Goal: Contribute content: Add original content to the website for others to see

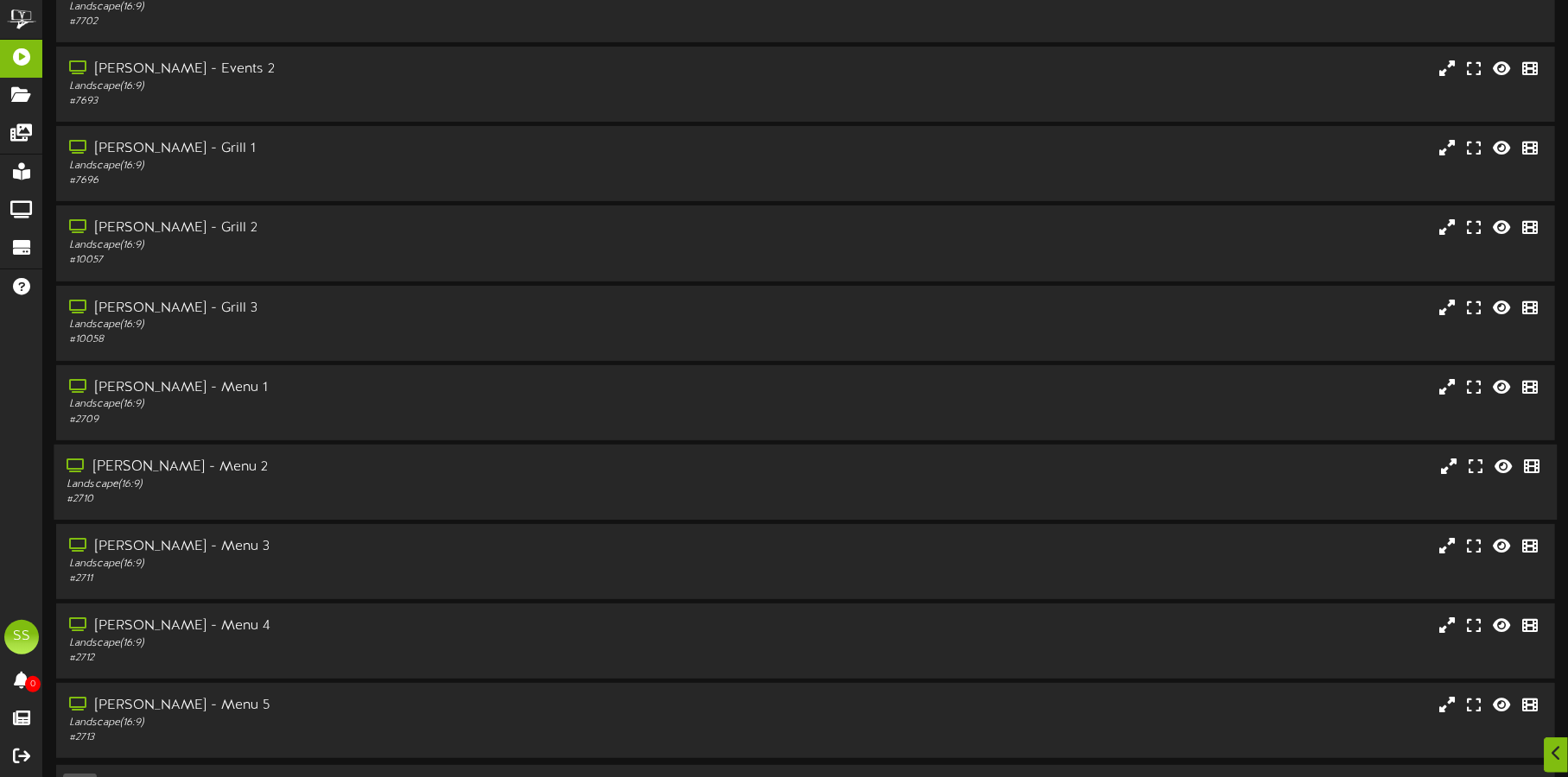
scroll to position [148, 0]
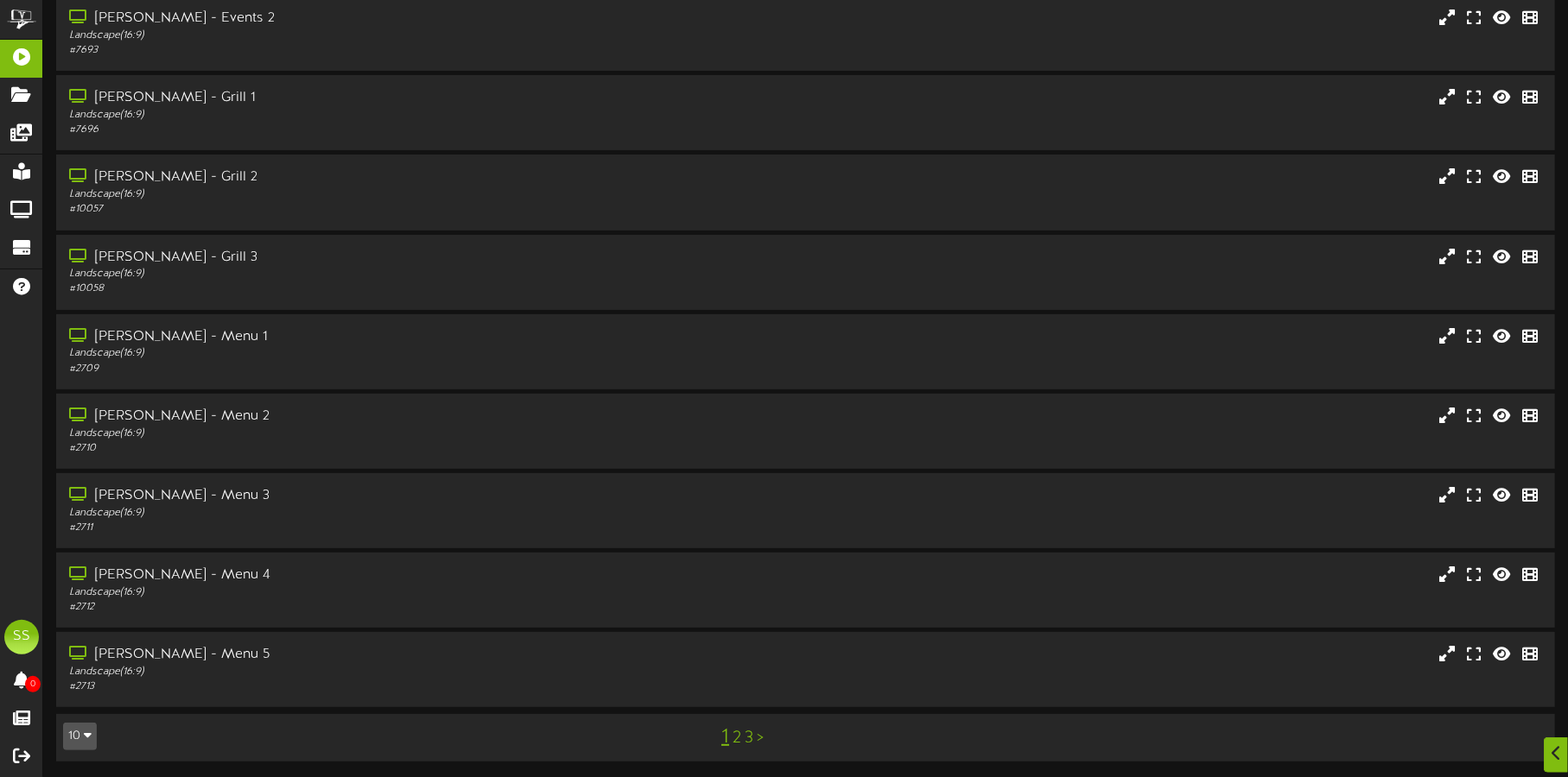
click at [81, 736] on button "10" at bounding box center [80, 737] width 33 height 28
click at [78, 707] on div "100" at bounding box center [80, 703] width 32 height 26
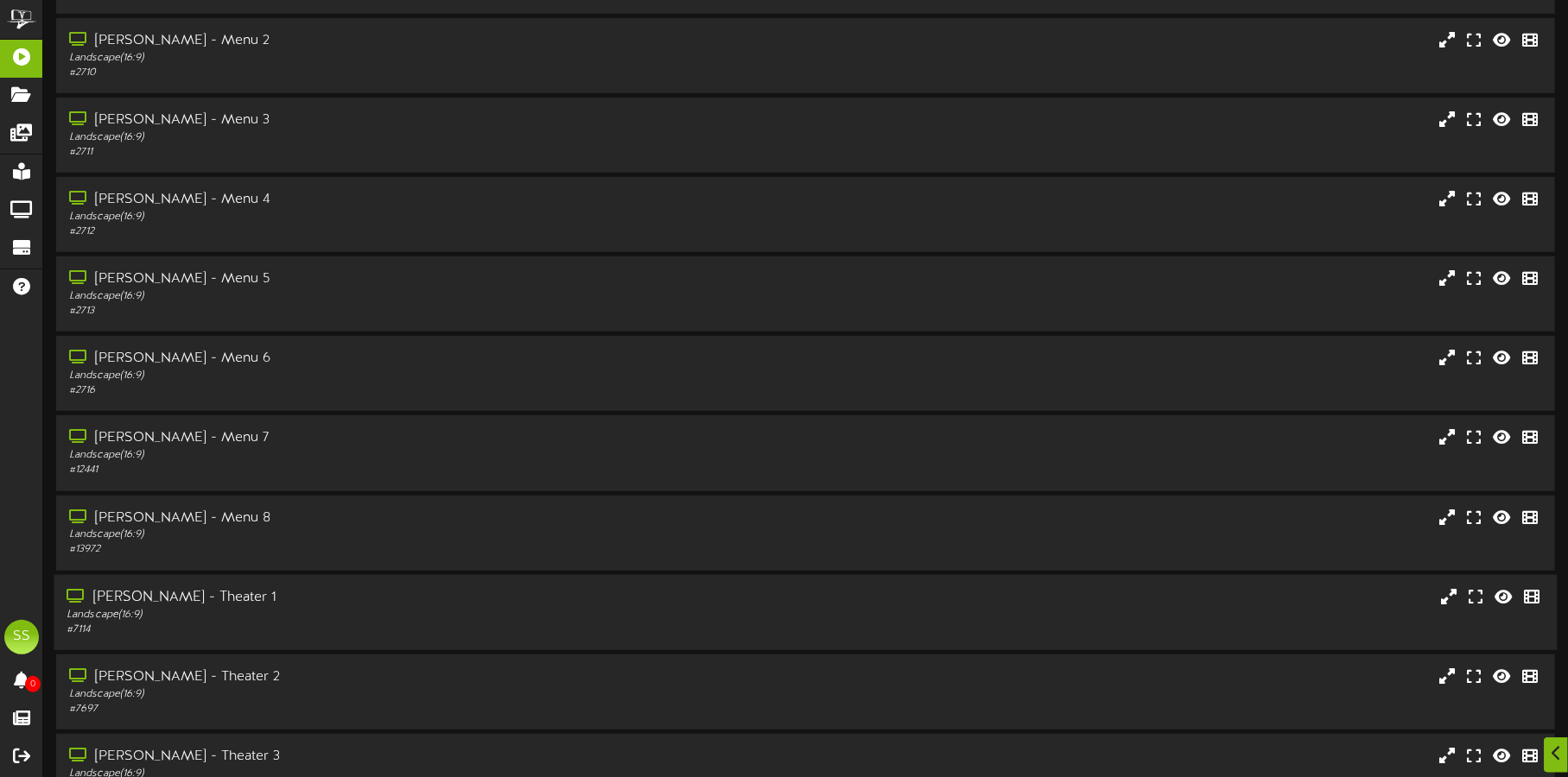
scroll to position [539, 0]
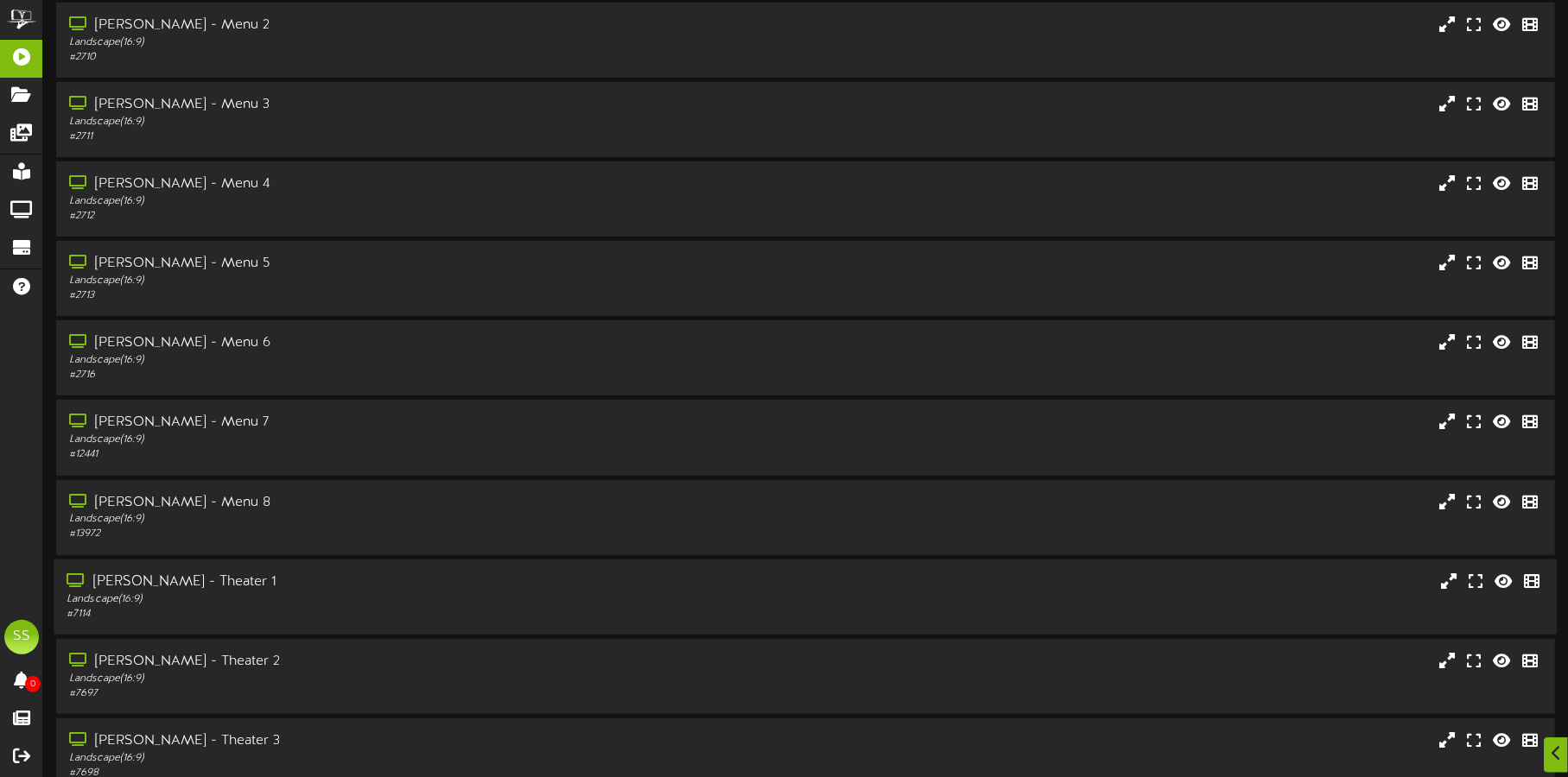
click at [209, 580] on div "[PERSON_NAME] - Theater 1" at bounding box center [367, 582] width 601 height 20
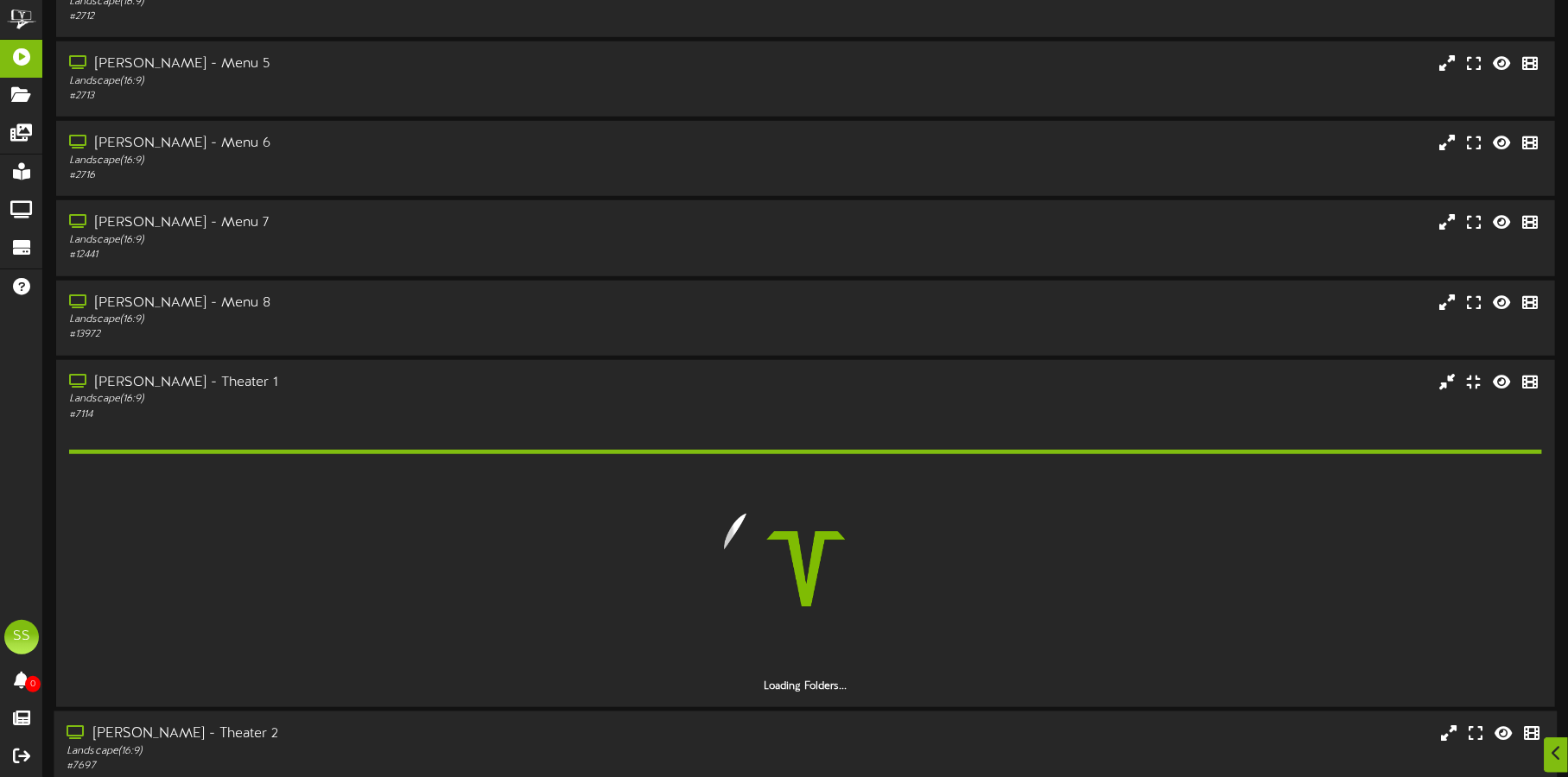
scroll to position [971, 0]
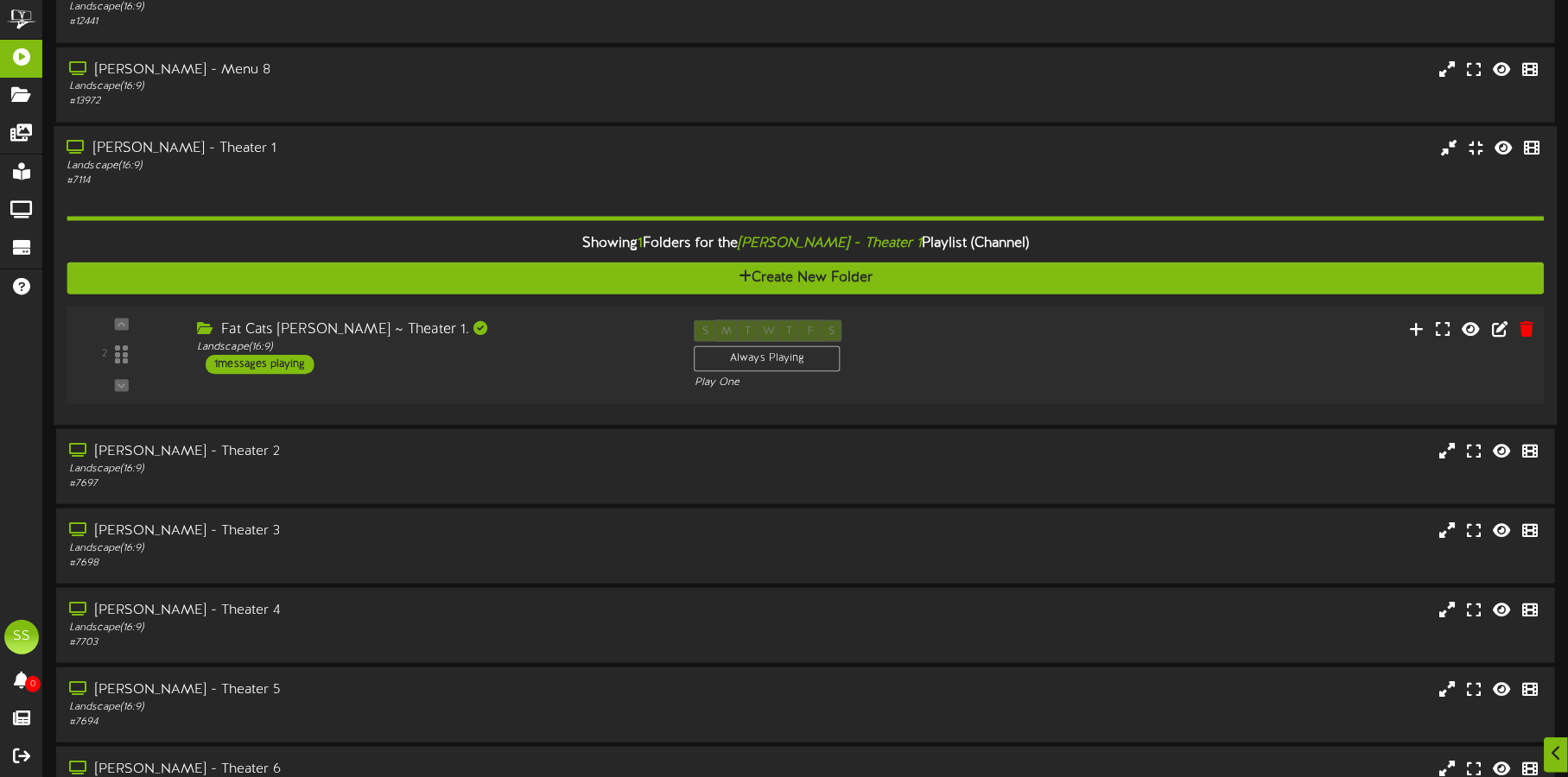
click at [602, 378] on div "2 ( 16:9" at bounding box center [805, 354] width 1492 height 71
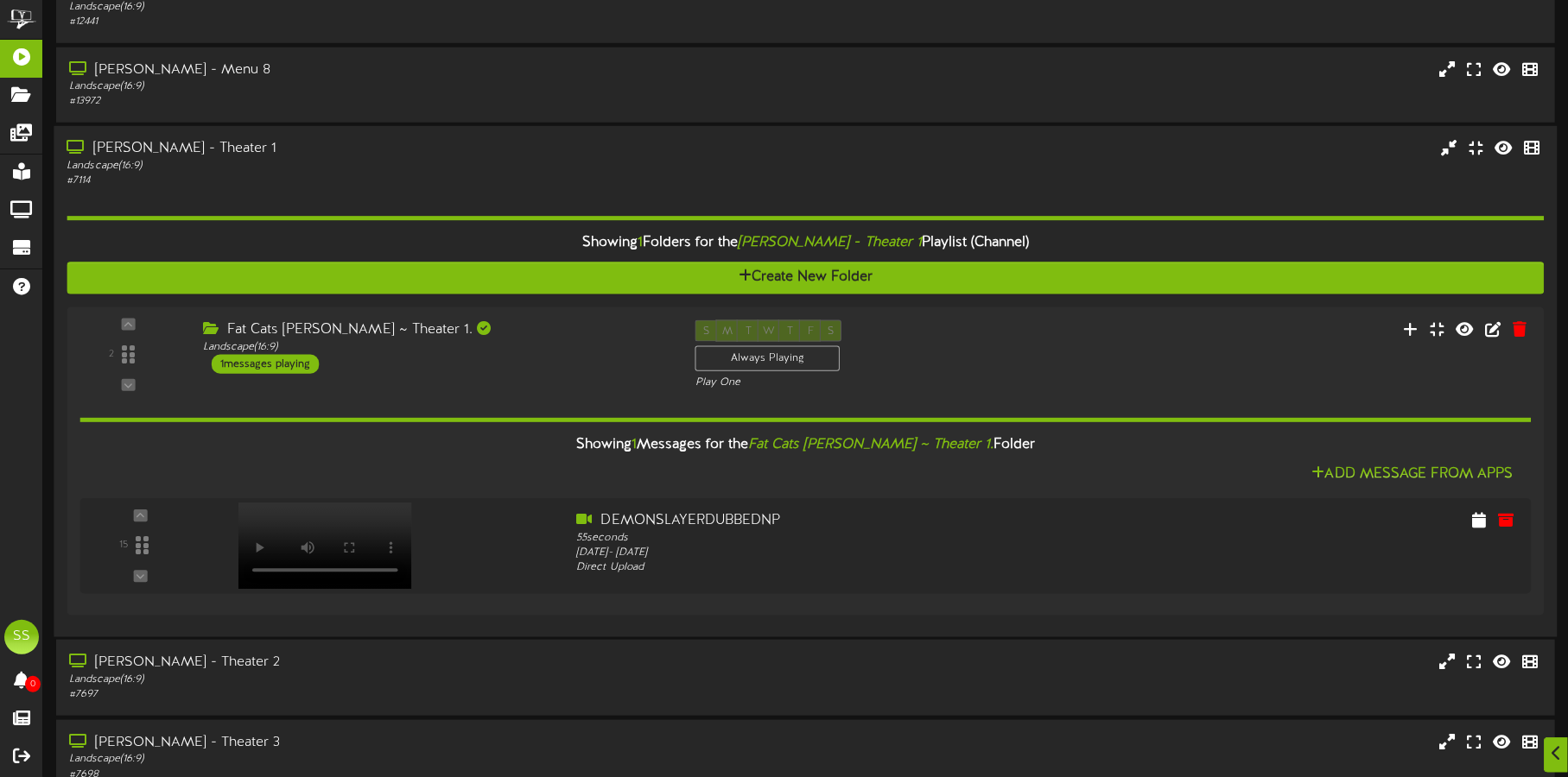
click at [368, 159] on div "Landscape ( 16:9 )" at bounding box center [367, 166] width 601 height 15
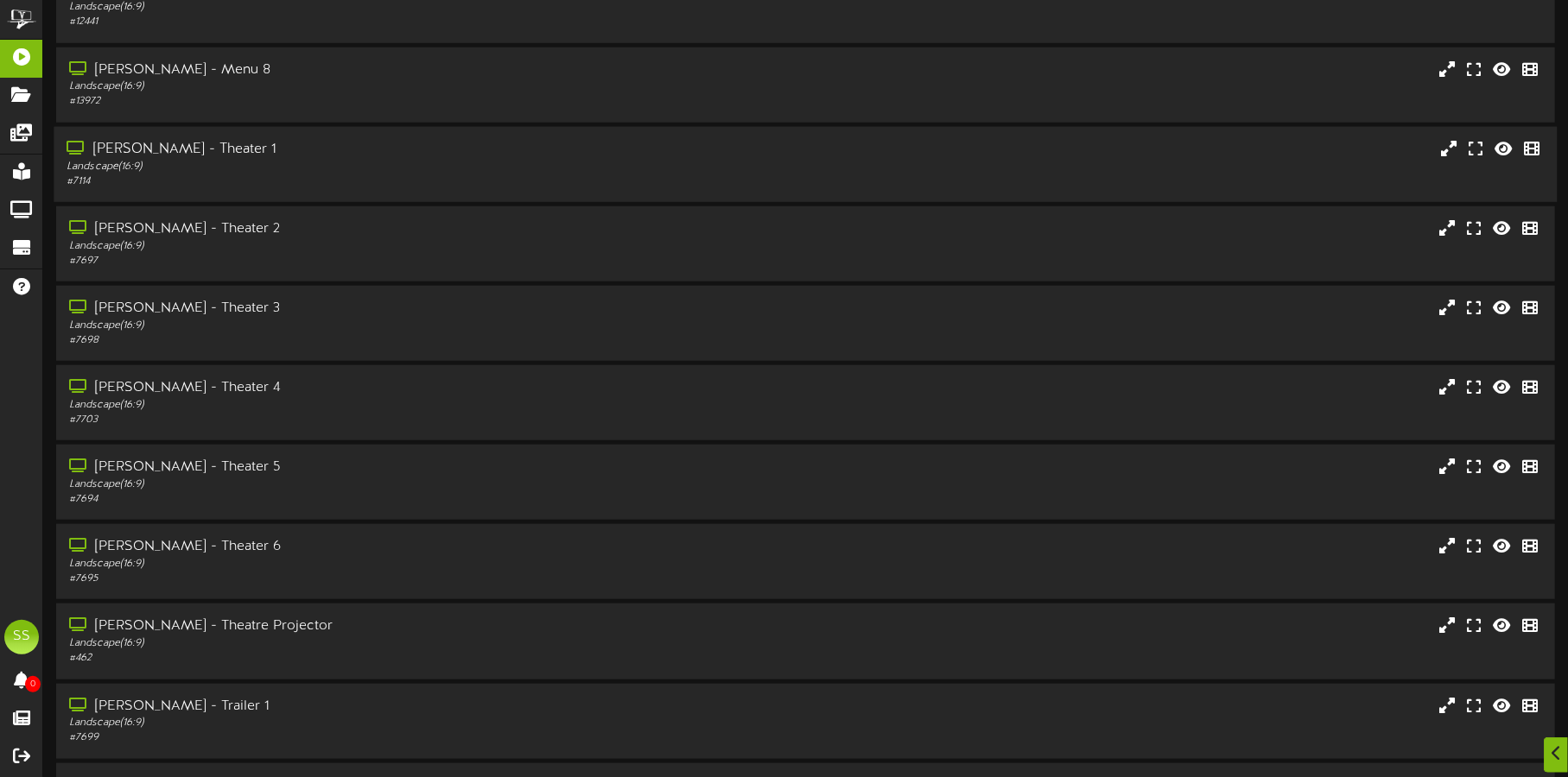
click at [256, 152] on div "[PERSON_NAME] - Theater 1" at bounding box center [367, 150] width 601 height 20
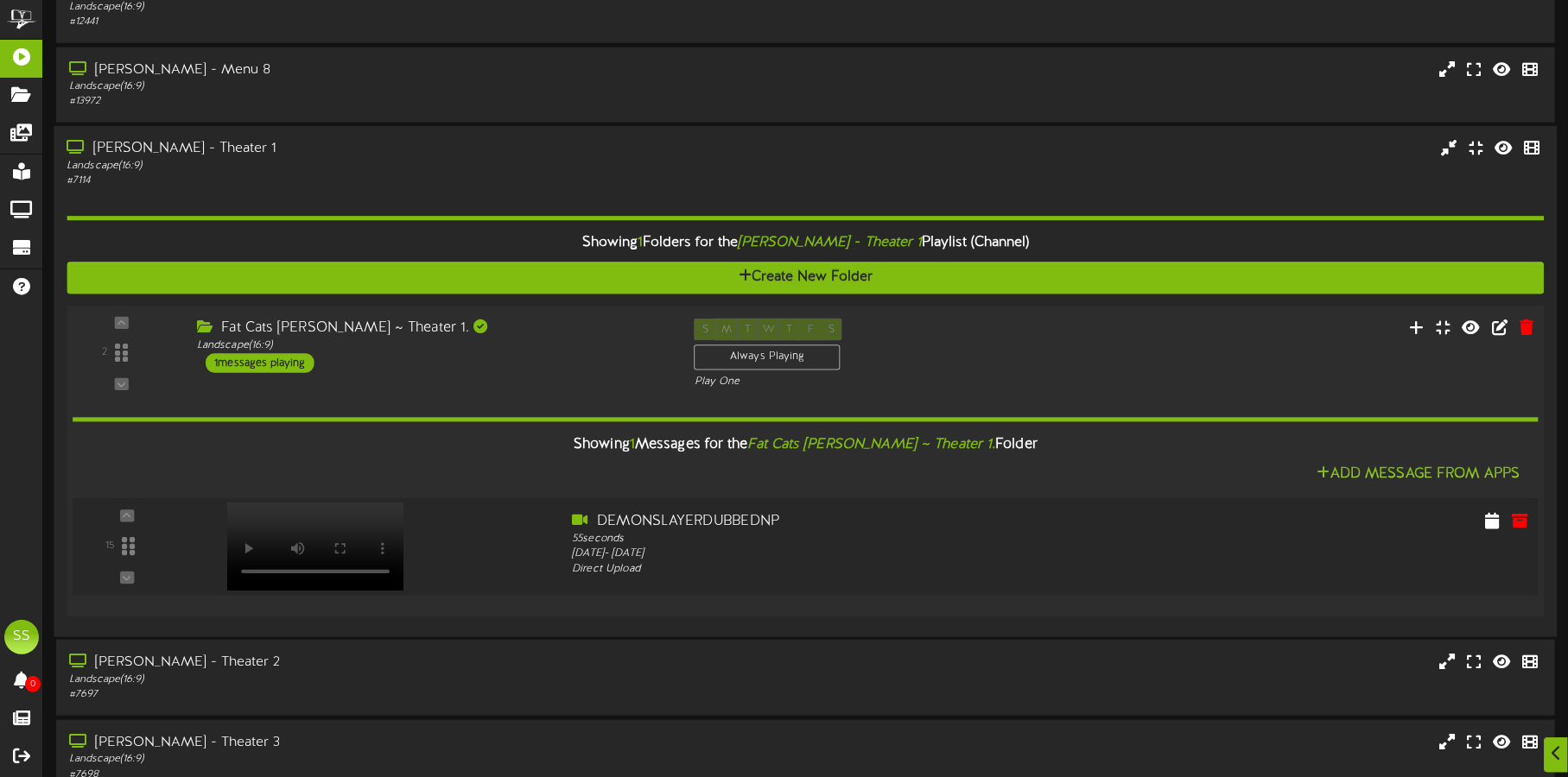
click at [263, 537] on div at bounding box center [313, 528] width 203 height 88
click at [352, 160] on div "Landscape ( 16:9 )" at bounding box center [367, 166] width 601 height 15
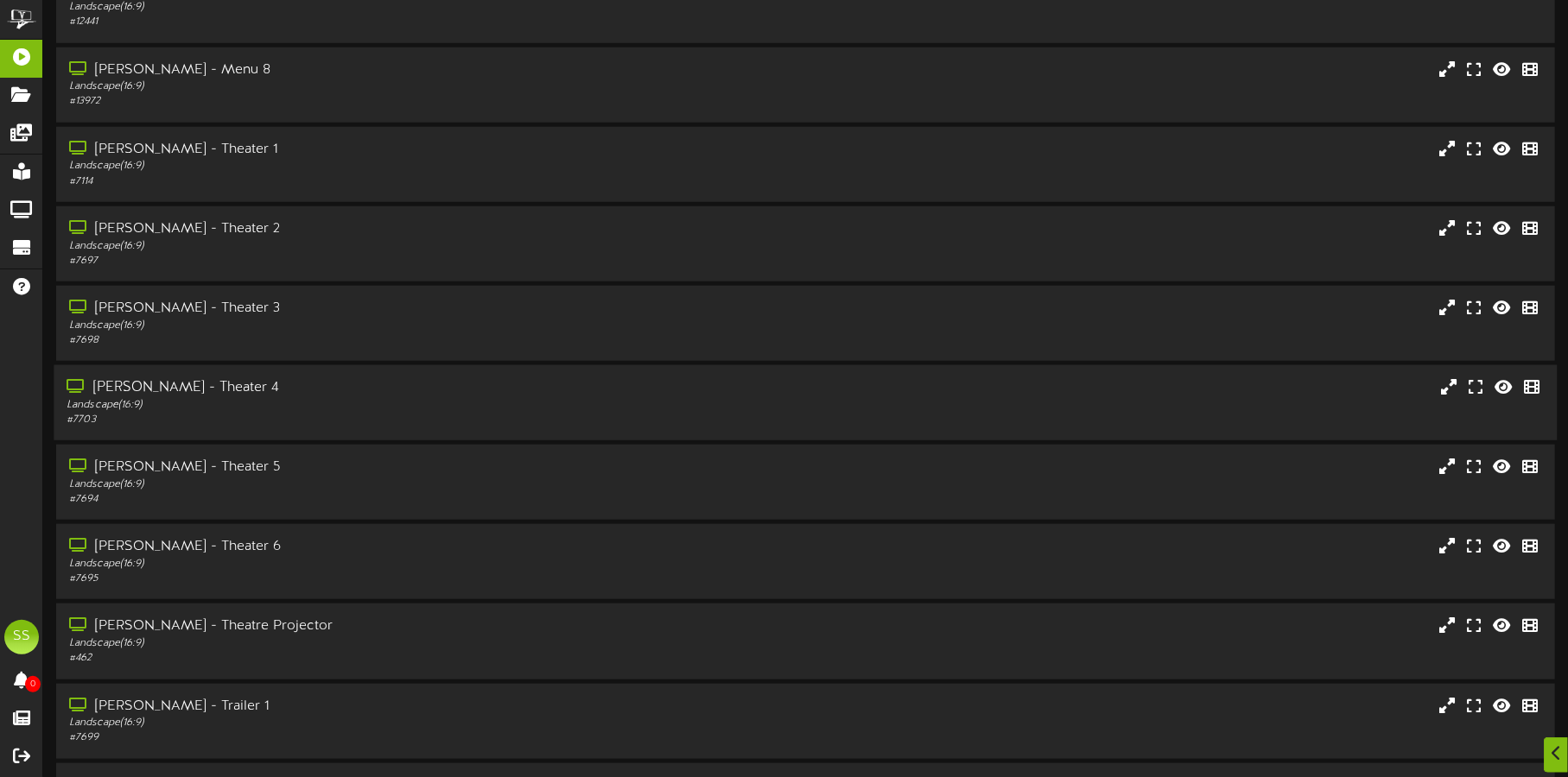
click at [288, 398] on div "Landscape ( 16:9 )" at bounding box center [367, 405] width 601 height 15
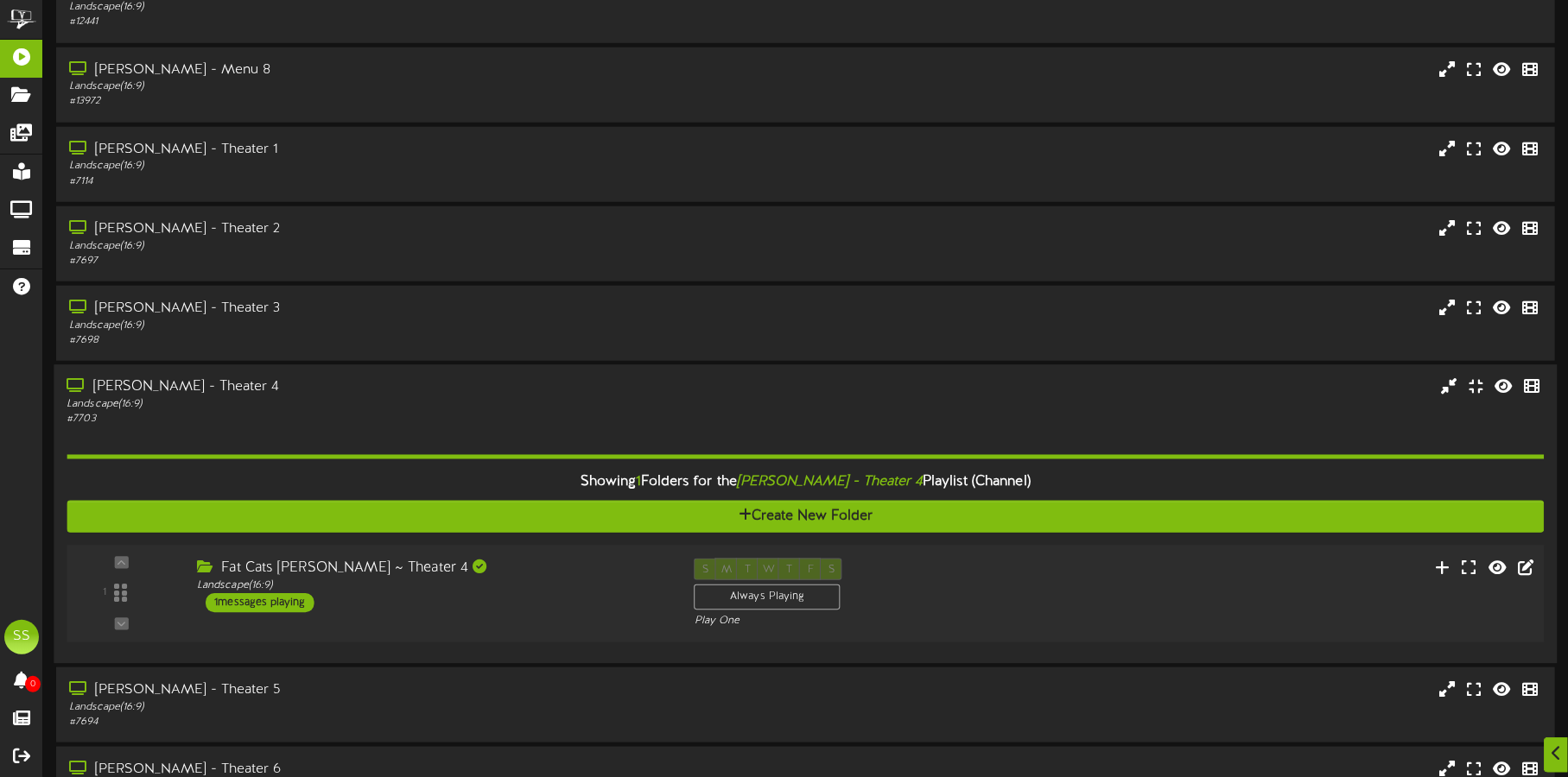
click at [545, 609] on div "Fat Cats [PERSON_NAME] ~ Theater 4 Landscape ( 16:9 ) 1 messages playing" at bounding box center [432, 585] width 497 height 54
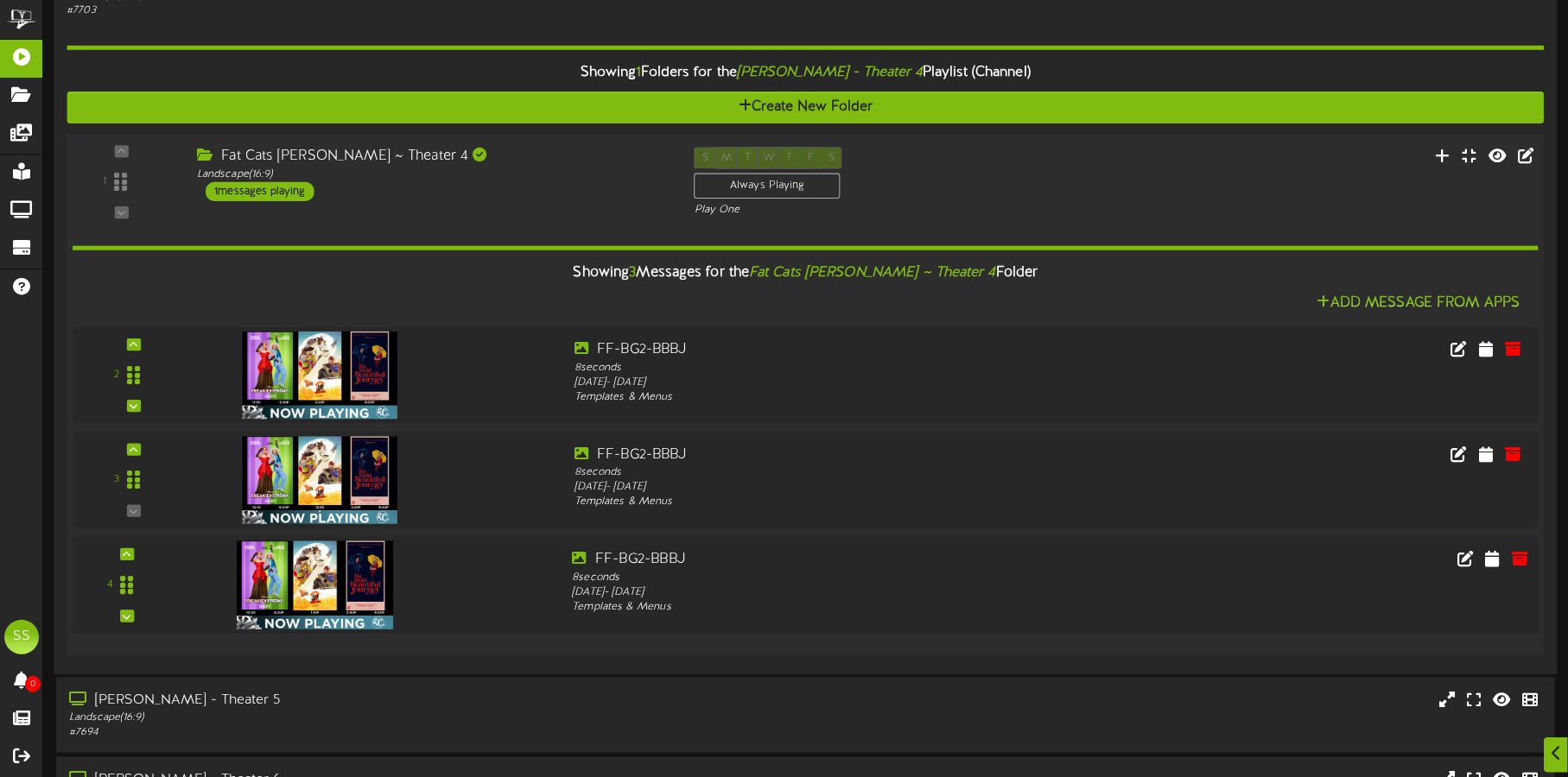
scroll to position [1403, 0]
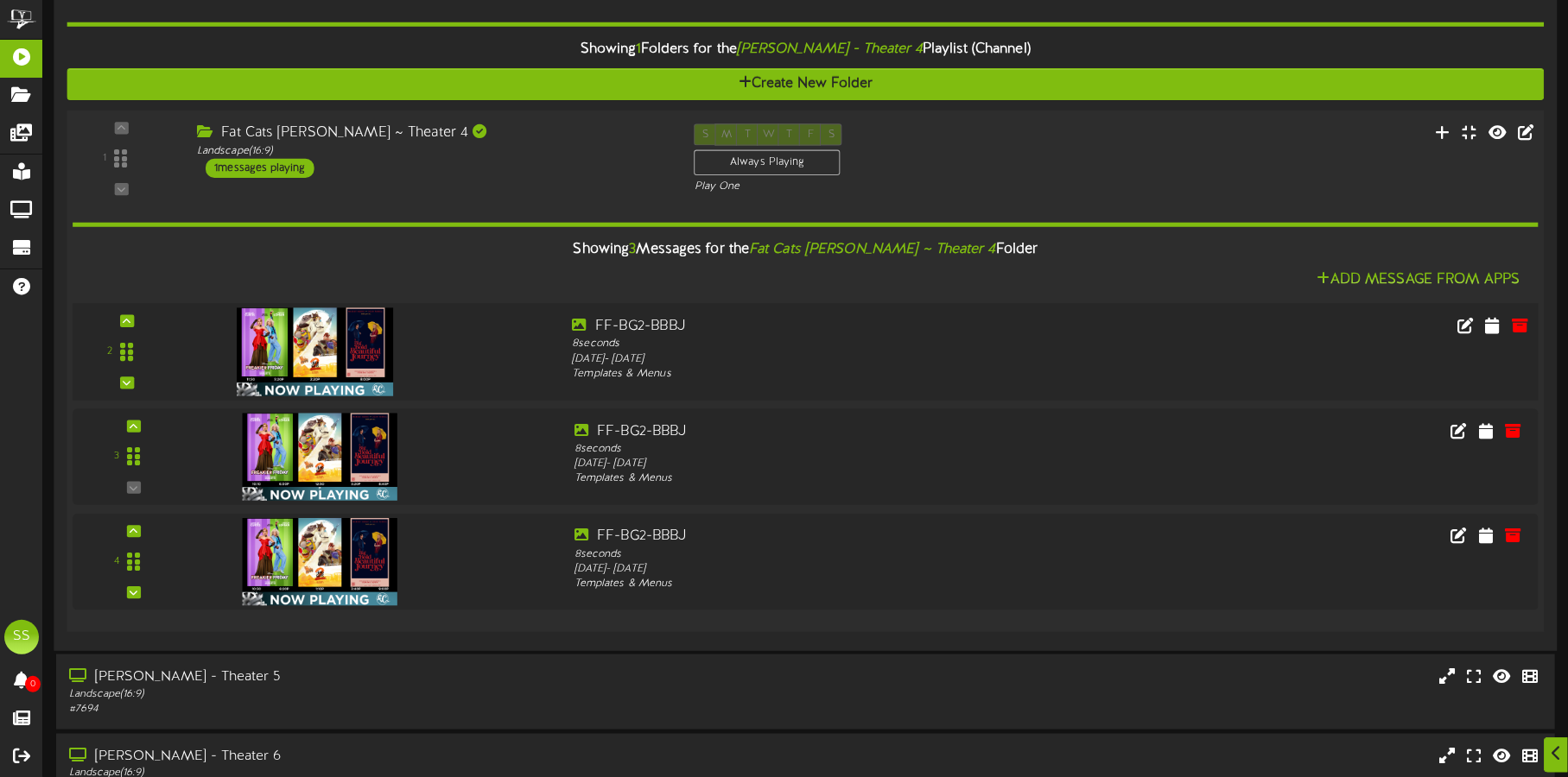
click at [306, 345] on img at bounding box center [315, 352] width 158 height 88
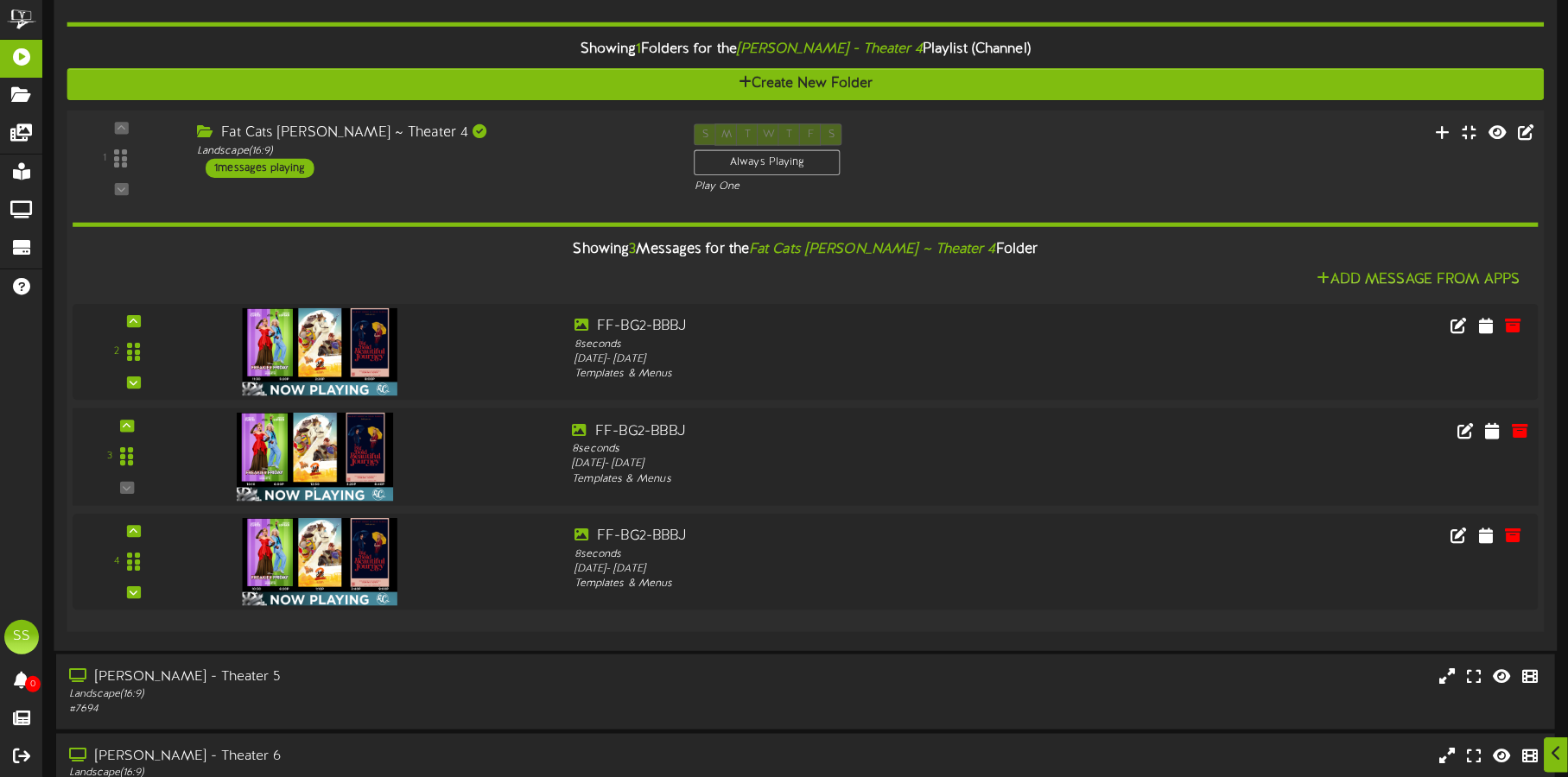
click at [313, 458] on img at bounding box center [315, 457] width 158 height 88
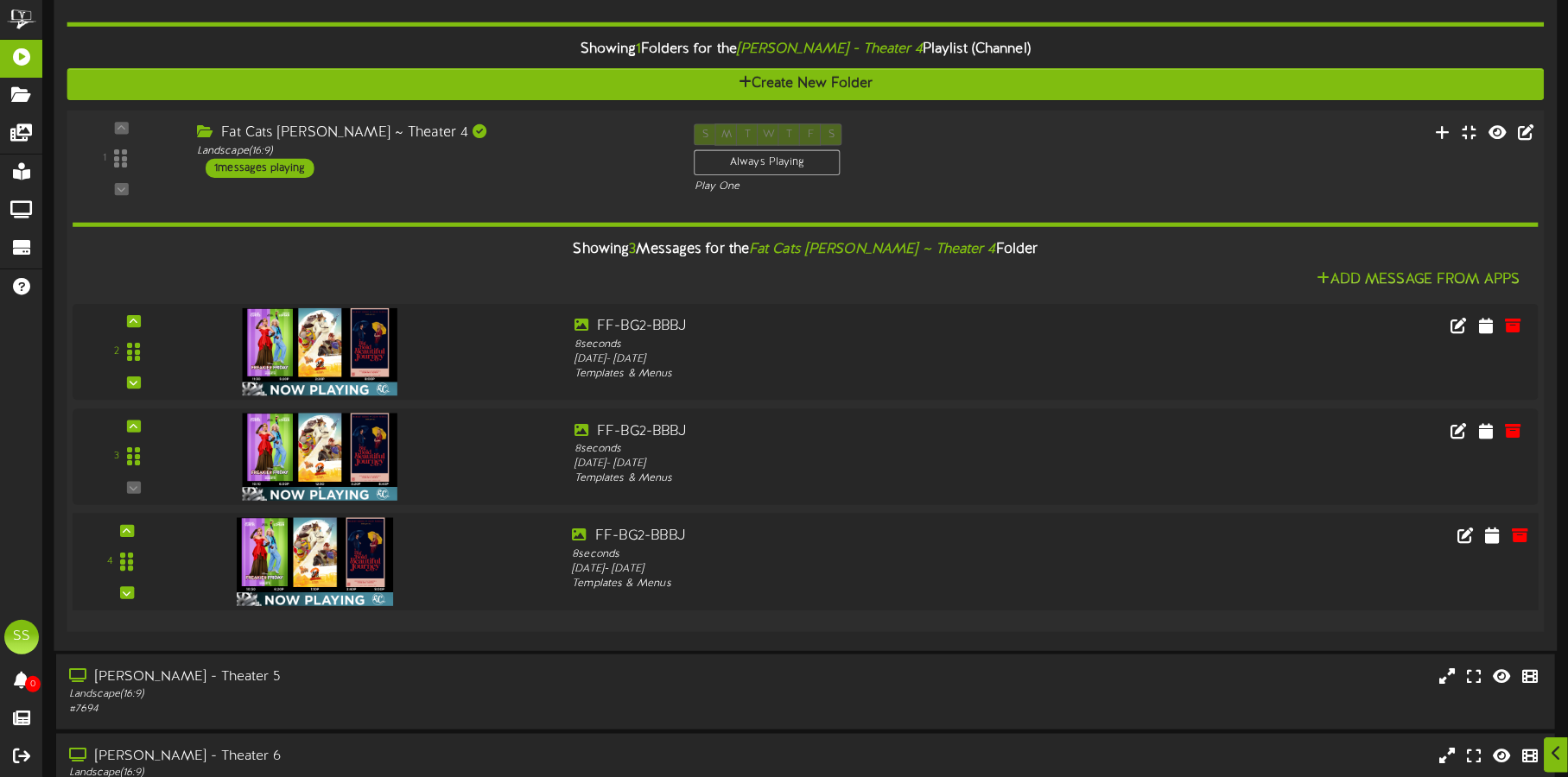
click at [322, 562] on img at bounding box center [315, 562] width 158 height 88
click at [1495, 531] on icon at bounding box center [1493, 536] width 18 height 19
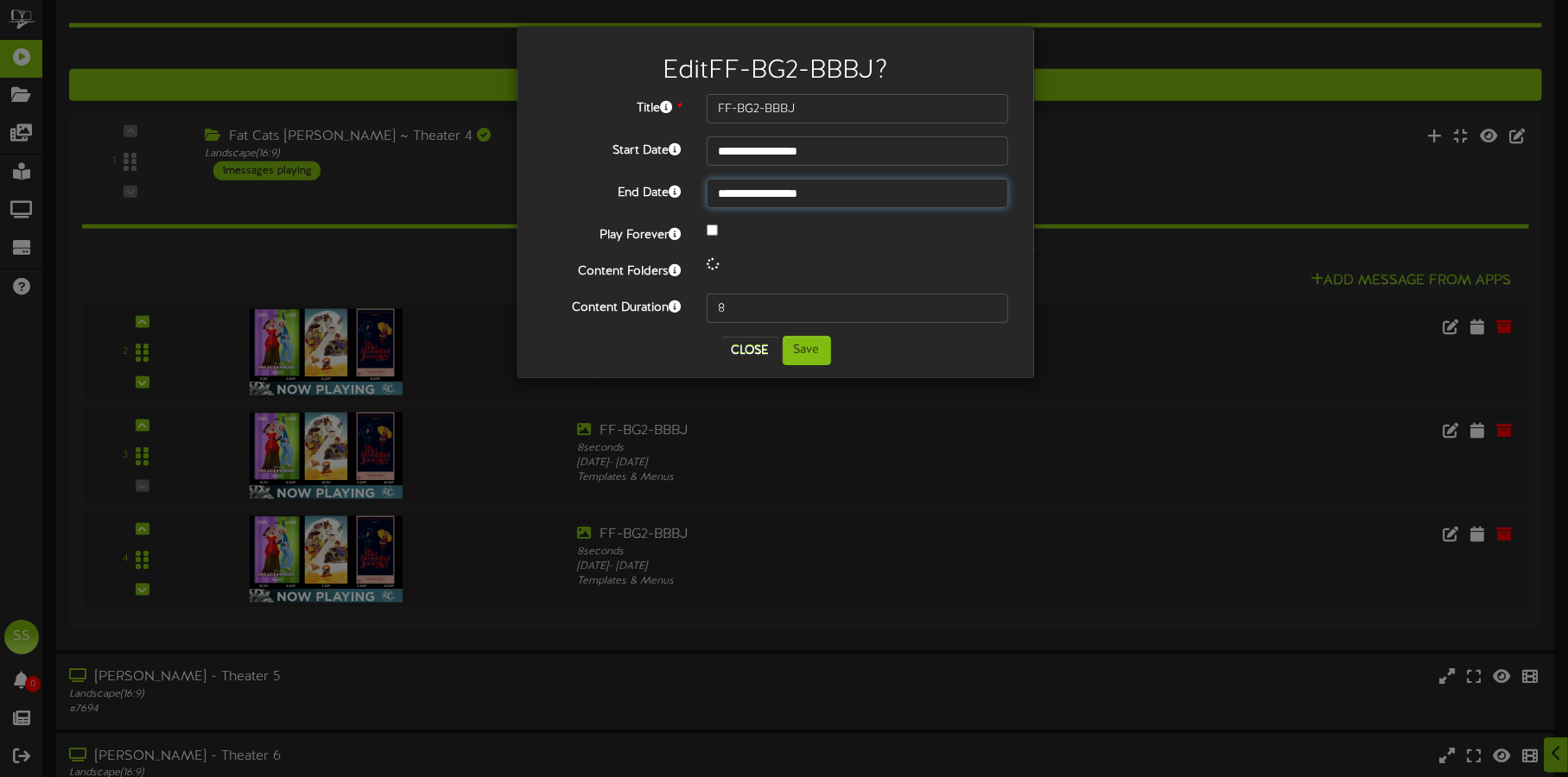
click at [789, 192] on input "**********" at bounding box center [857, 193] width 301 height 30
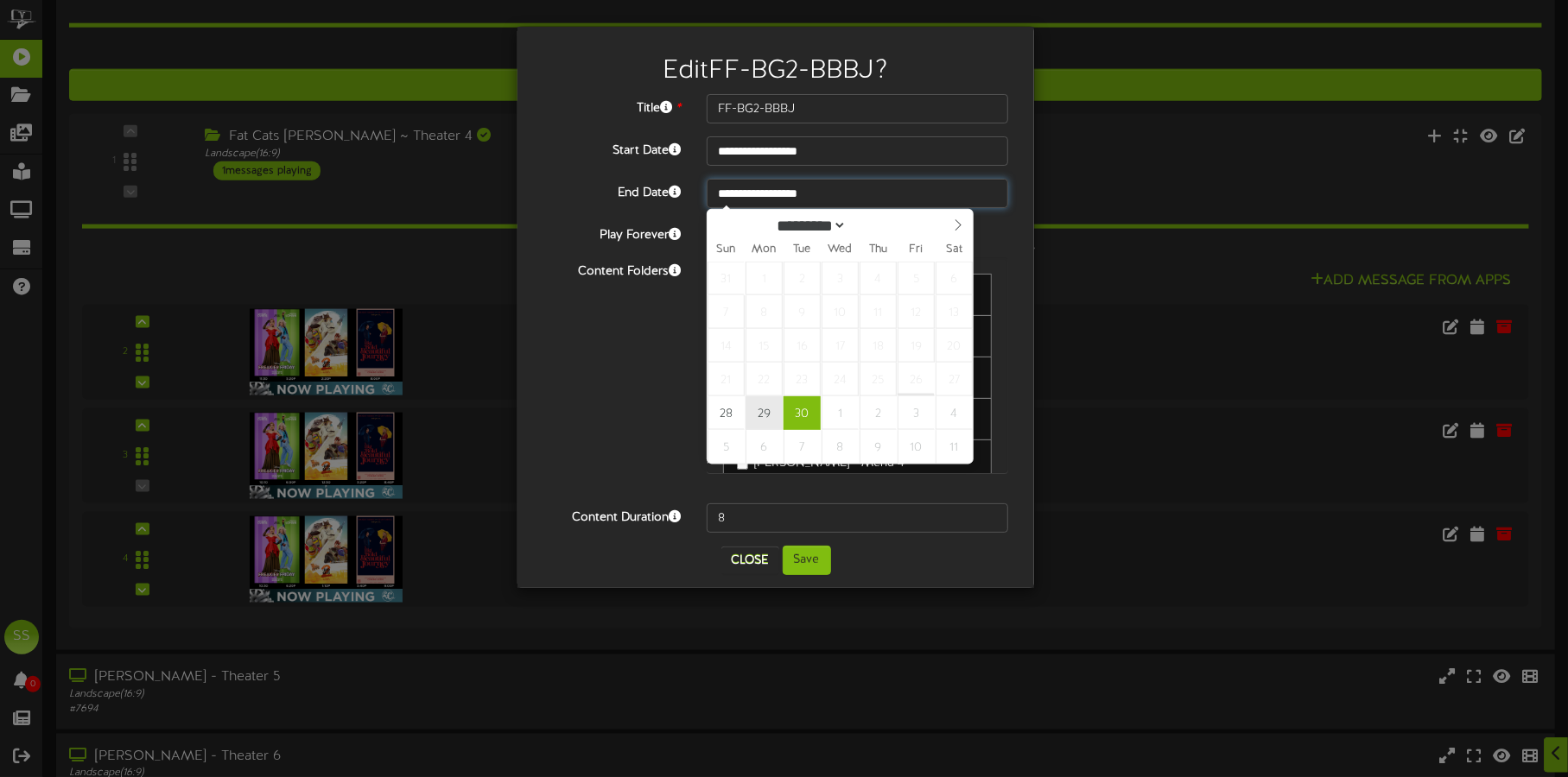
type input "**********"
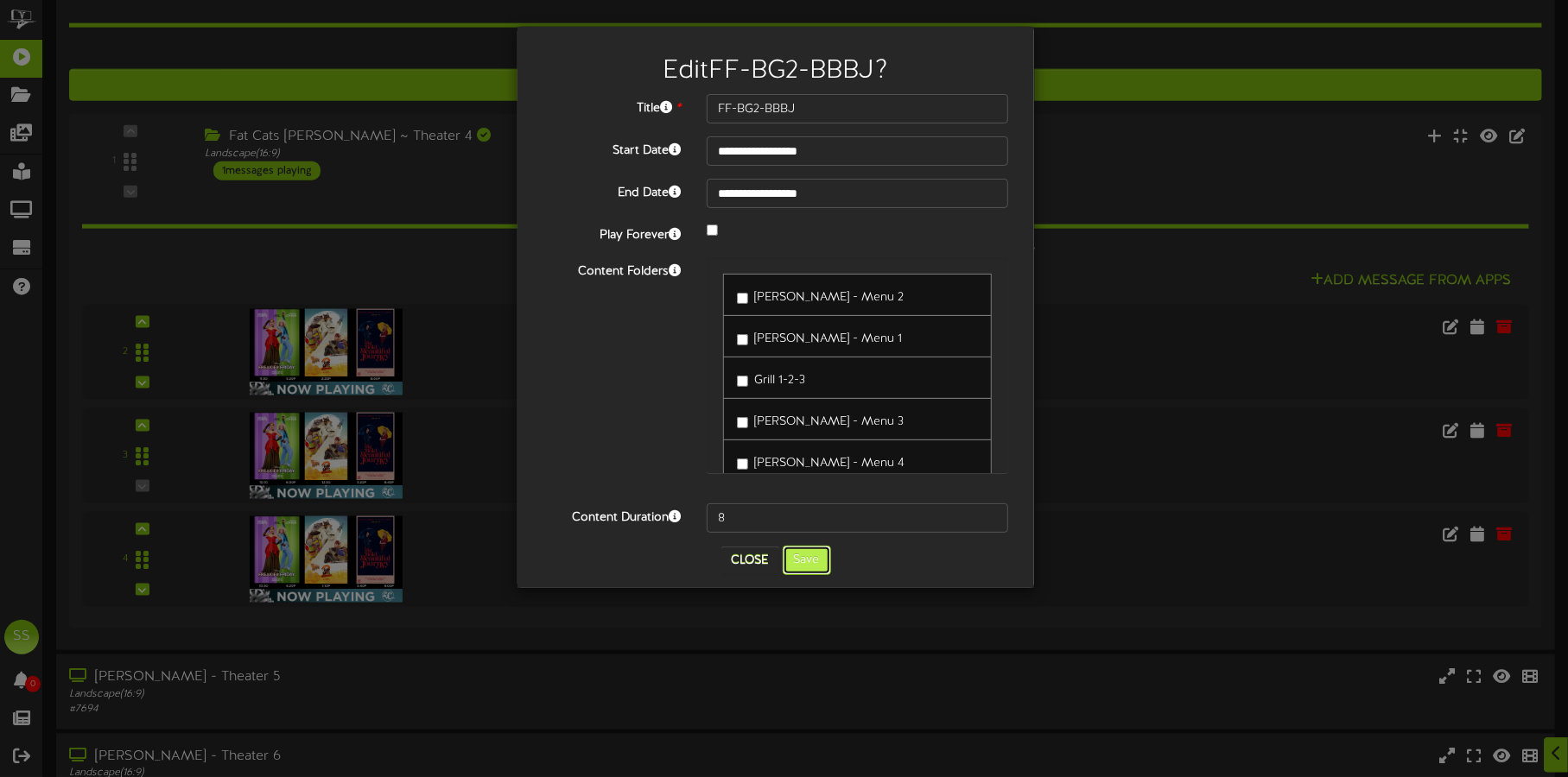
click at [811, 564] on button "Save" at bounding box center [806, 560] width 48 height 30
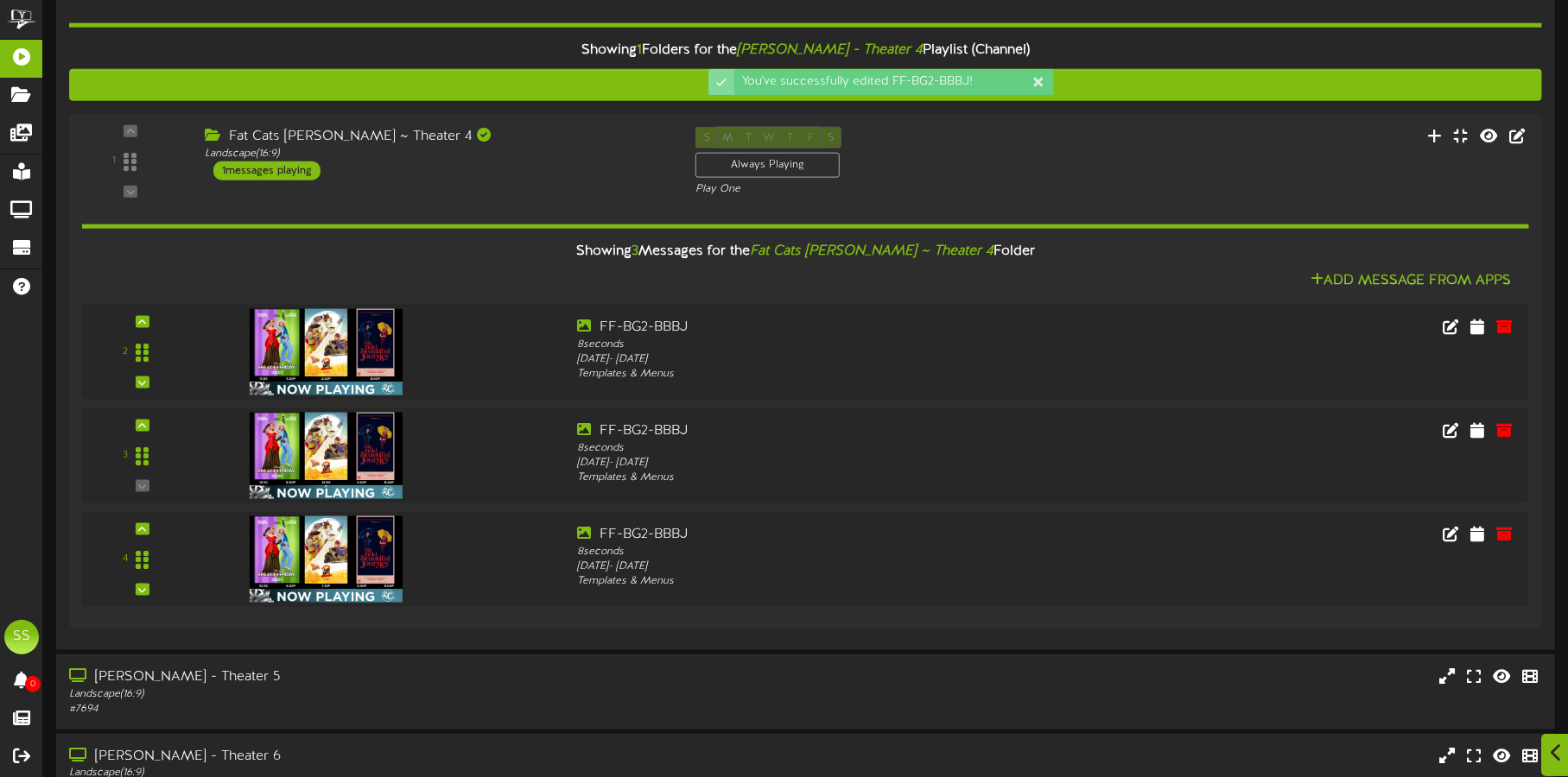
click at [1551, 752] on icon at bounding box center [1556, 752] width 11 height 19
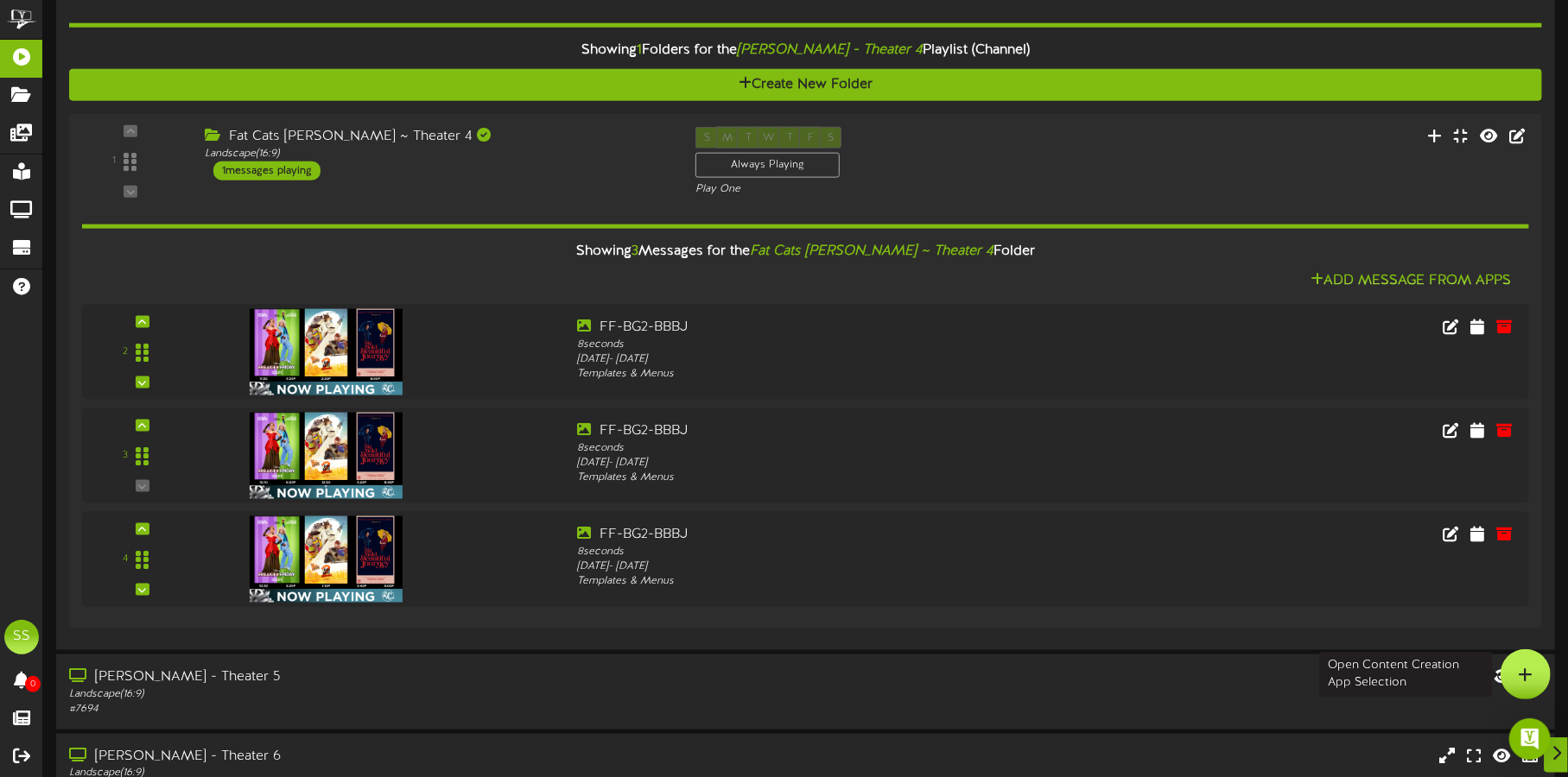
click at [1522, 674] on icon at bounding box center [1525, 675] width 15 height 16
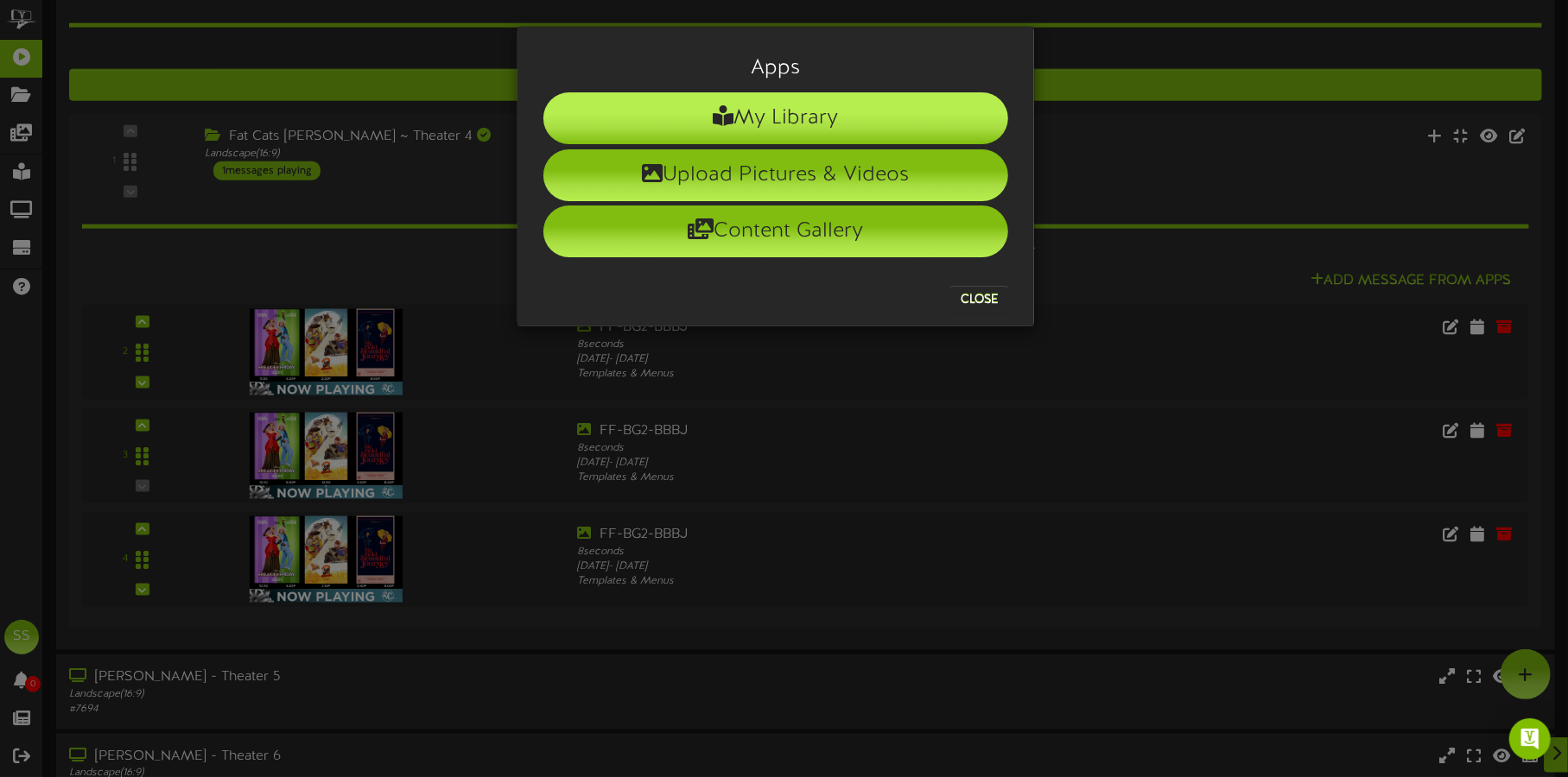
click at [800, 117] on li "My Library" at bounding box center [776, 118] width 465 height 52
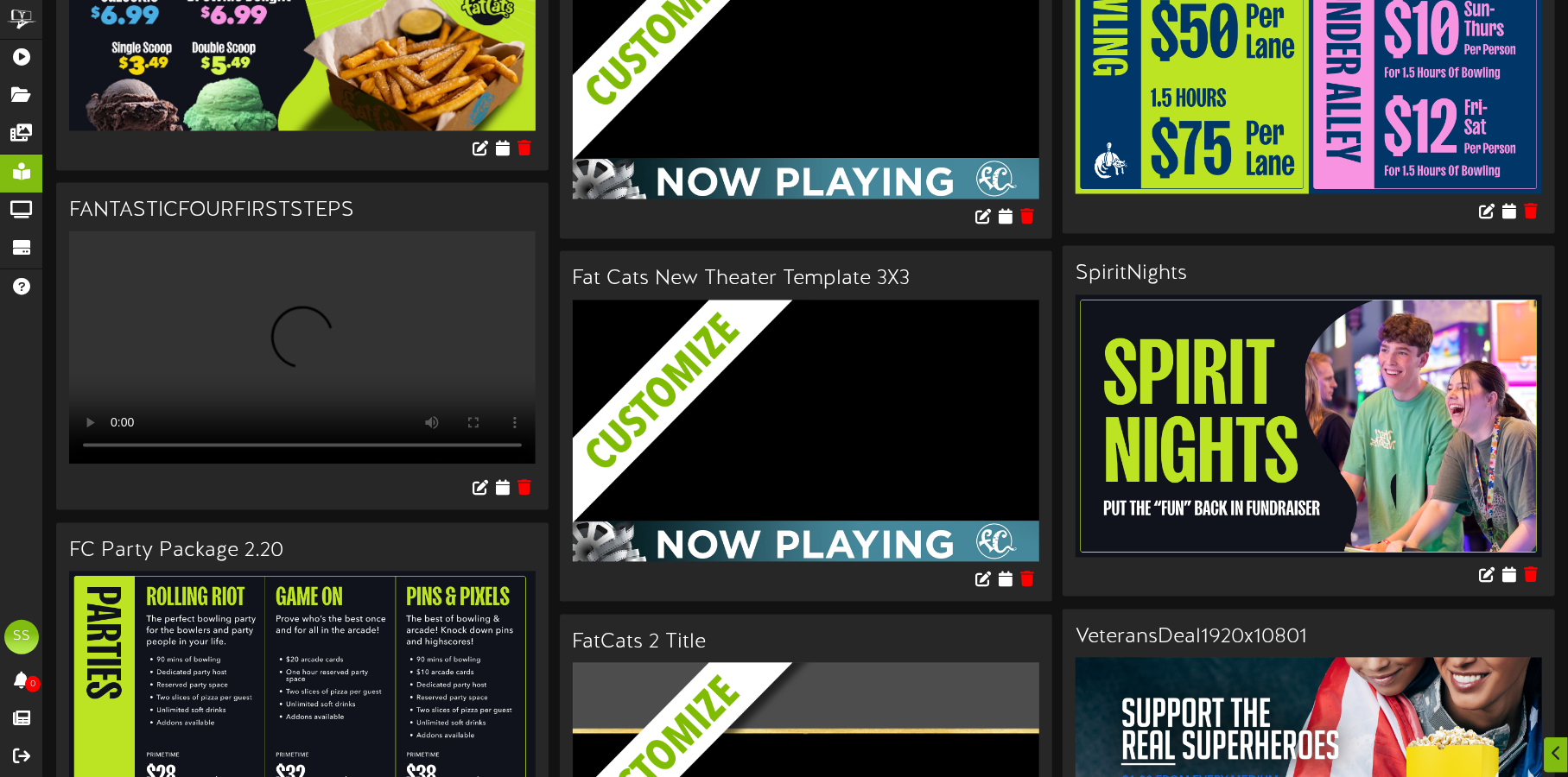
scroll to position [2186, 0]
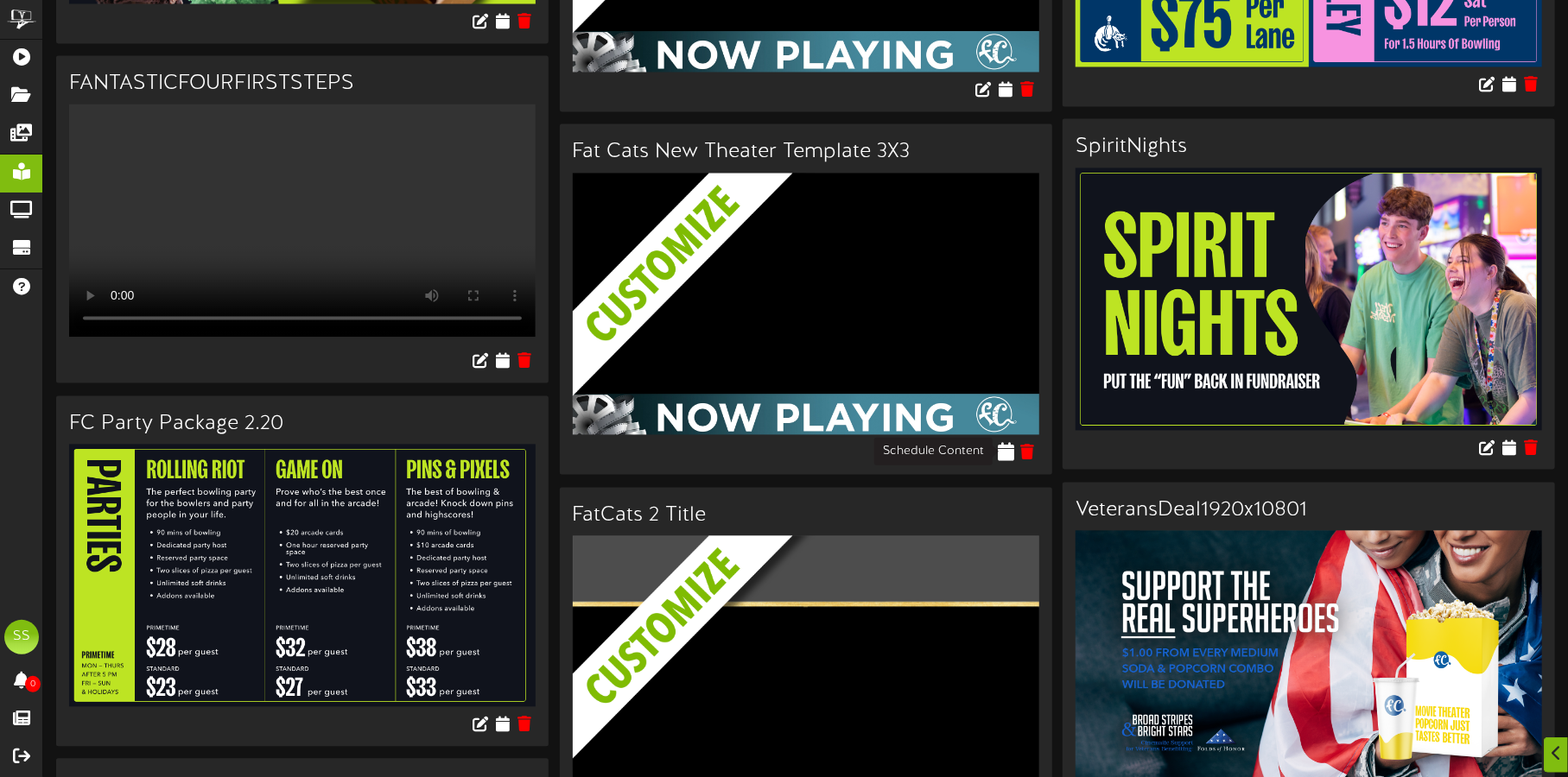
click at [1004, 452] on icon at bounding box center [1005, 452] width 17 height 19
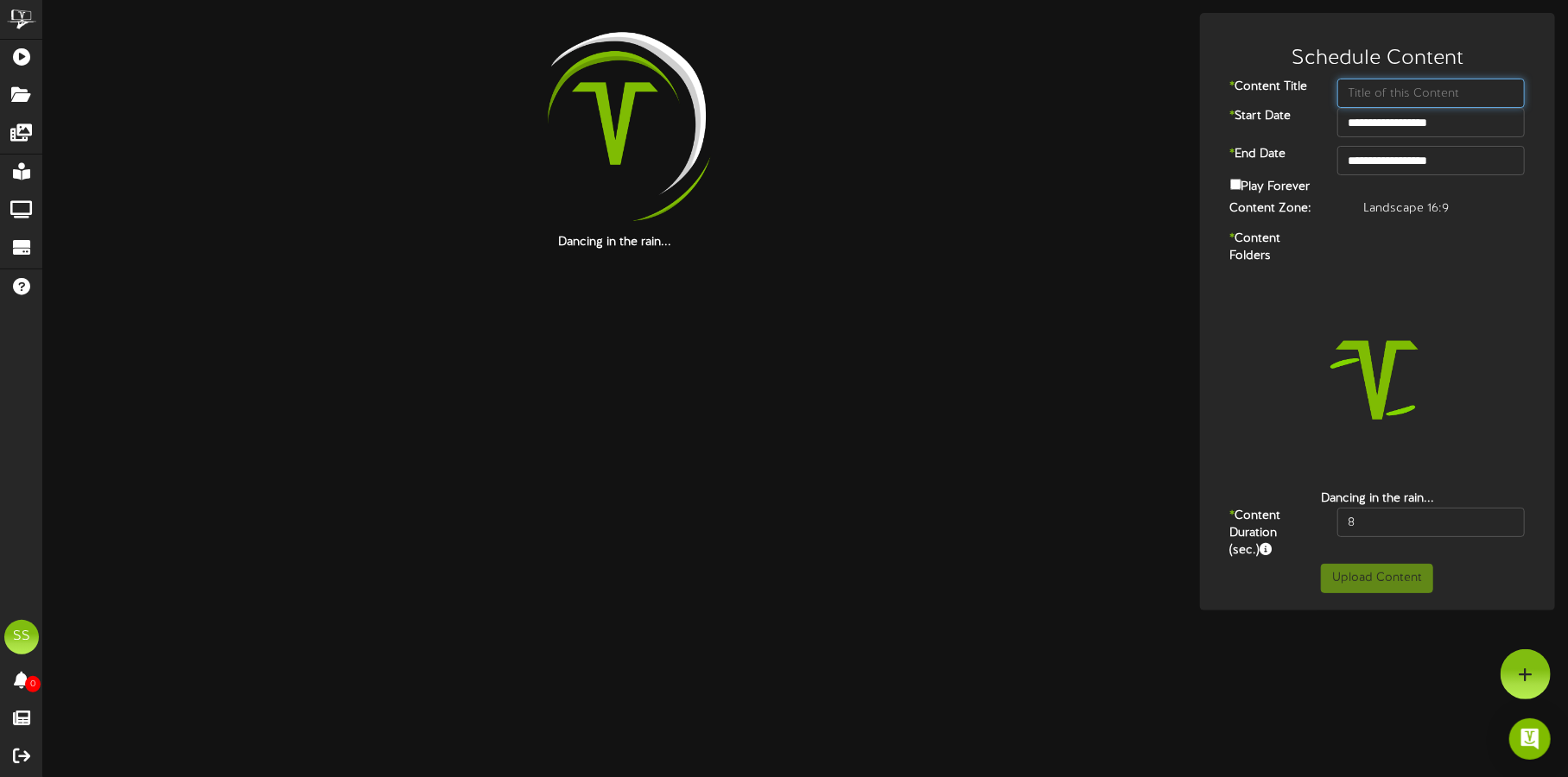
click at [1411, 85] on input "text" at bounding box center [1431, 94] width 188 height 30
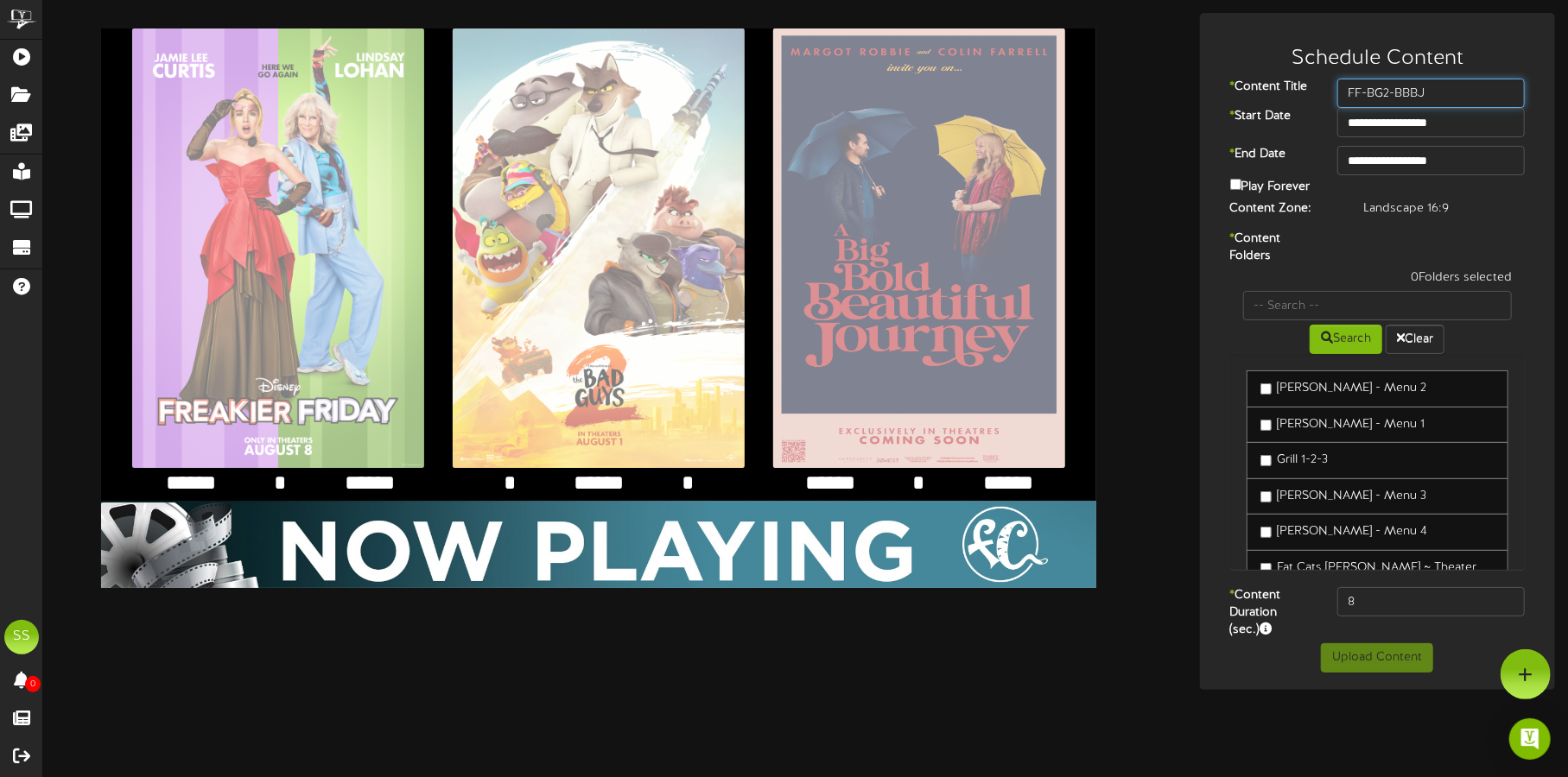
type input "FF-BG2-BBBJ"
click at [369, 480] on textarea "*****" at bounding box center [369, 483] width 56 height 29
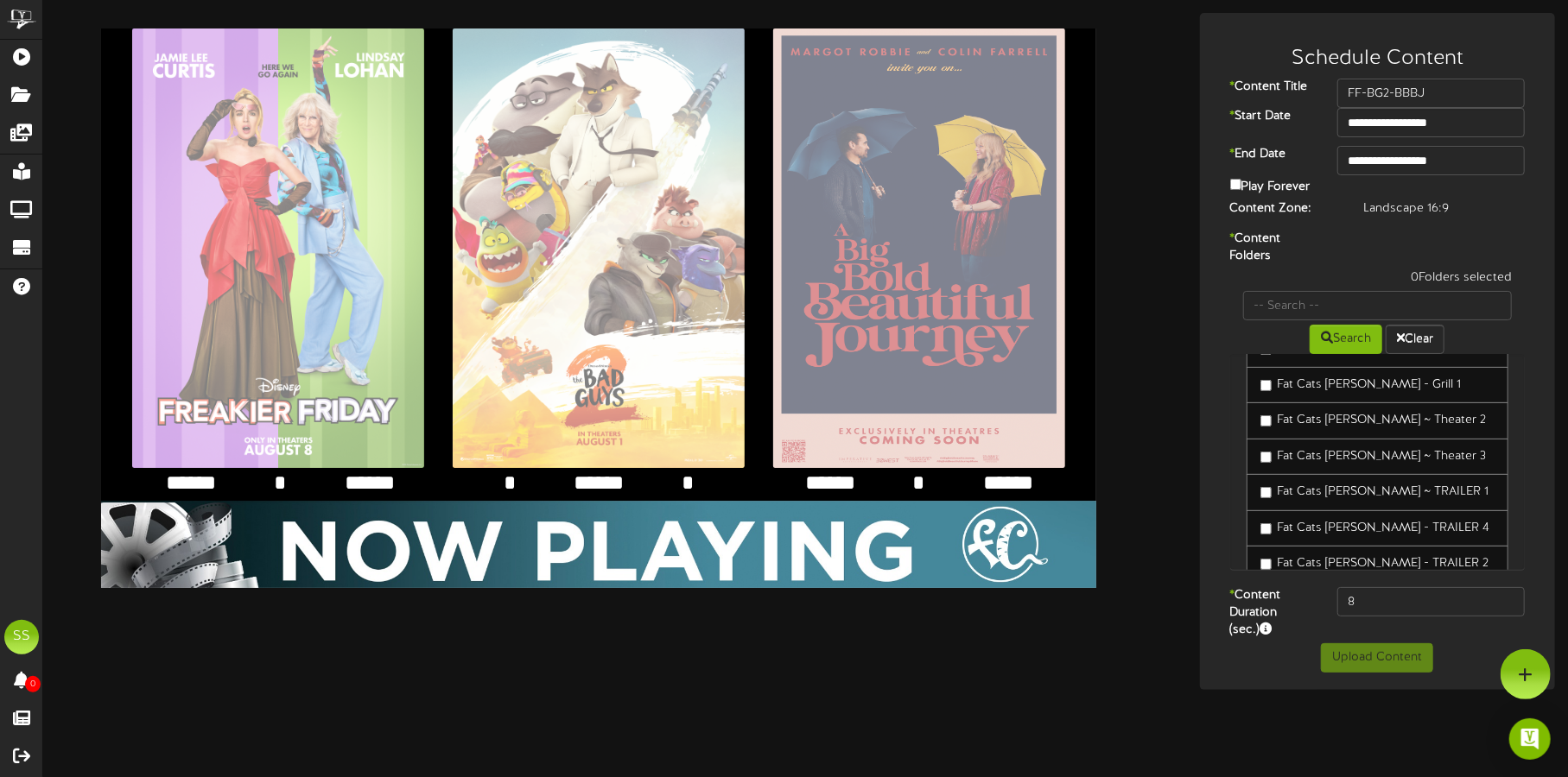
scroll to position [539, 0]
type textarea "*****"
click at [1362, 484] on label "Fat Cats [PERSON_NAME] ~ Theater 4" at bounding box center [1373, 493] width 227 height 18
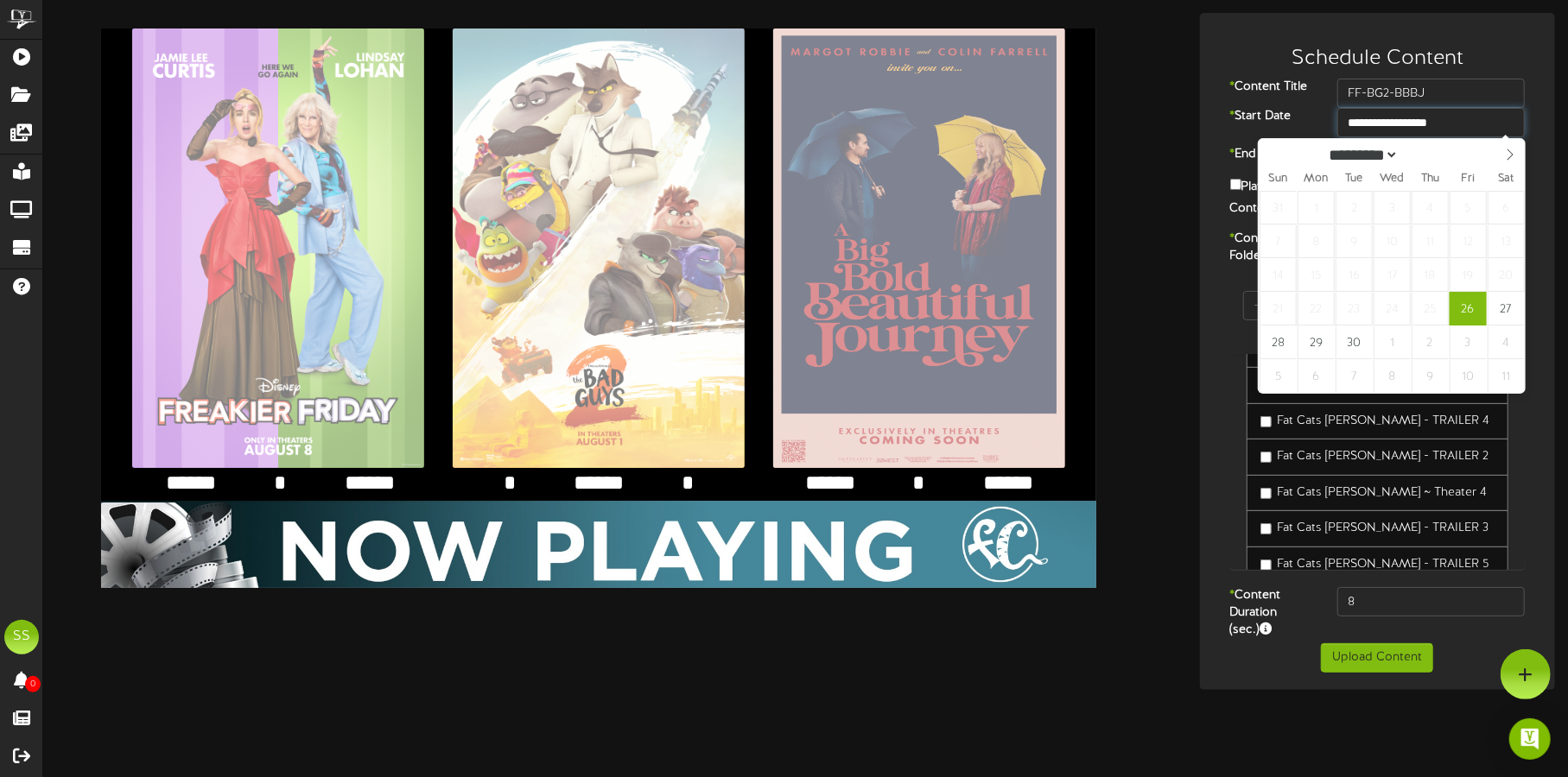
click at [1418, 124] on input "**********" at bounding box center [1431, 122] width 188 height 30
type input "**********"
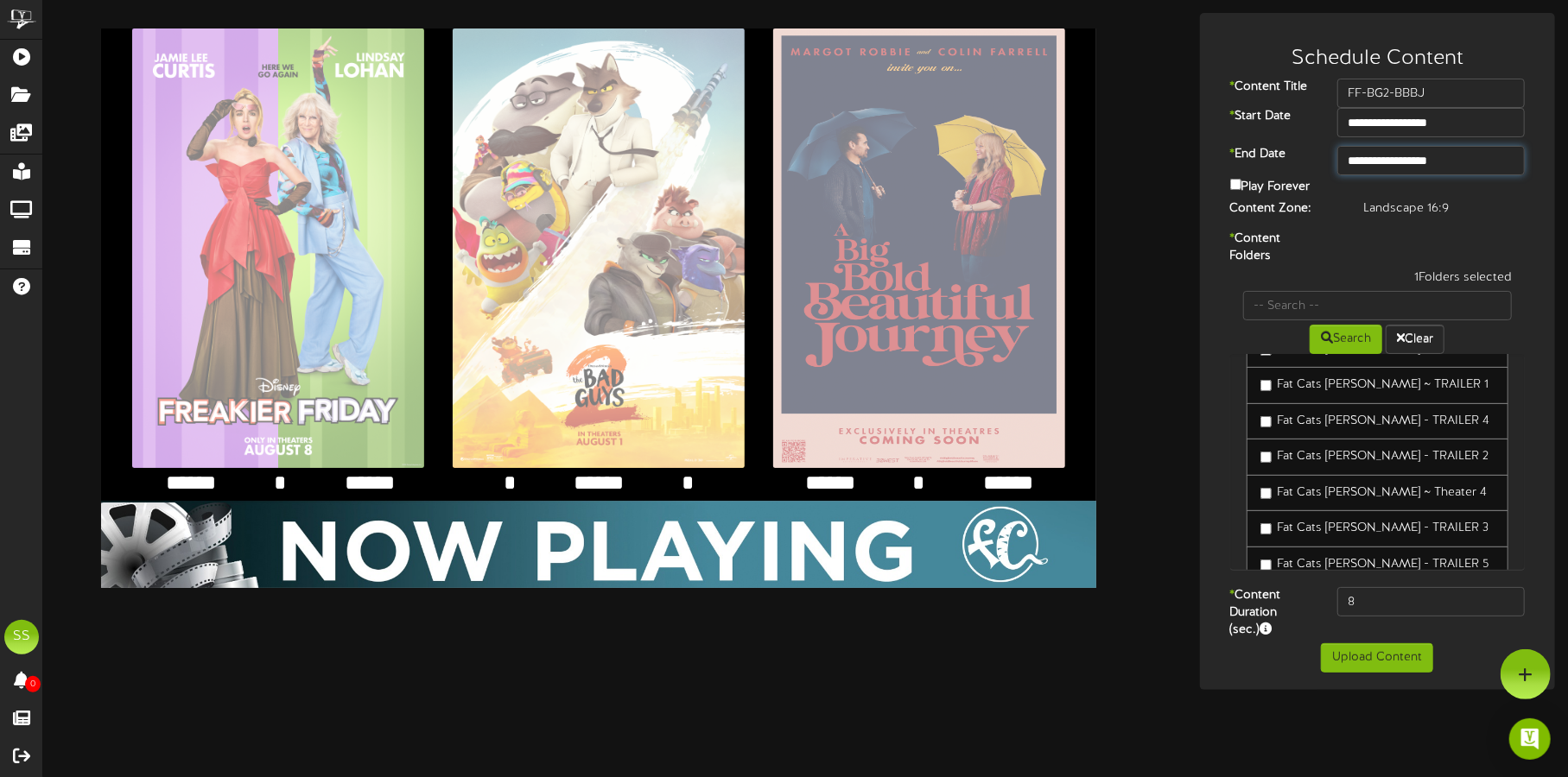
click at [1408, 159] on input "**********" at bounding box center [1431, 161] width 188 height 30
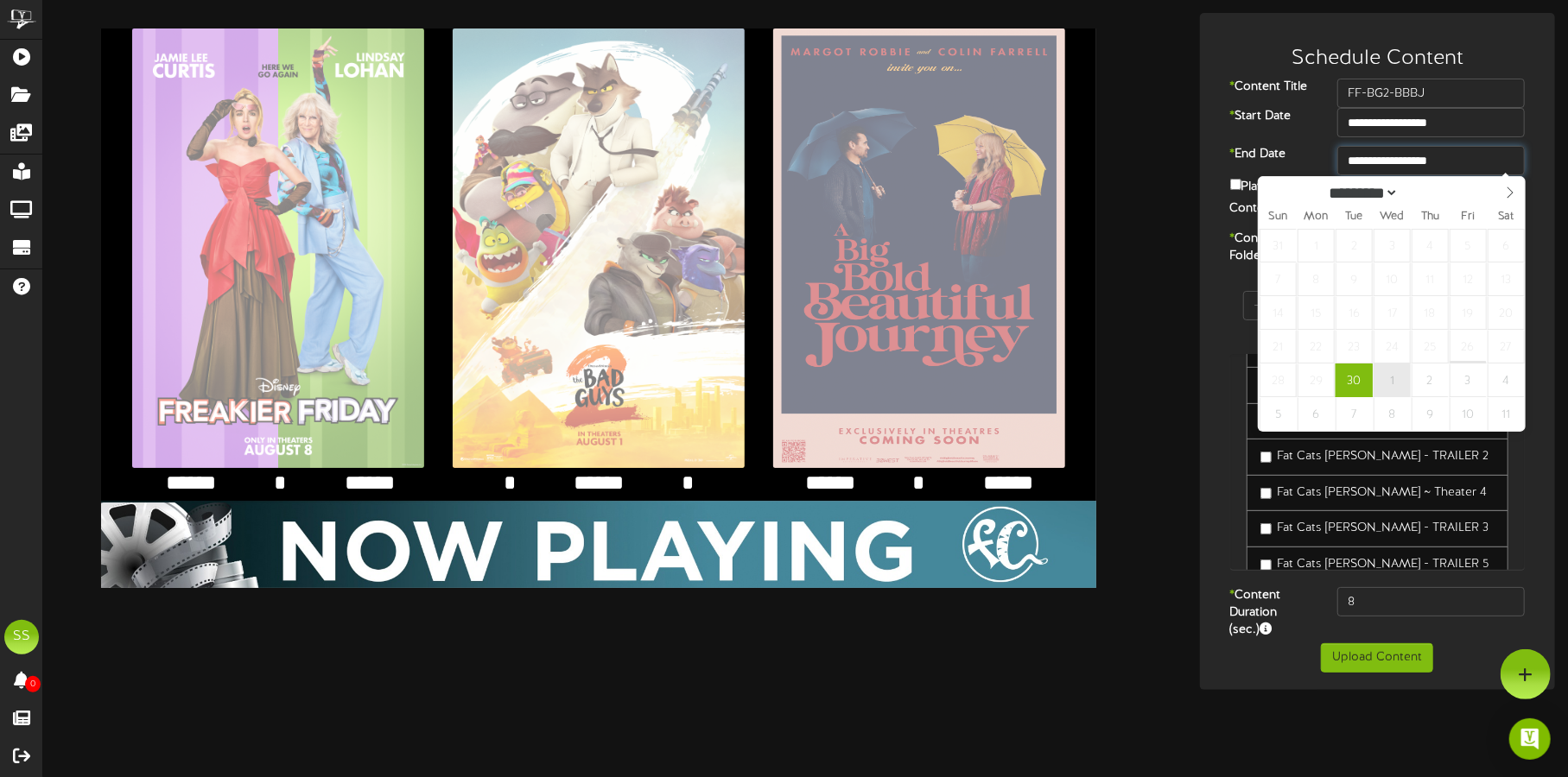
type input "**********"
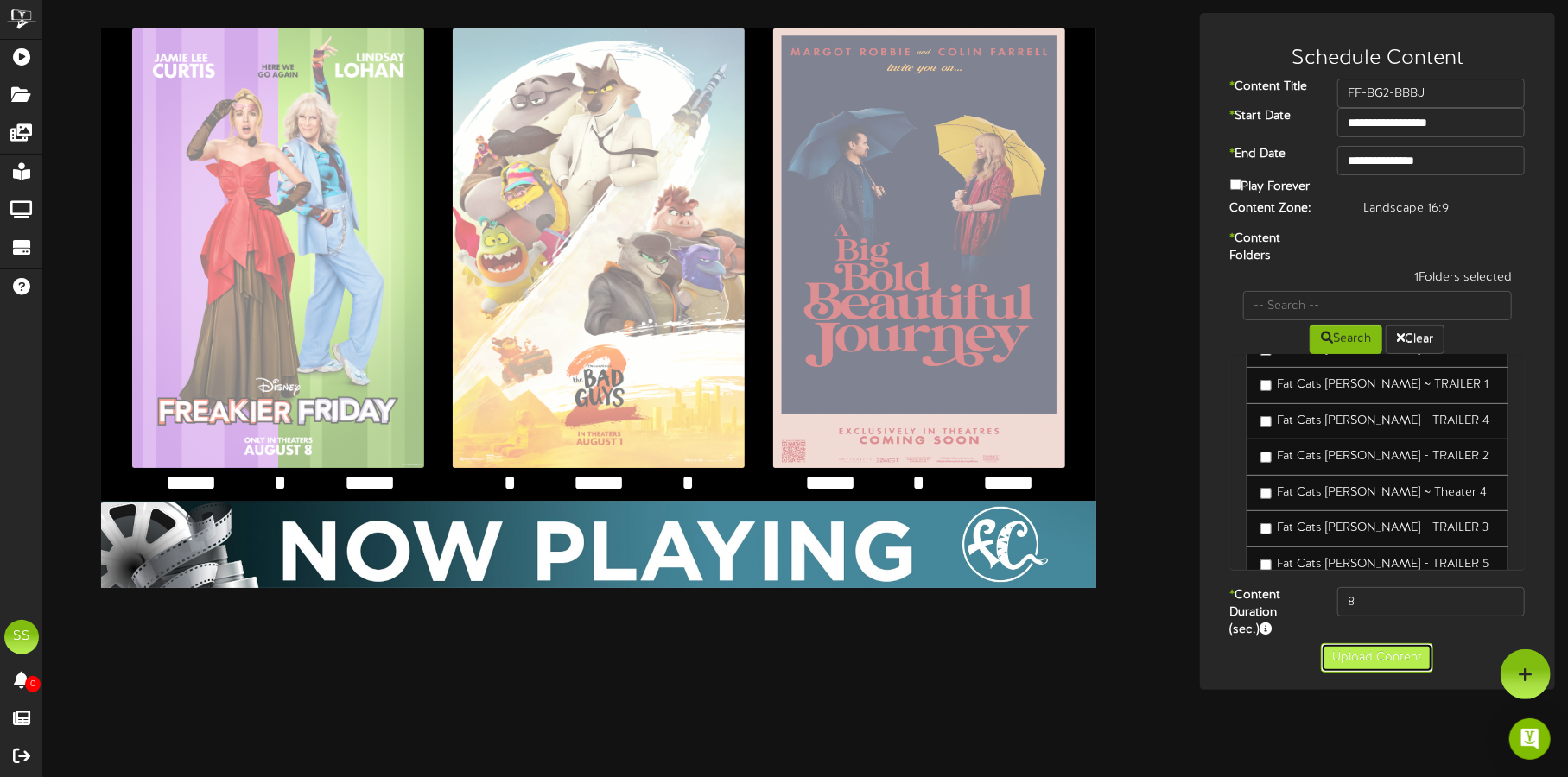
click at [1403, 660] on button "Upload Content" at bounding box center [1376, 658] width 112 height 30
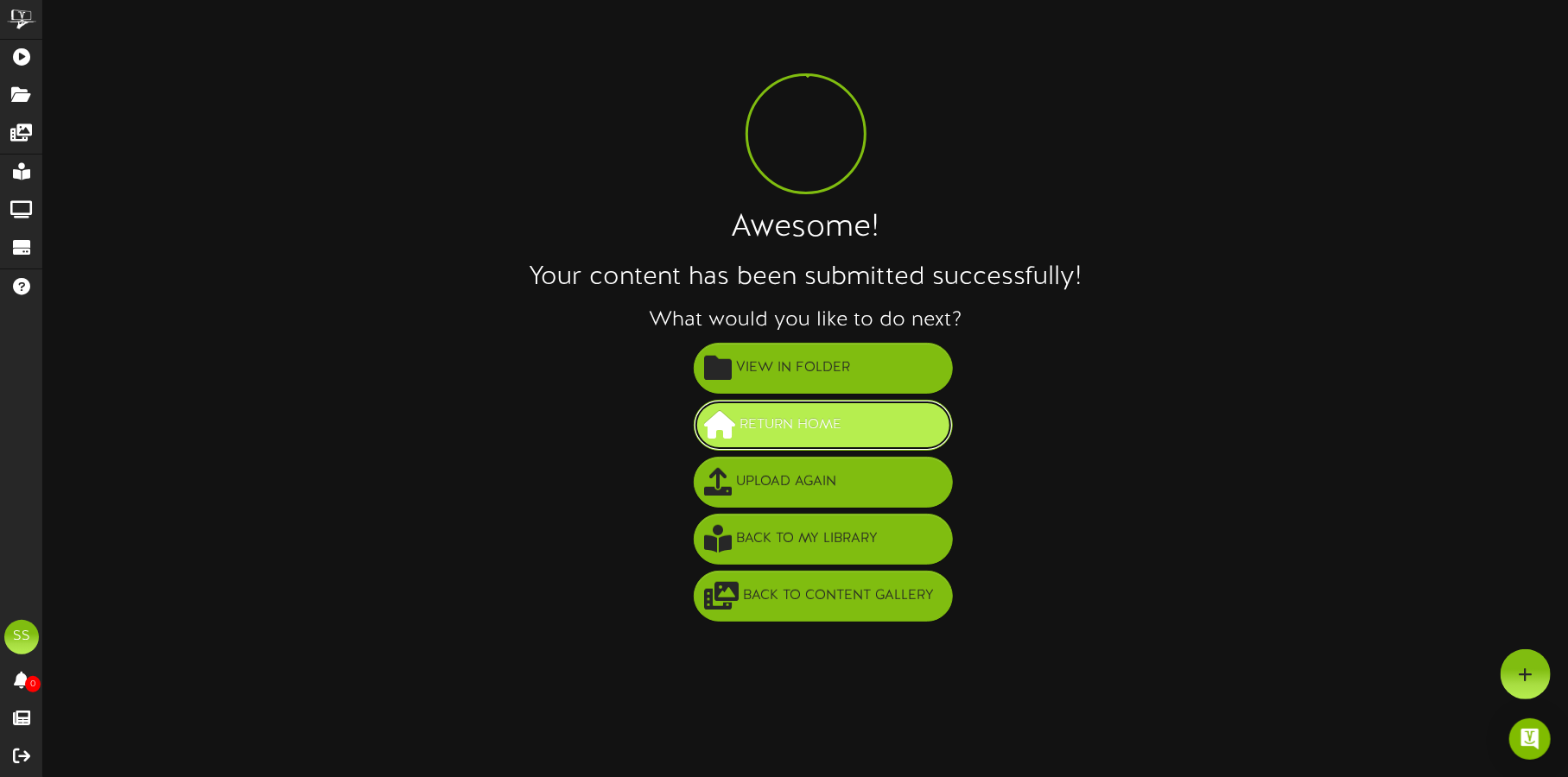
click at [858, 427] on button "Return Home" at bounding box center [823, 425] width 259 height 51
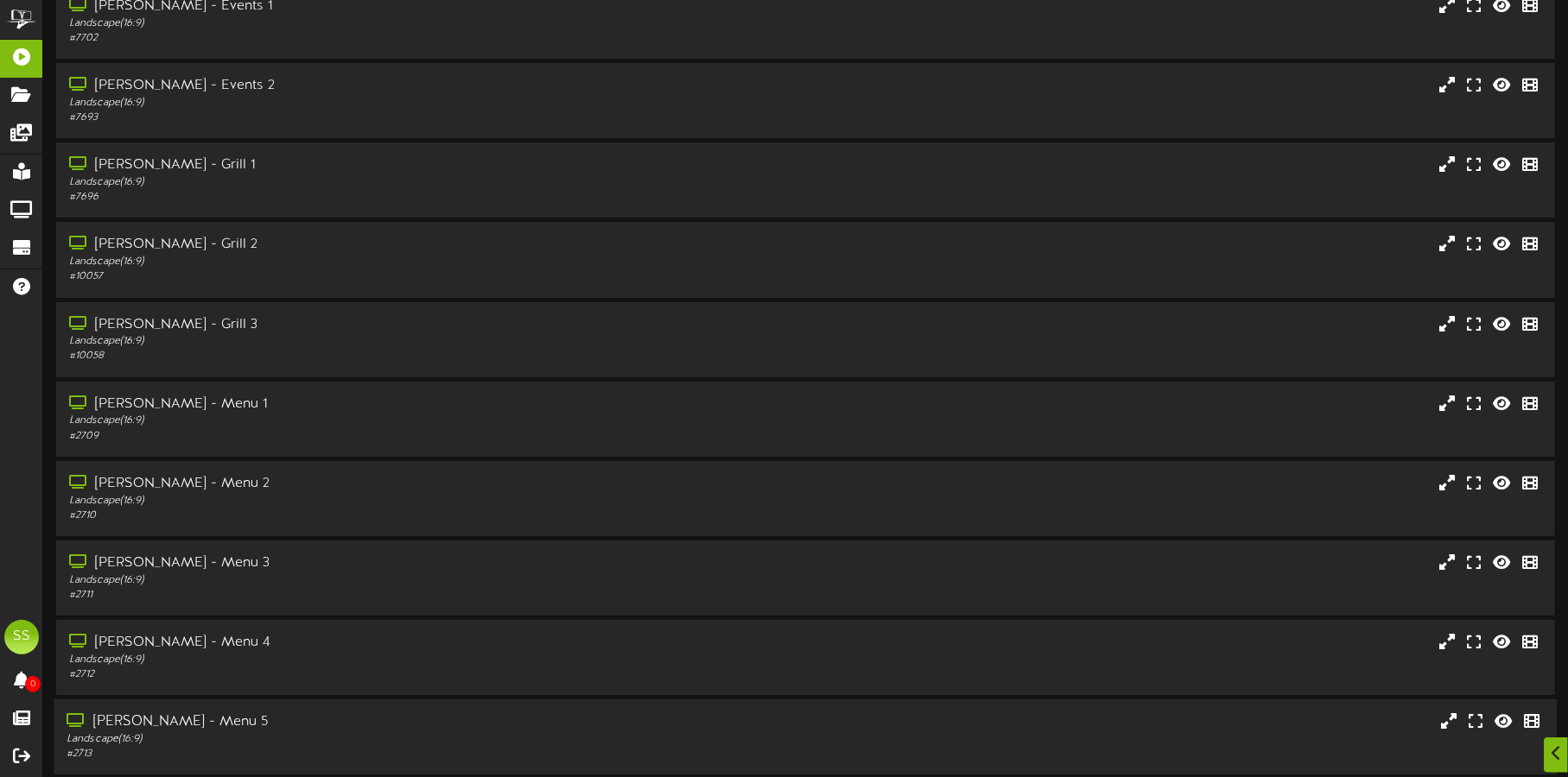
scroll to position [148, 0]
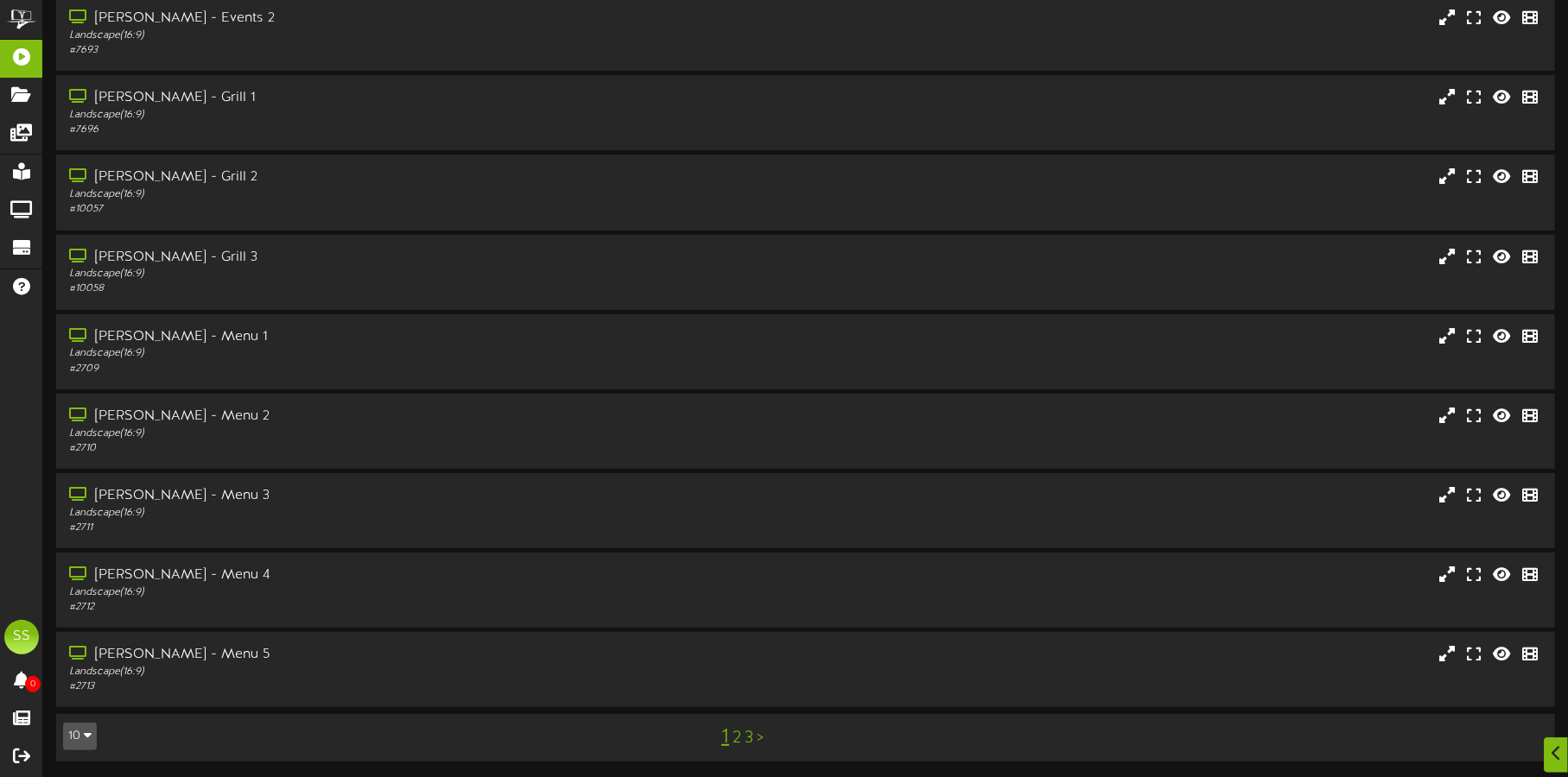
click at [73, 733] on button "10" at bounding box center [80, 737] width 33 height 28
click at [74, 703] on div "100" at bounding box center [80, 703] width 32 height 26
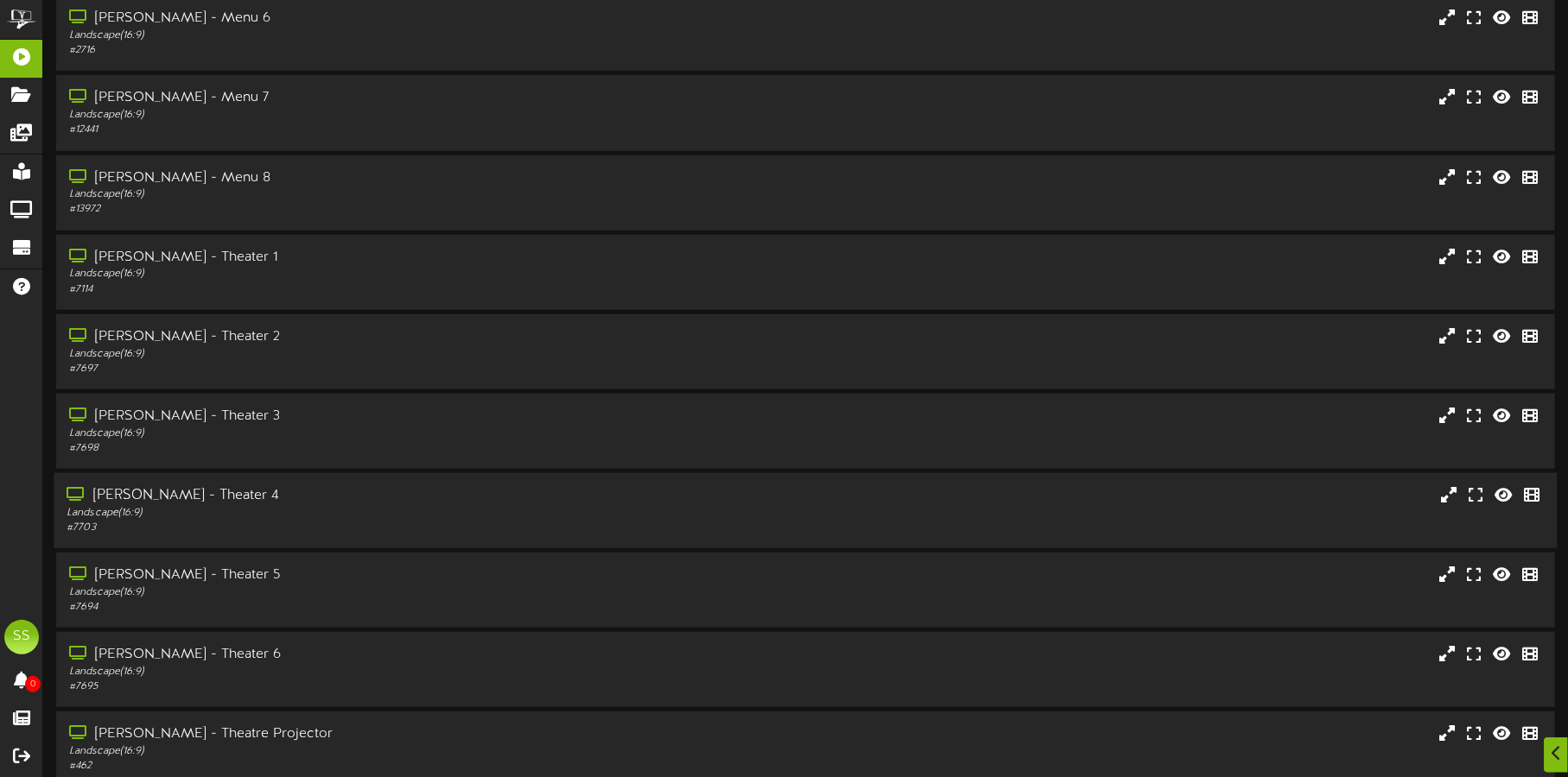
click at [306, 522] on div "# 7703" at bounding box center [367, 528] width 601 height 15
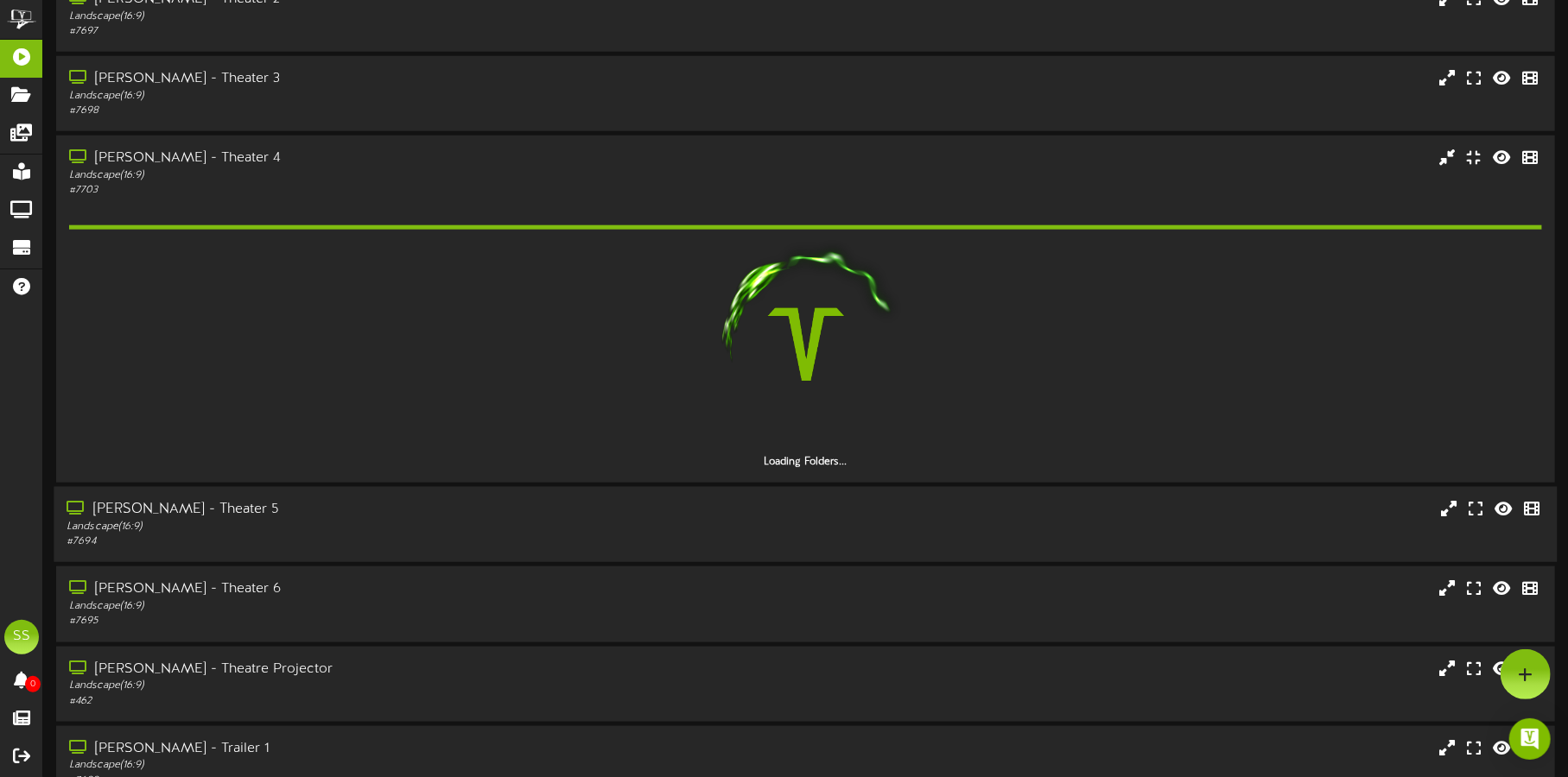
scroll to position [1186, 0]
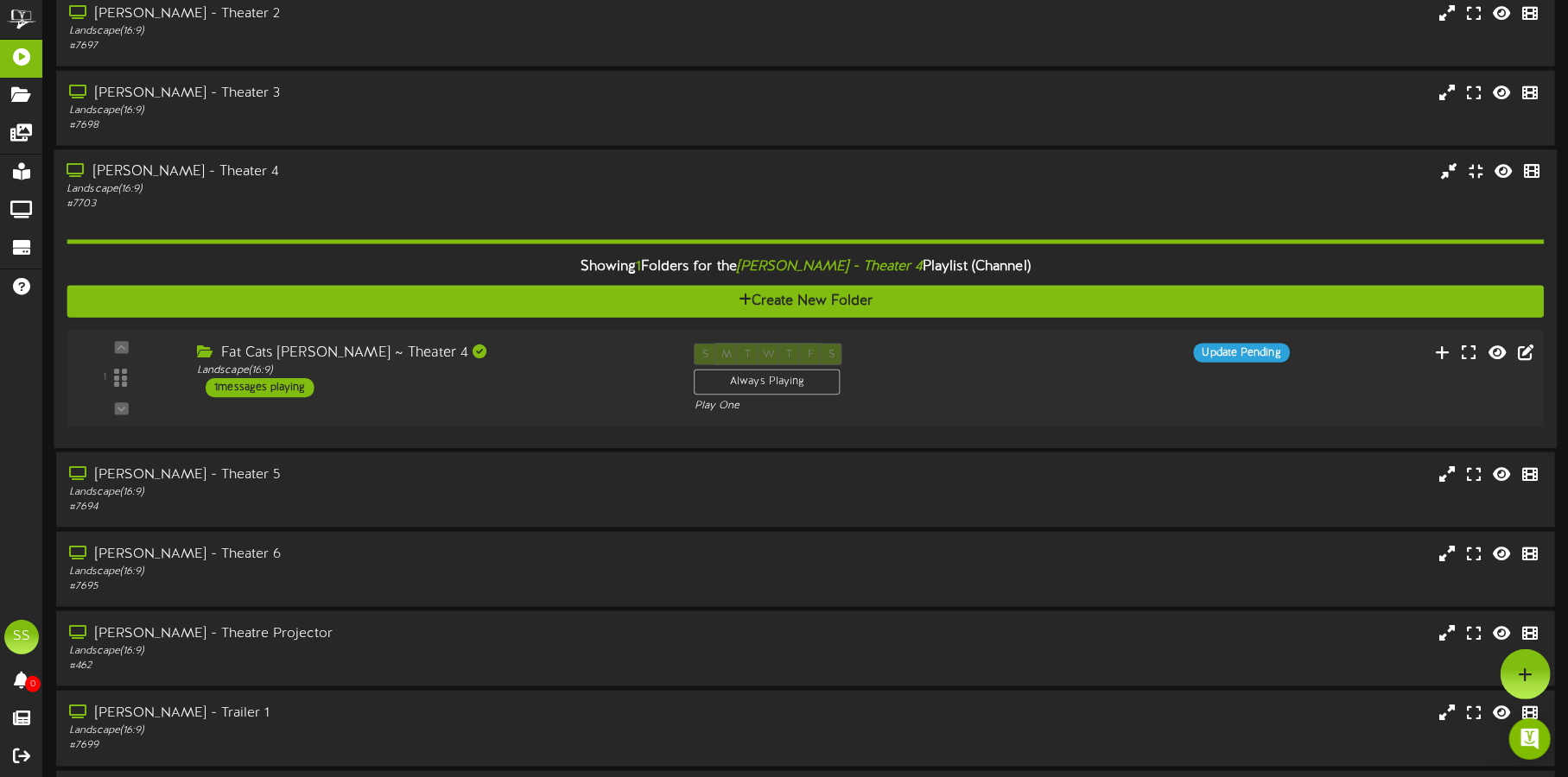
click at [566, 396] on div "Fat Cats Gilbert ~ Theater 4 Landscape ( 16:9 ) 1 messages playing" at bounding box center [432, 371] width 497 height 54
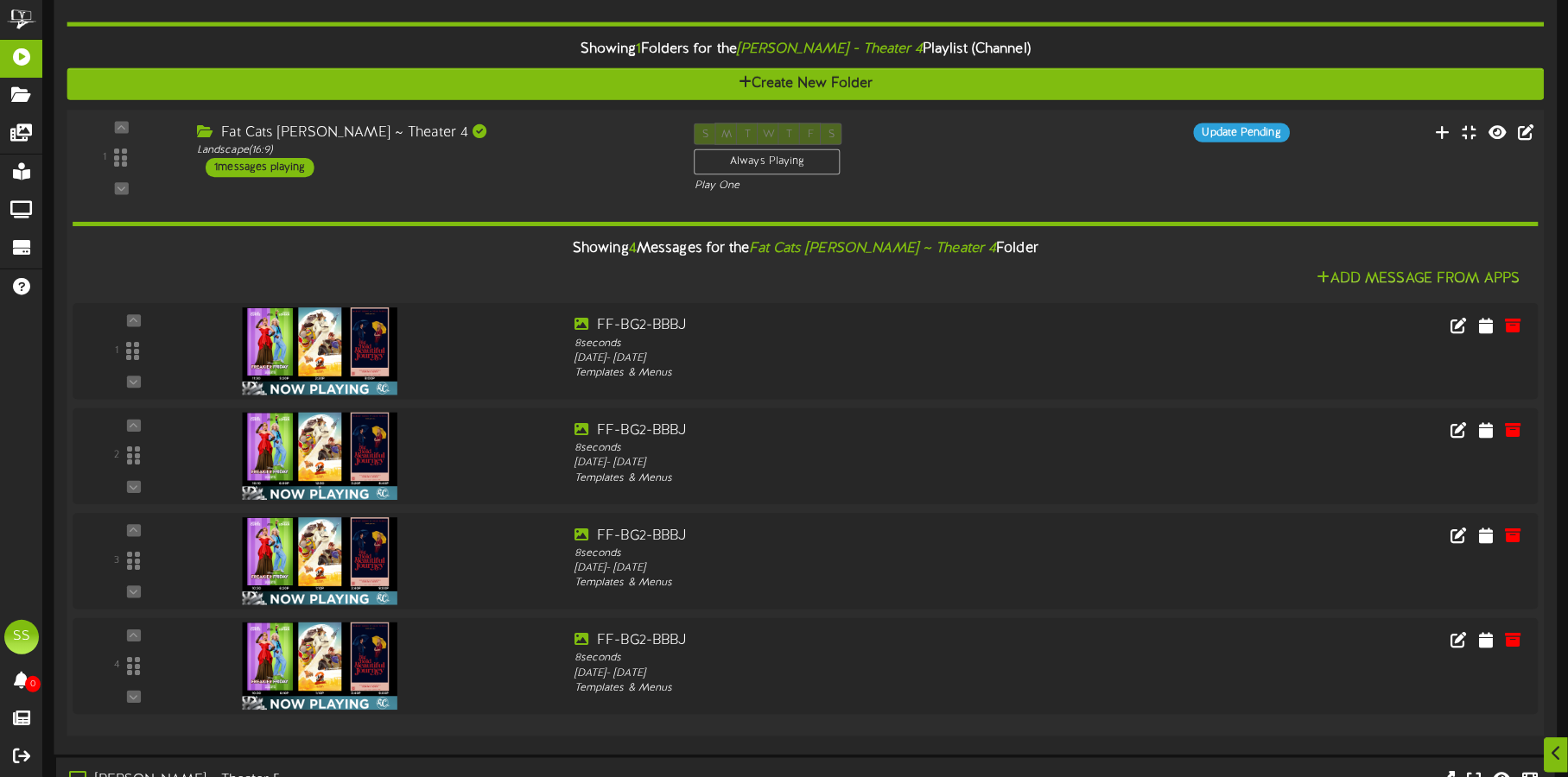
scroll to position [1510, 0]
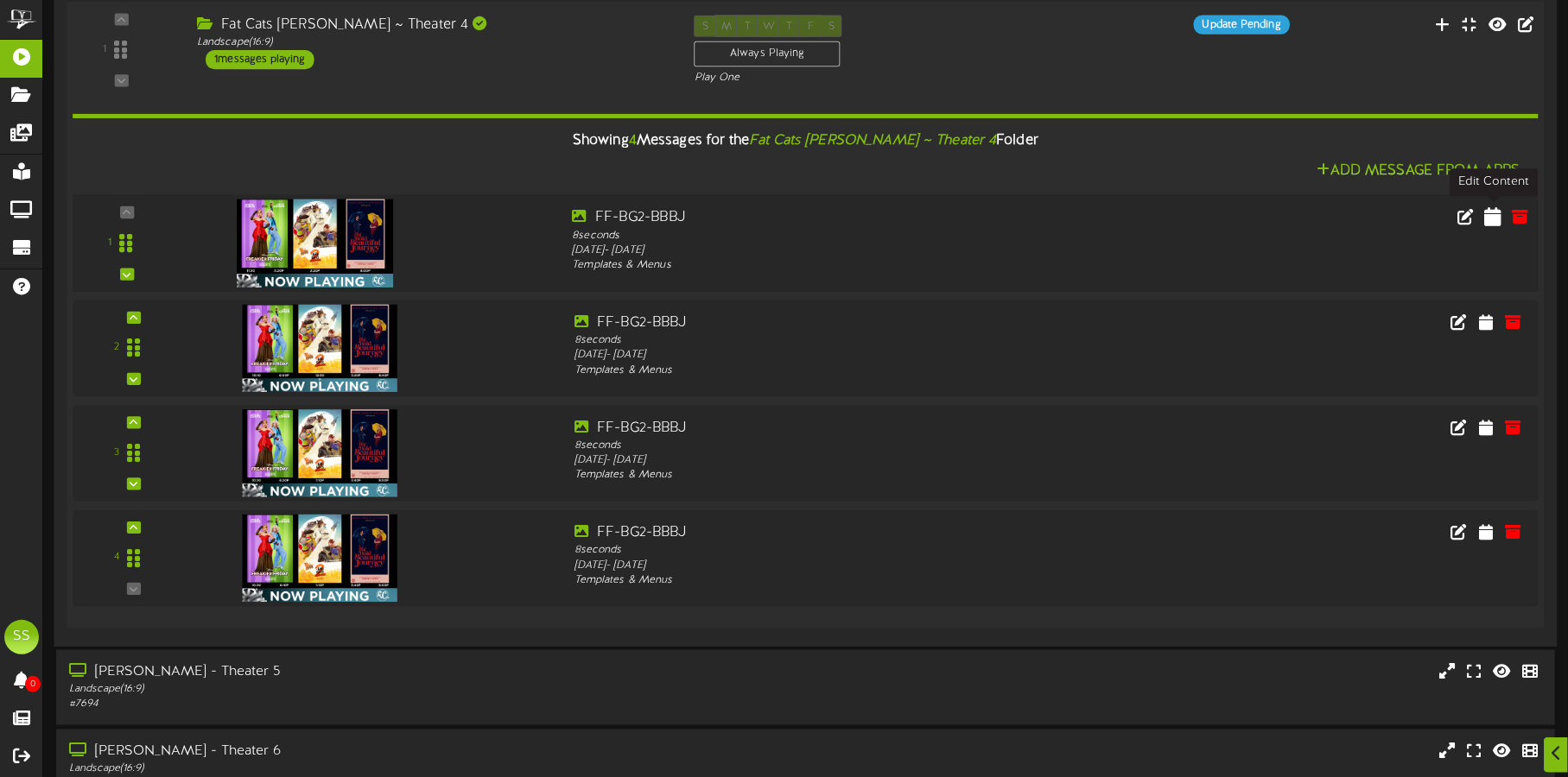
click at [1498, 221] on icon at bounding box center [1493, 217] width 18 height 19
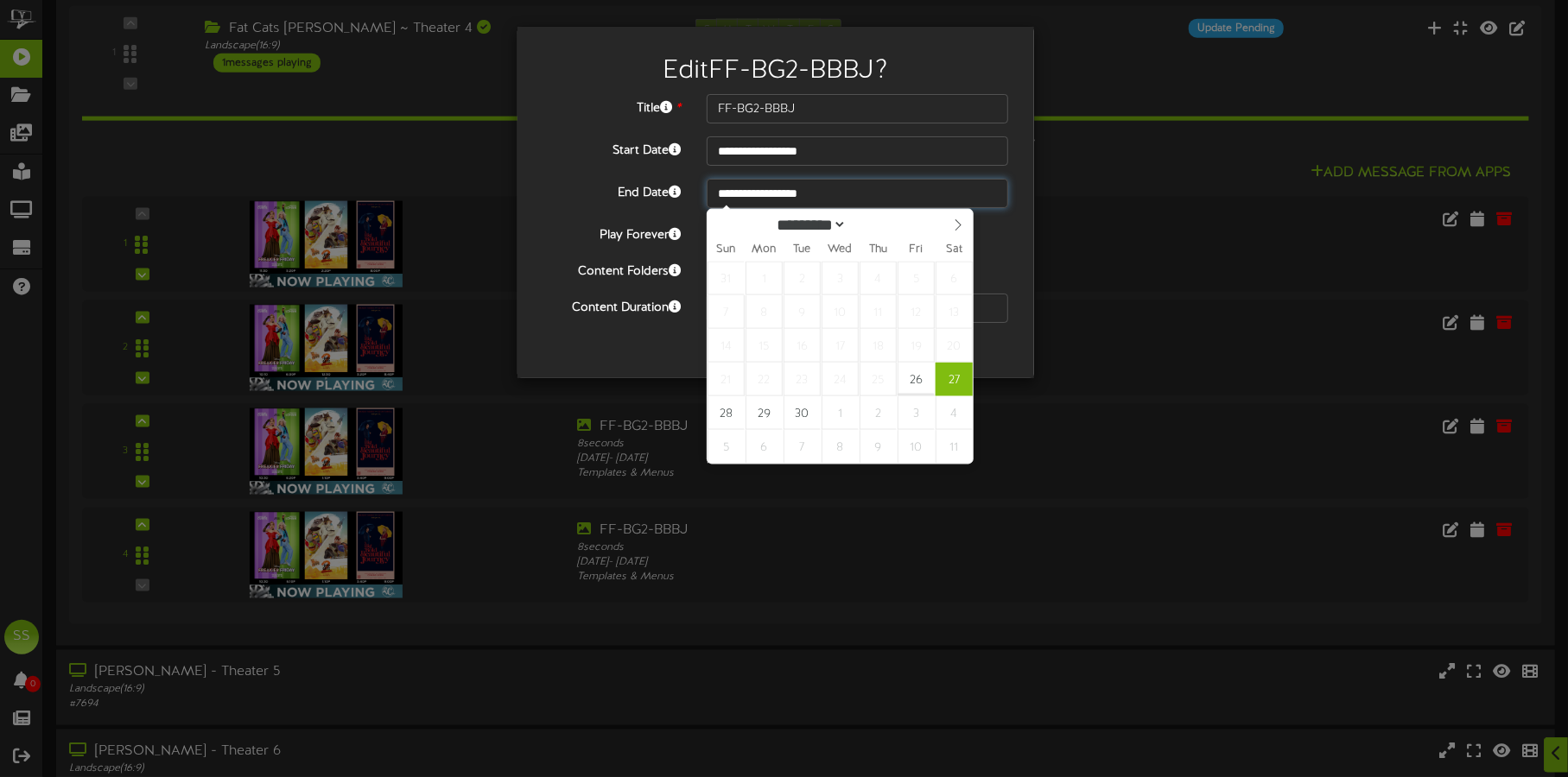
click at [803, 193] on input "**********" at bounding box center [857, 193] width 301 height 30
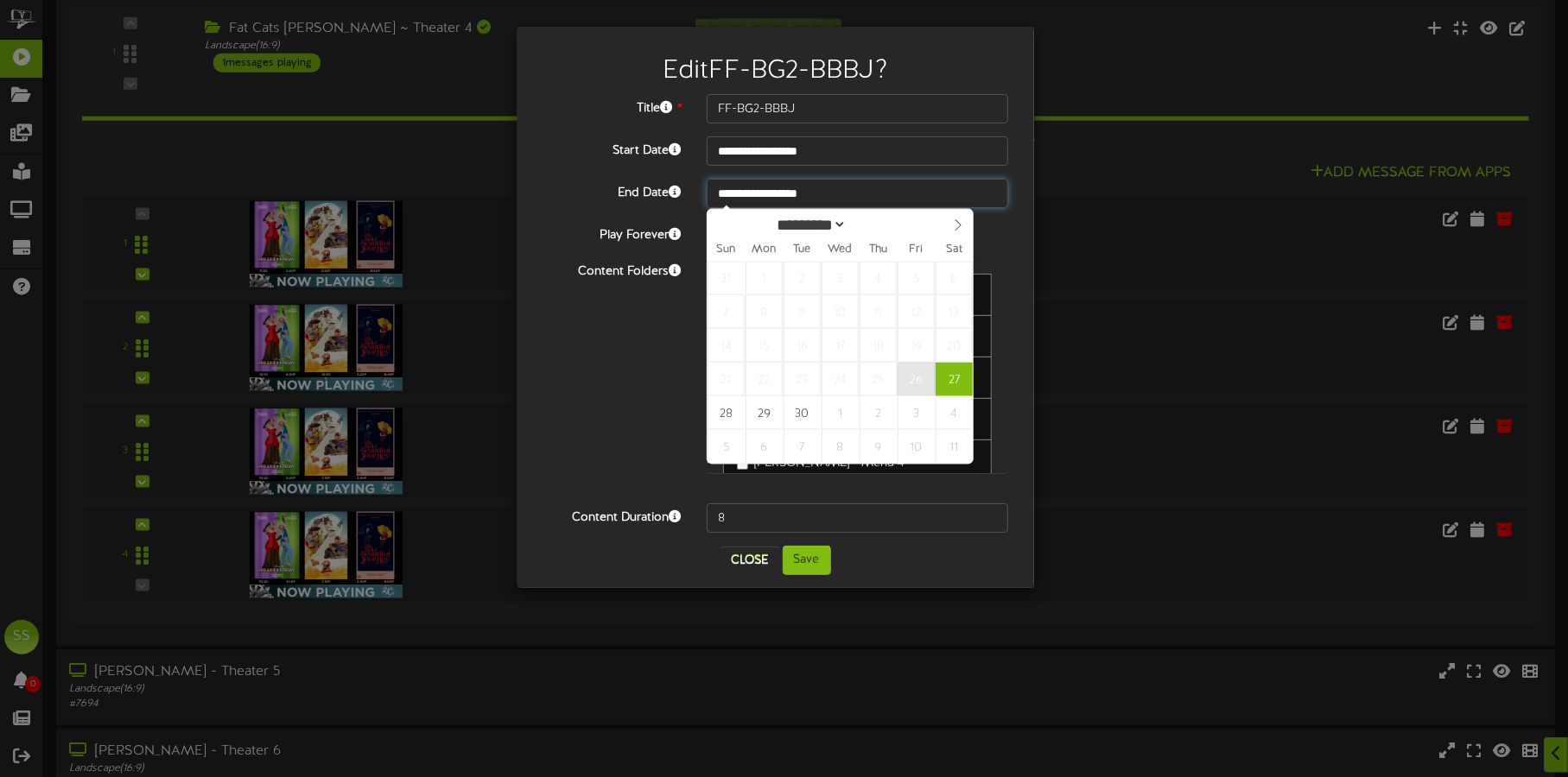
type input "**********"
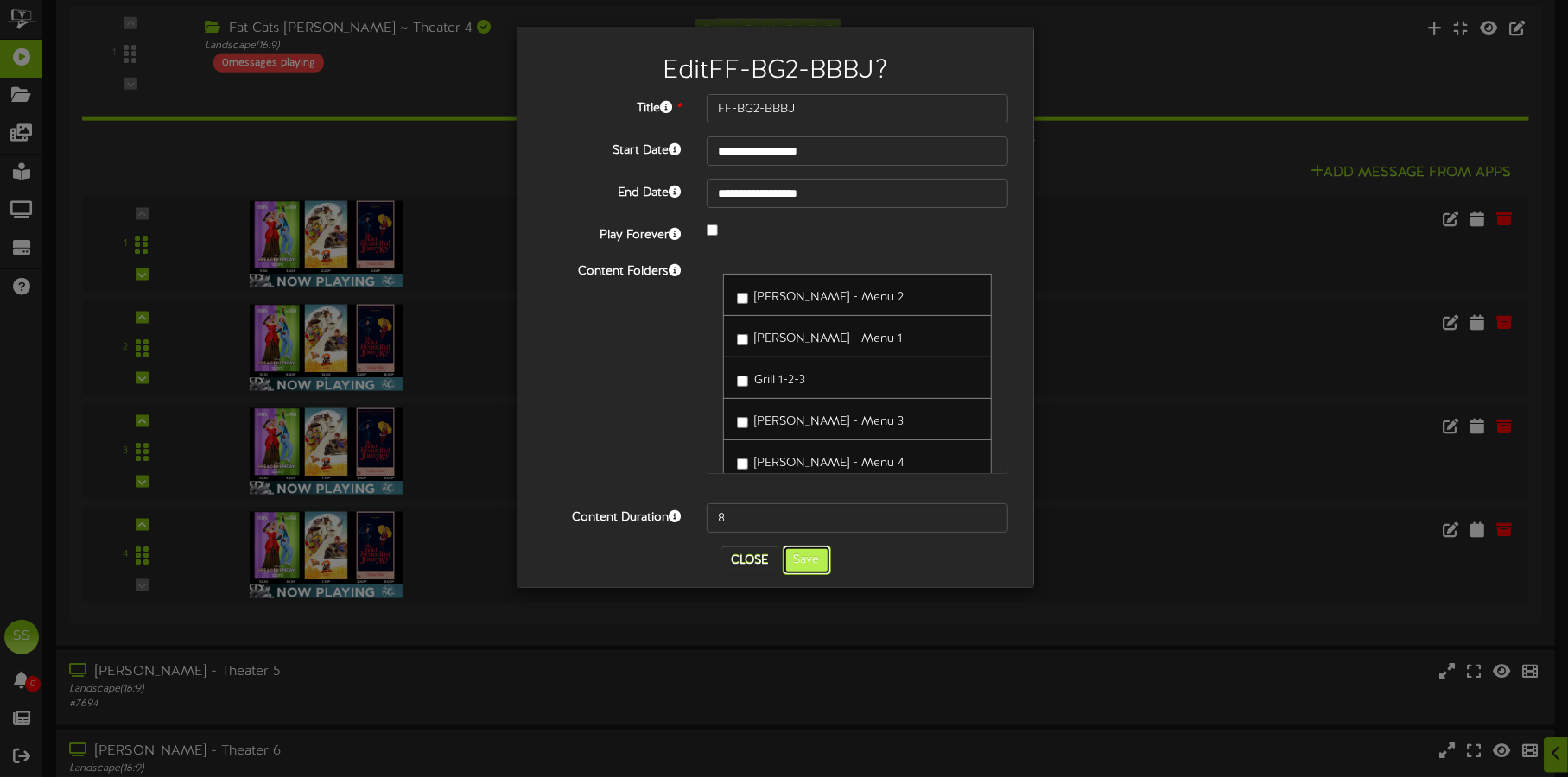
click at [811, 566] on button "Save" at bounding box center [806, 560] width 48 height 30
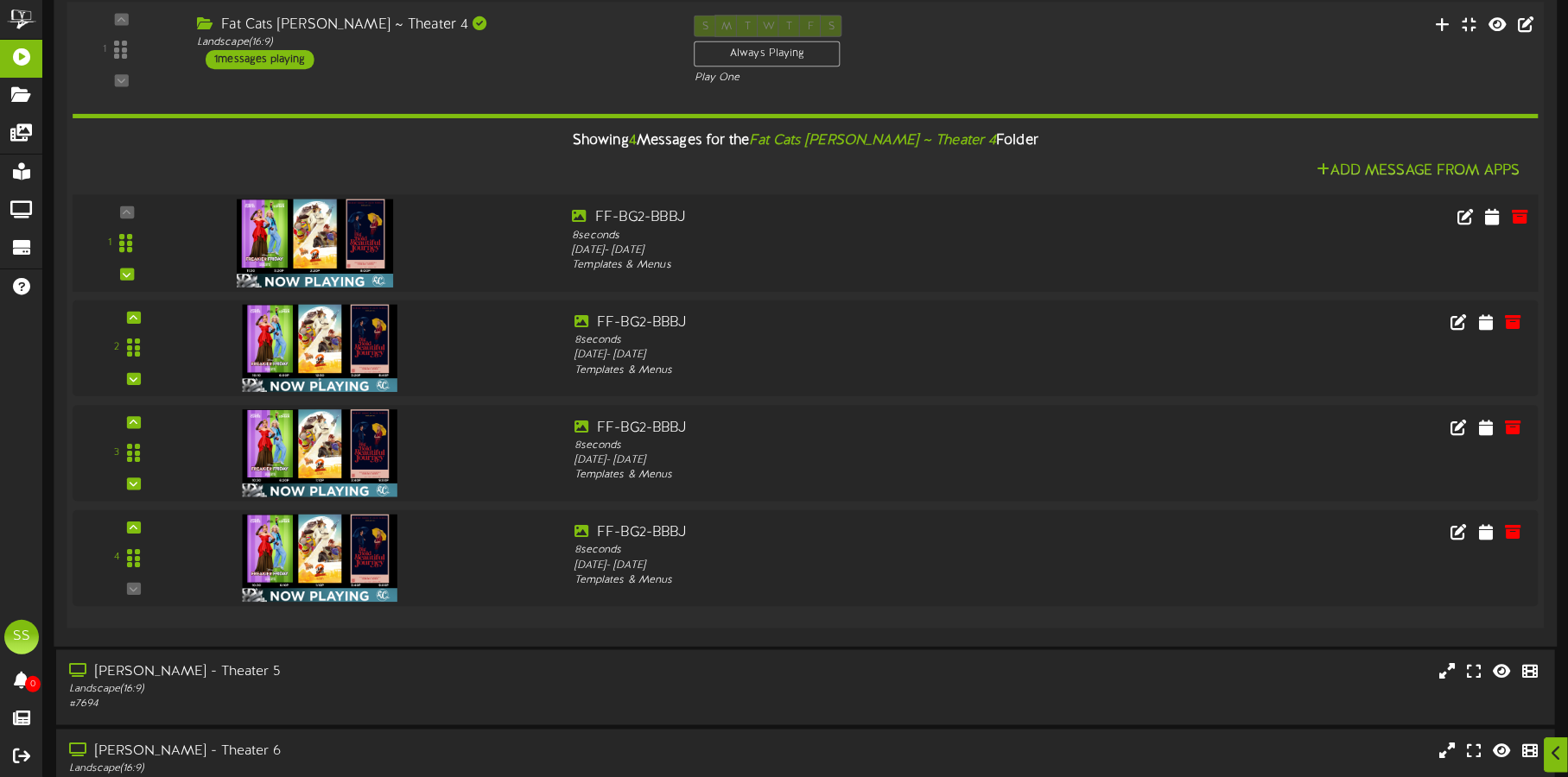
click at [286, 244] on img at bounding box center [315, 243] width 158 height 88
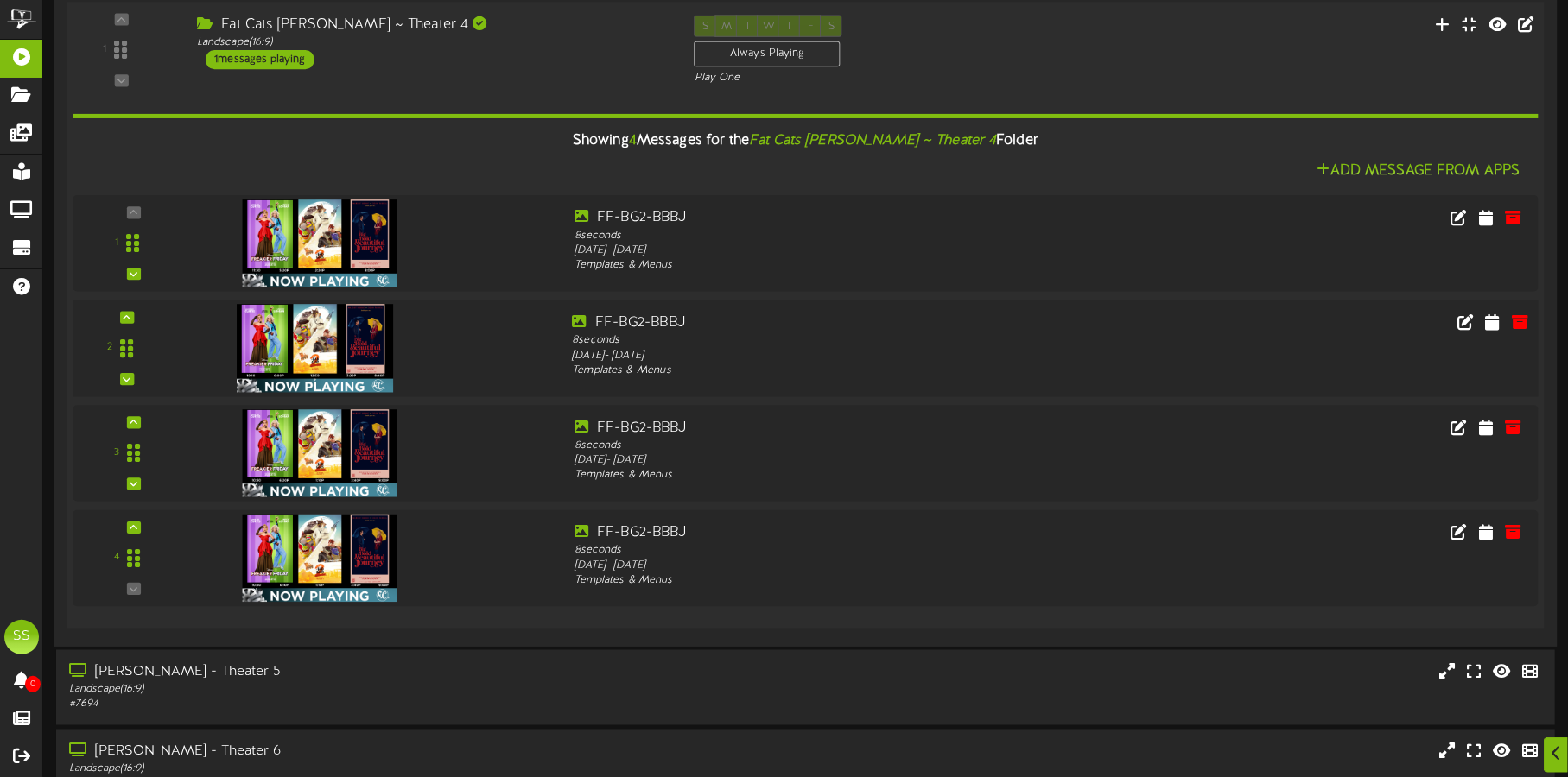
click at [325, 353] on img at bounding box center [315, 347] width 158 height 88
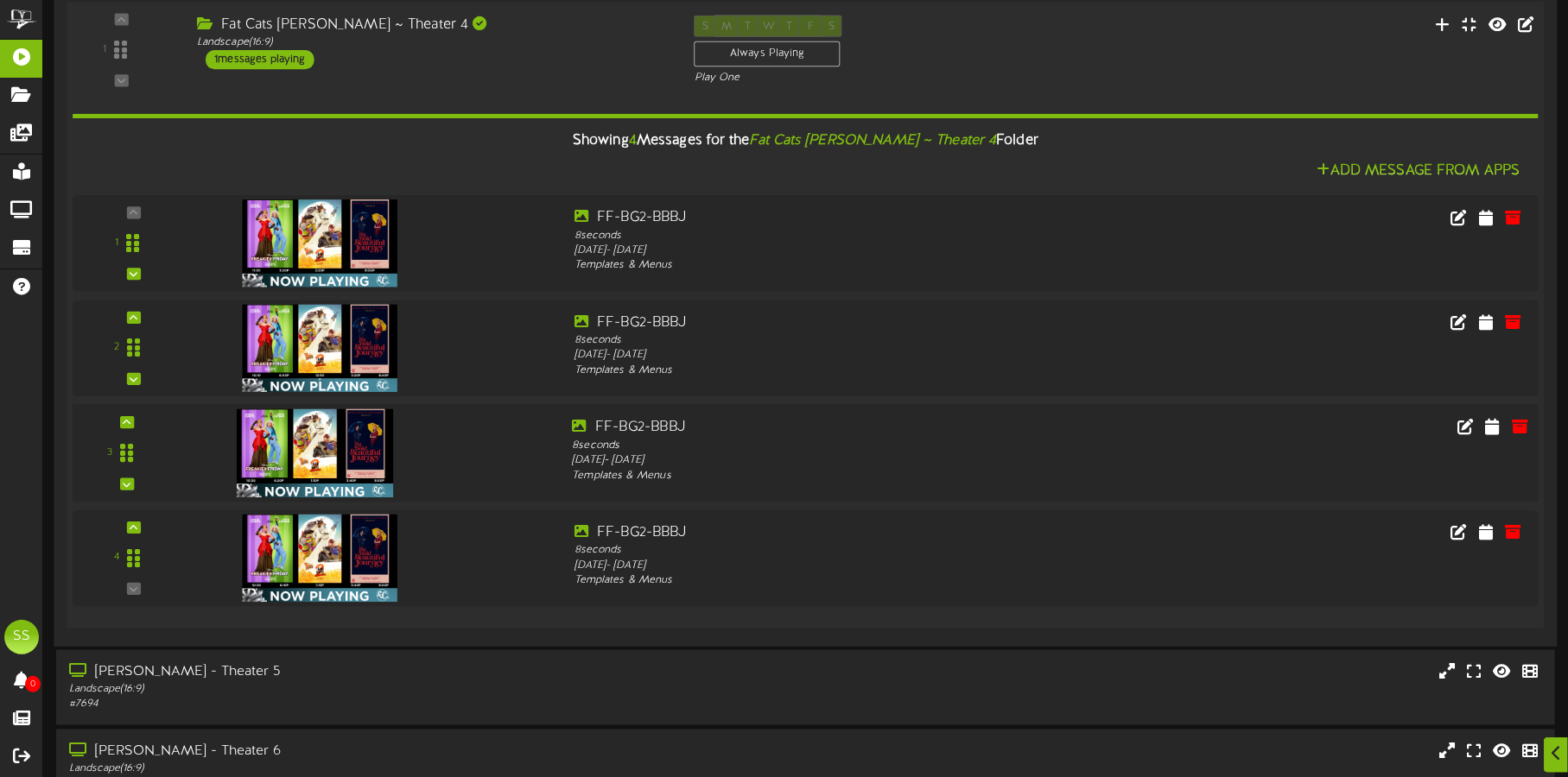
click at [302, 435] on img at bounding box center [315, 453] width 158 height 88
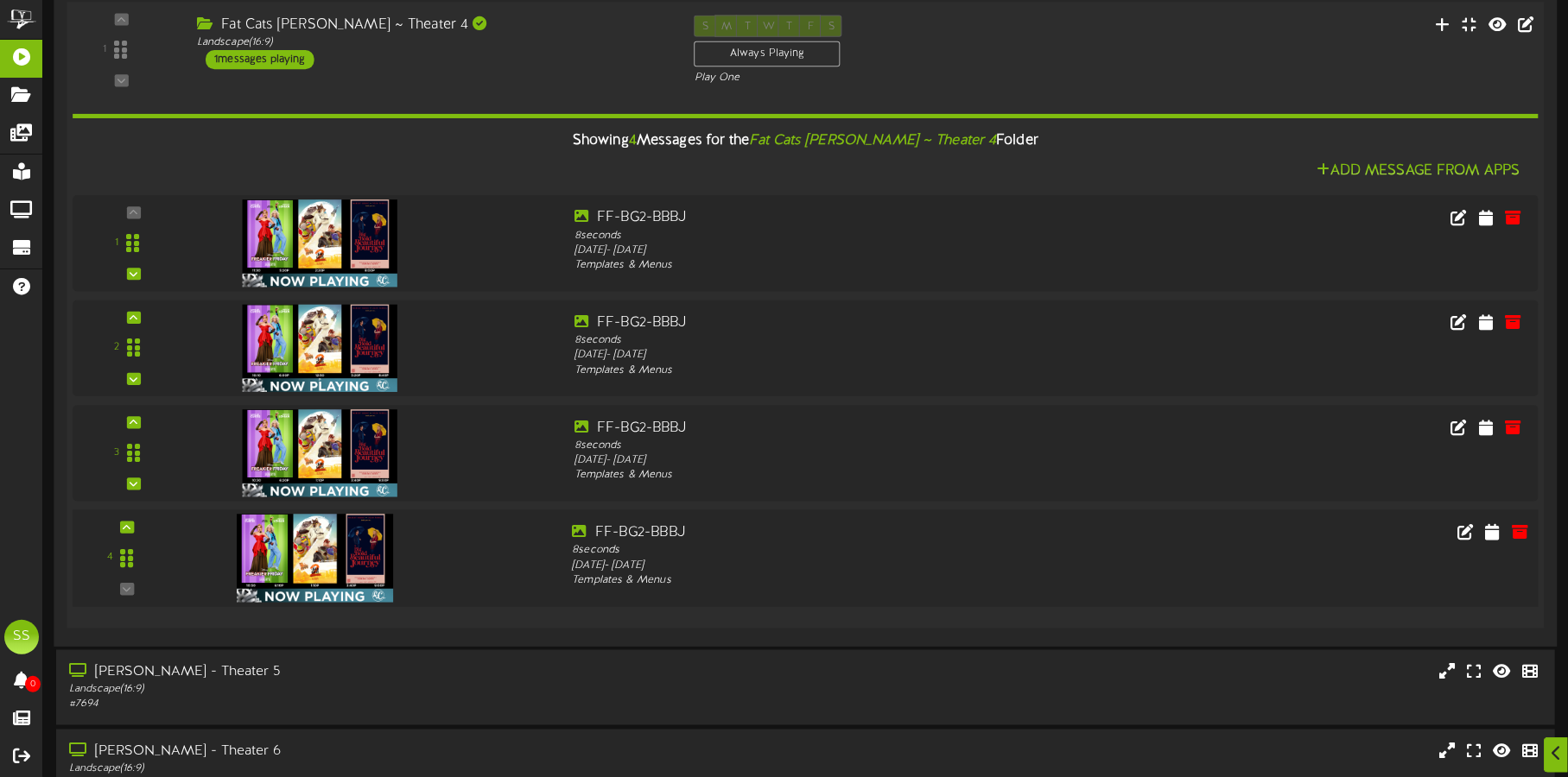
click at [341, 558] on img at bounding box center [315, 558] width 158 height 88
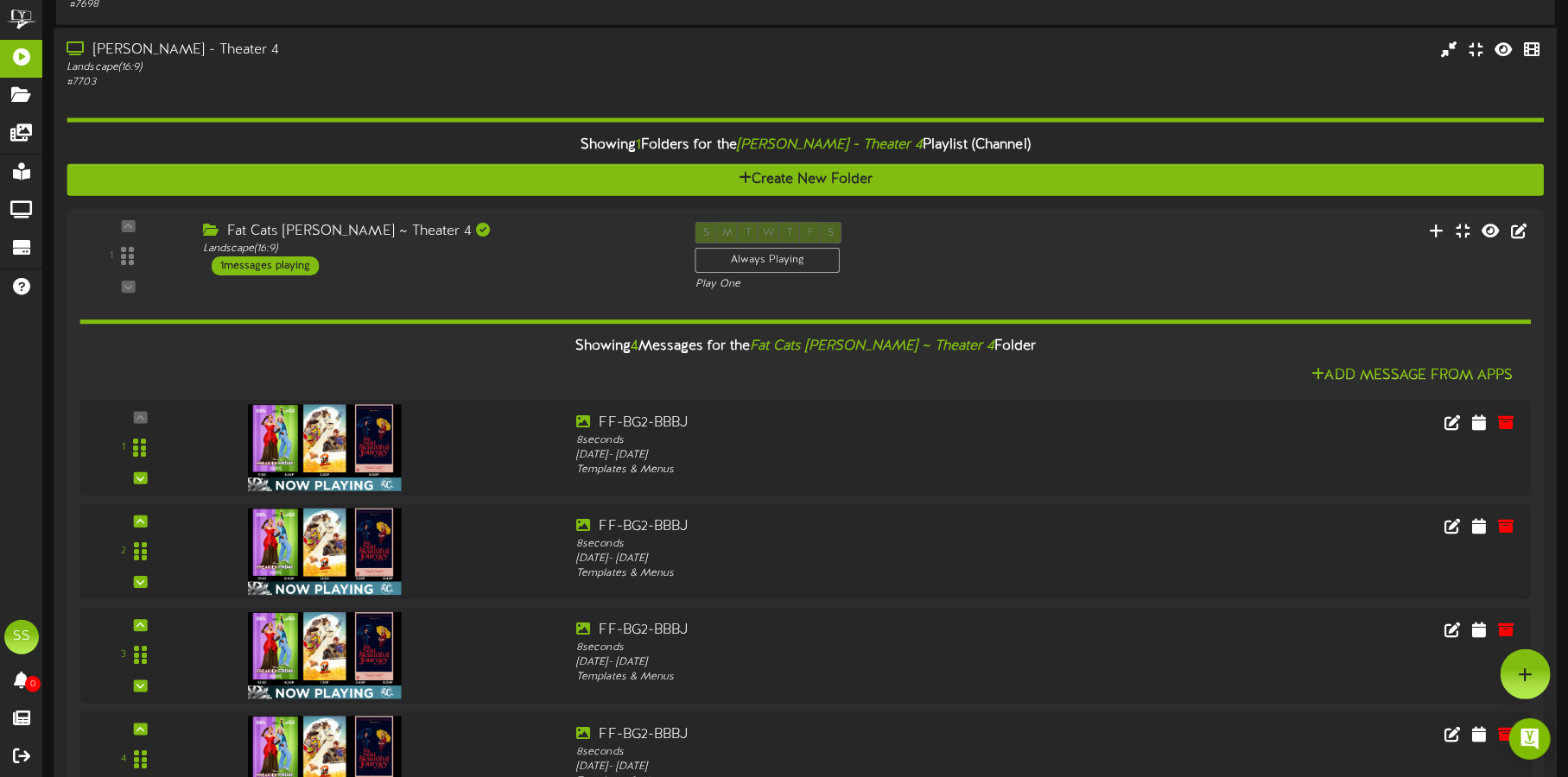
scroll to position [1295, 0]
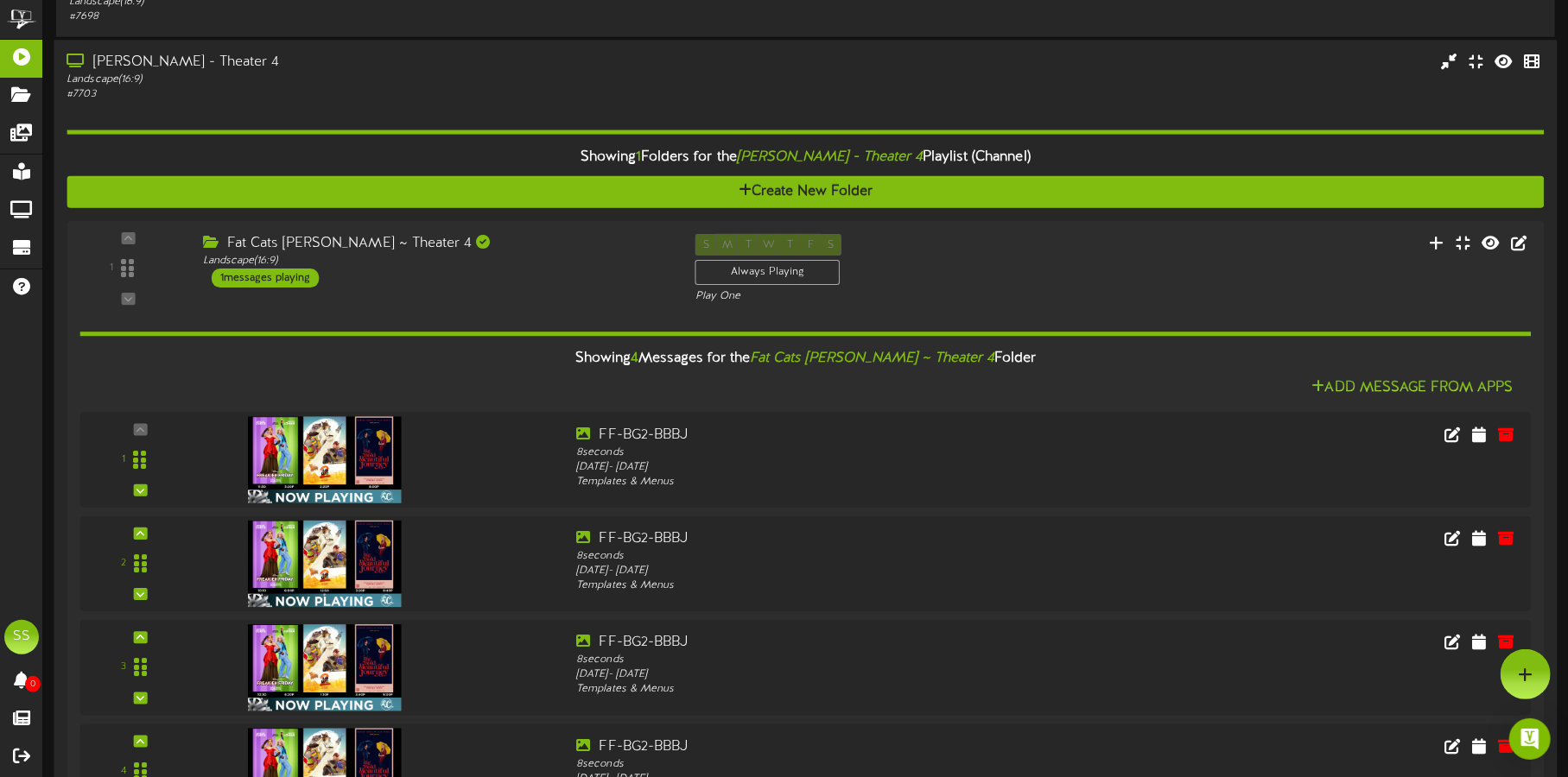
click at [472, 93] on div "# 7703" at bounding box center [367, 95] width 601 height 15
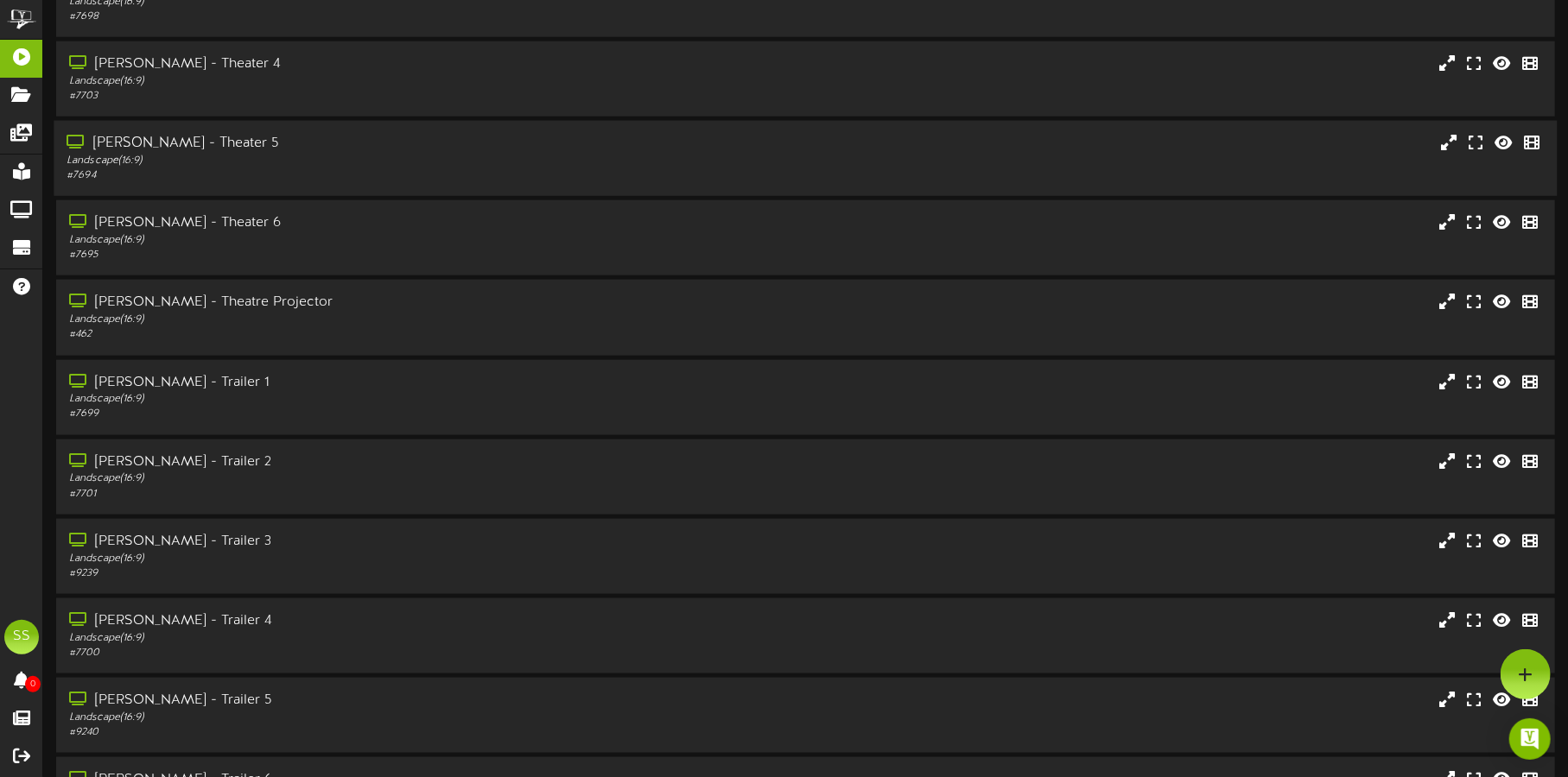
click at [456, 151] on div "[PERSON_NAME] - Theater 5" at bounding box center [367, 144] width 601 height 20
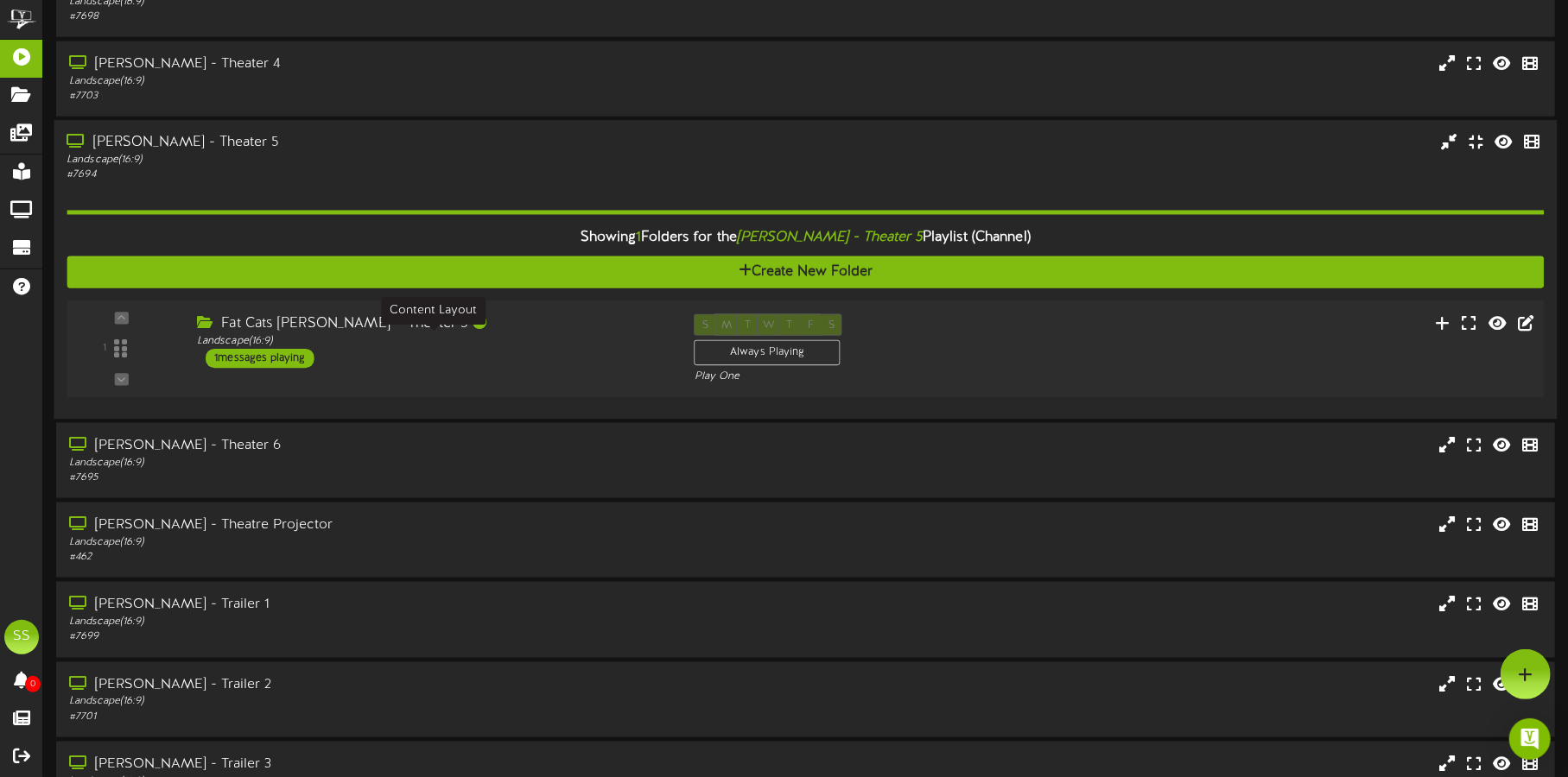
click at [584, 340] on div "Landscape ( 16:9 )" at bounding box center [432, 341] width 471 height 15
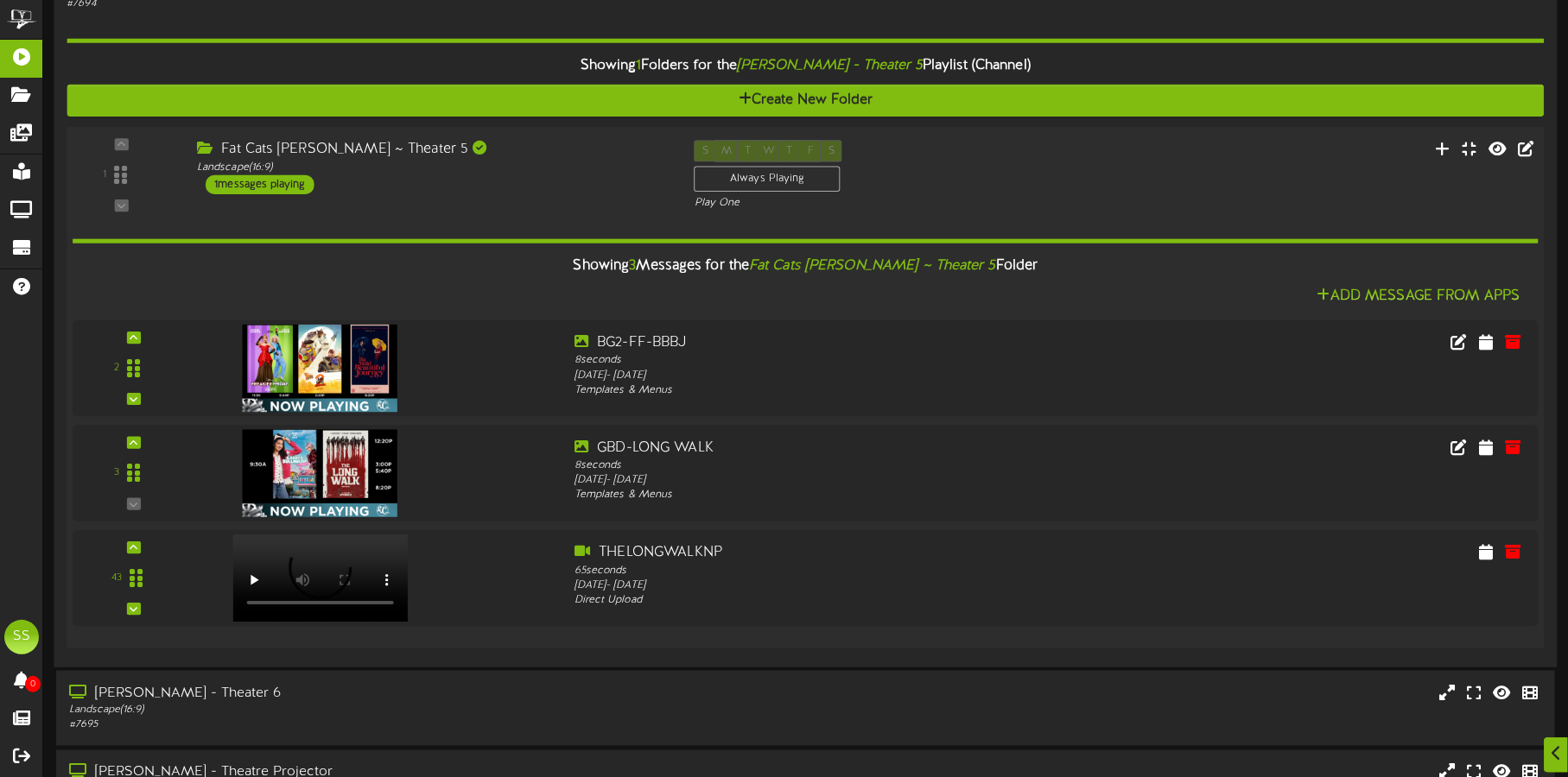
scroll to position [1510, 0]
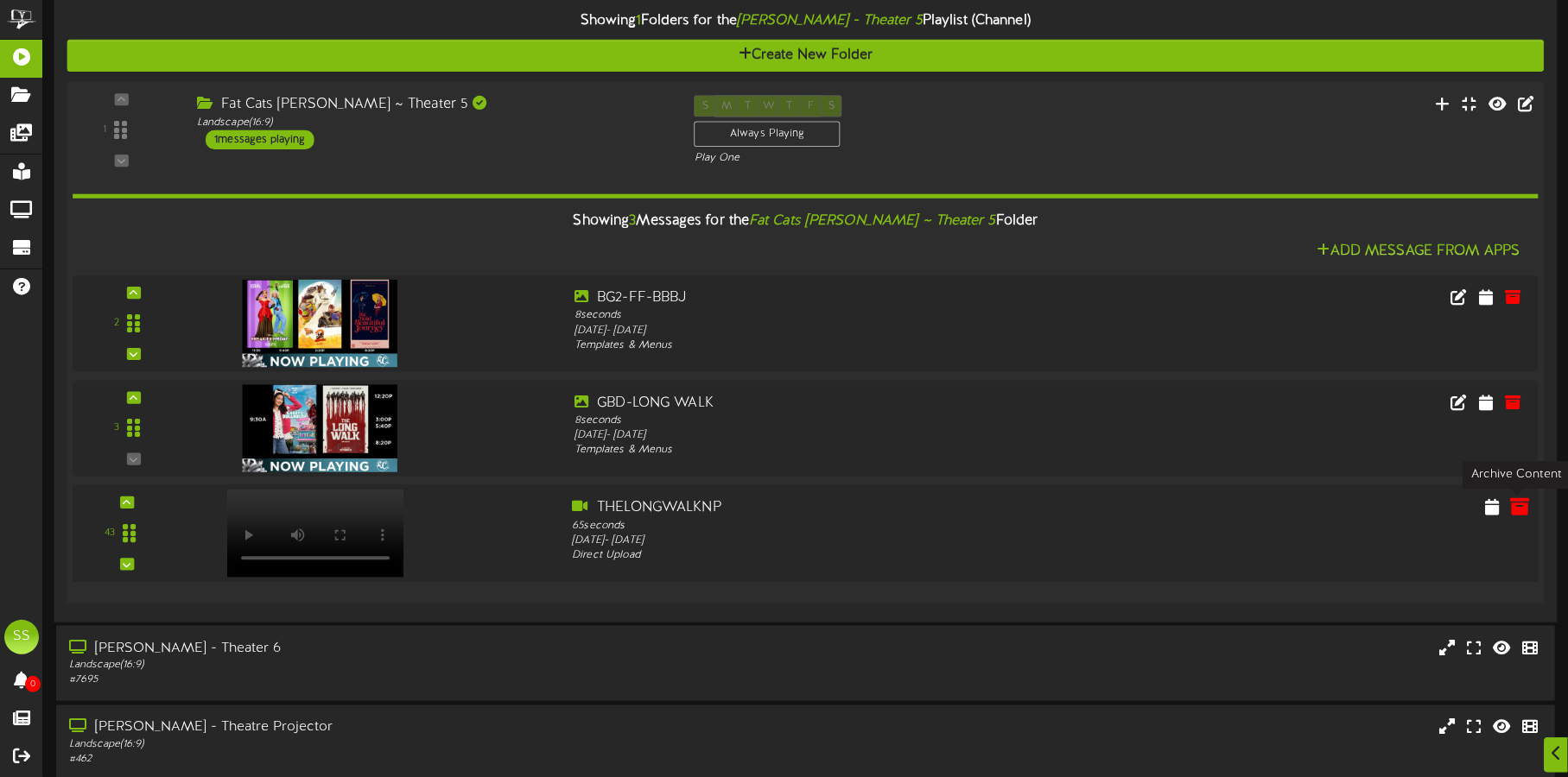
click at [1513, 507] on icon at bounding box center [1520, 507] width 19 height 19
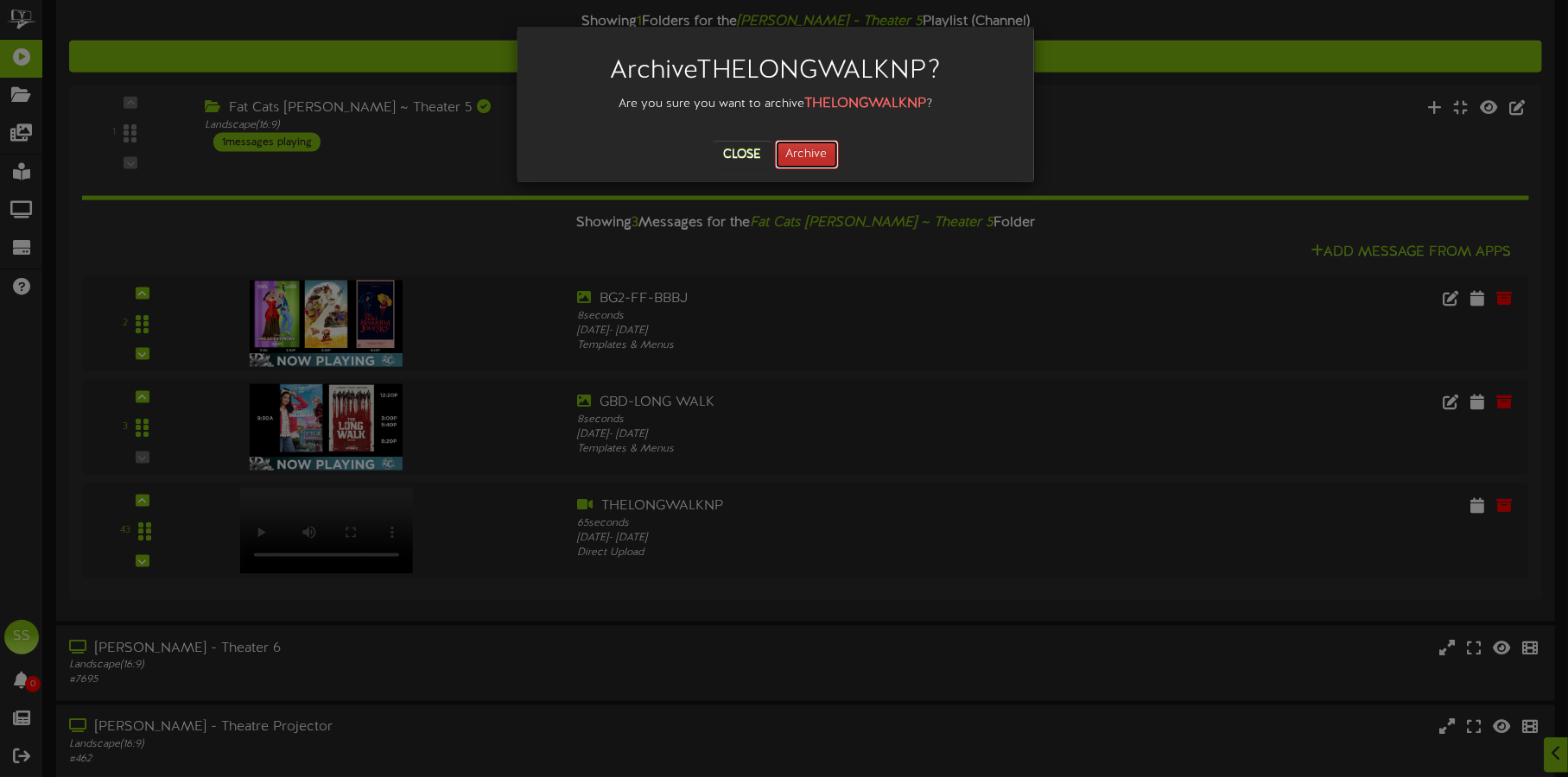
click at [818, 140] on button "Archive" at bounding box center [806, 155] width 64 height 30
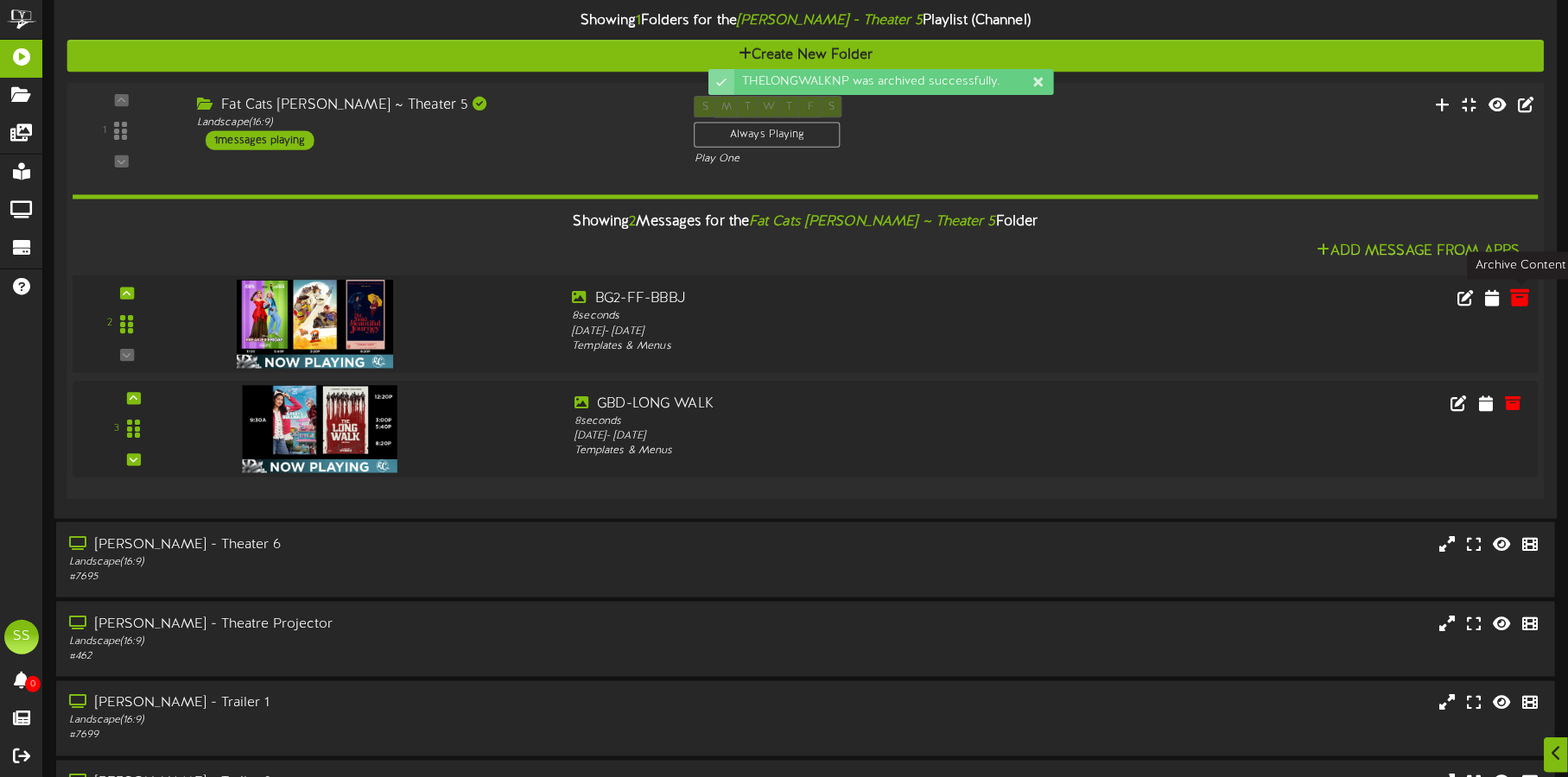
click at [1529, 293] on icon at bounding box center [1520, 298] width 19 height 19
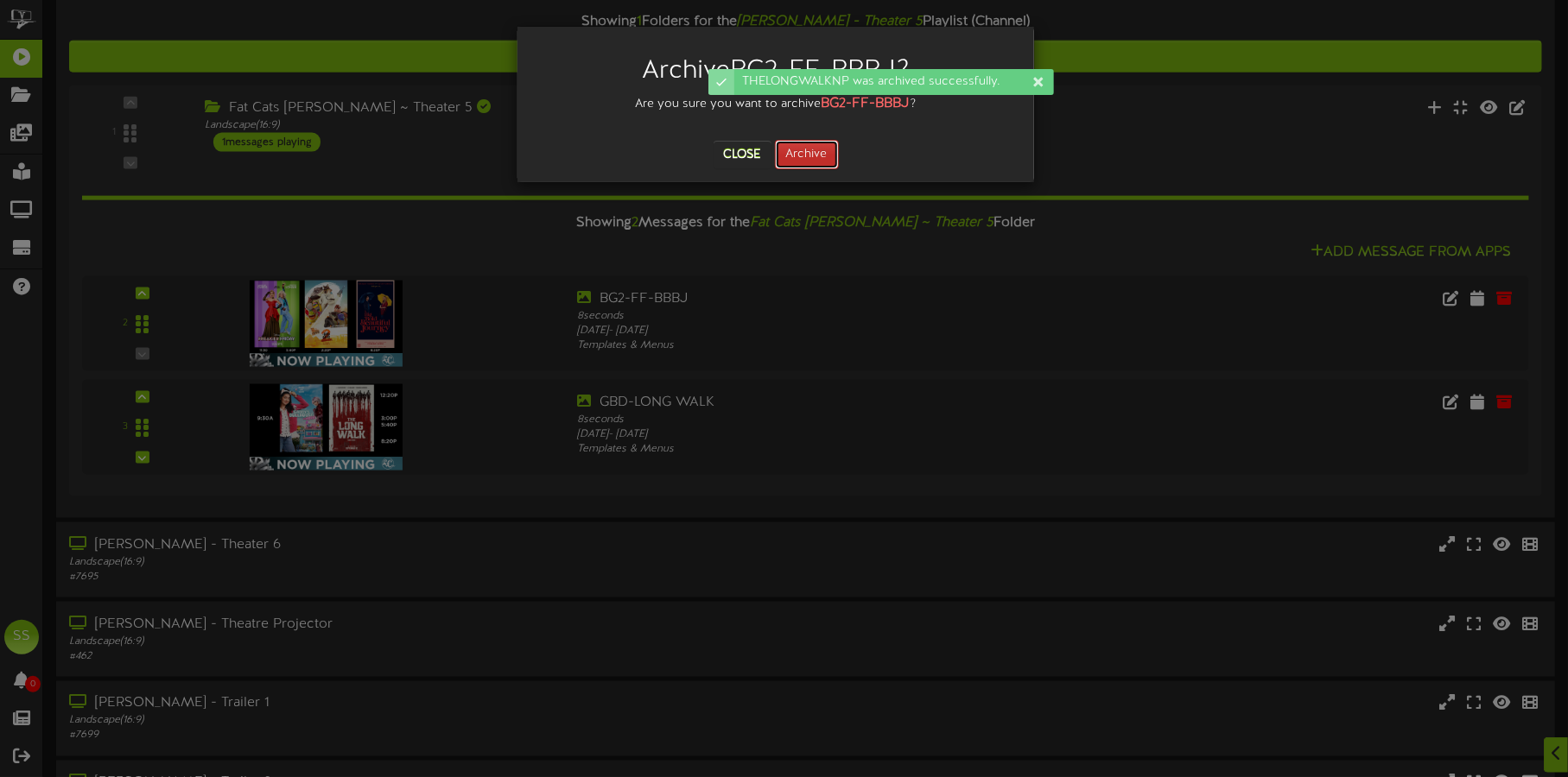
click at [812, 151] on button "Archive" at bounding box center [806, 155] width 64 height 30
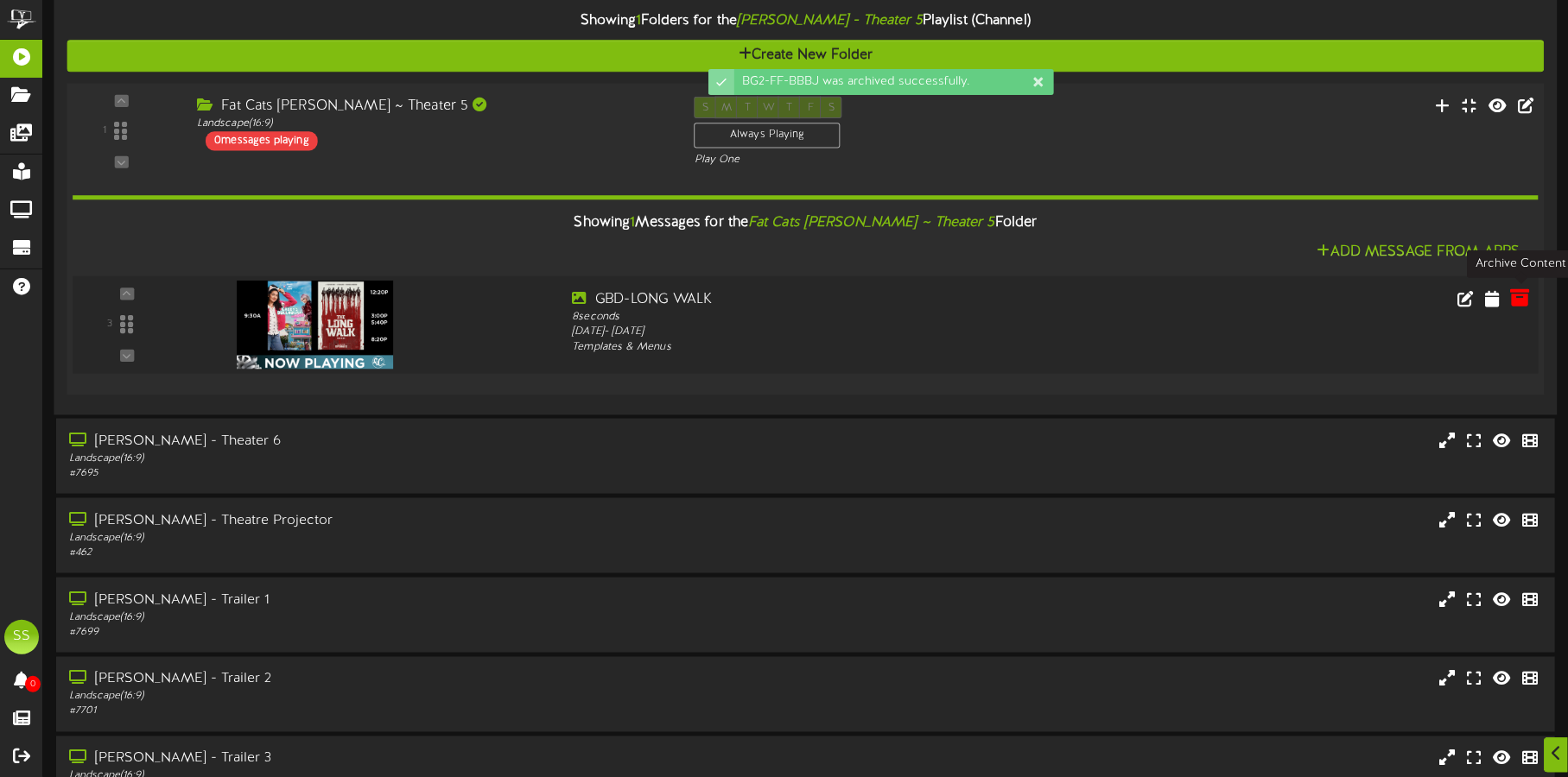
click at [1522, 292] on icon at bounding box center [1520, 298] width 19 height 19
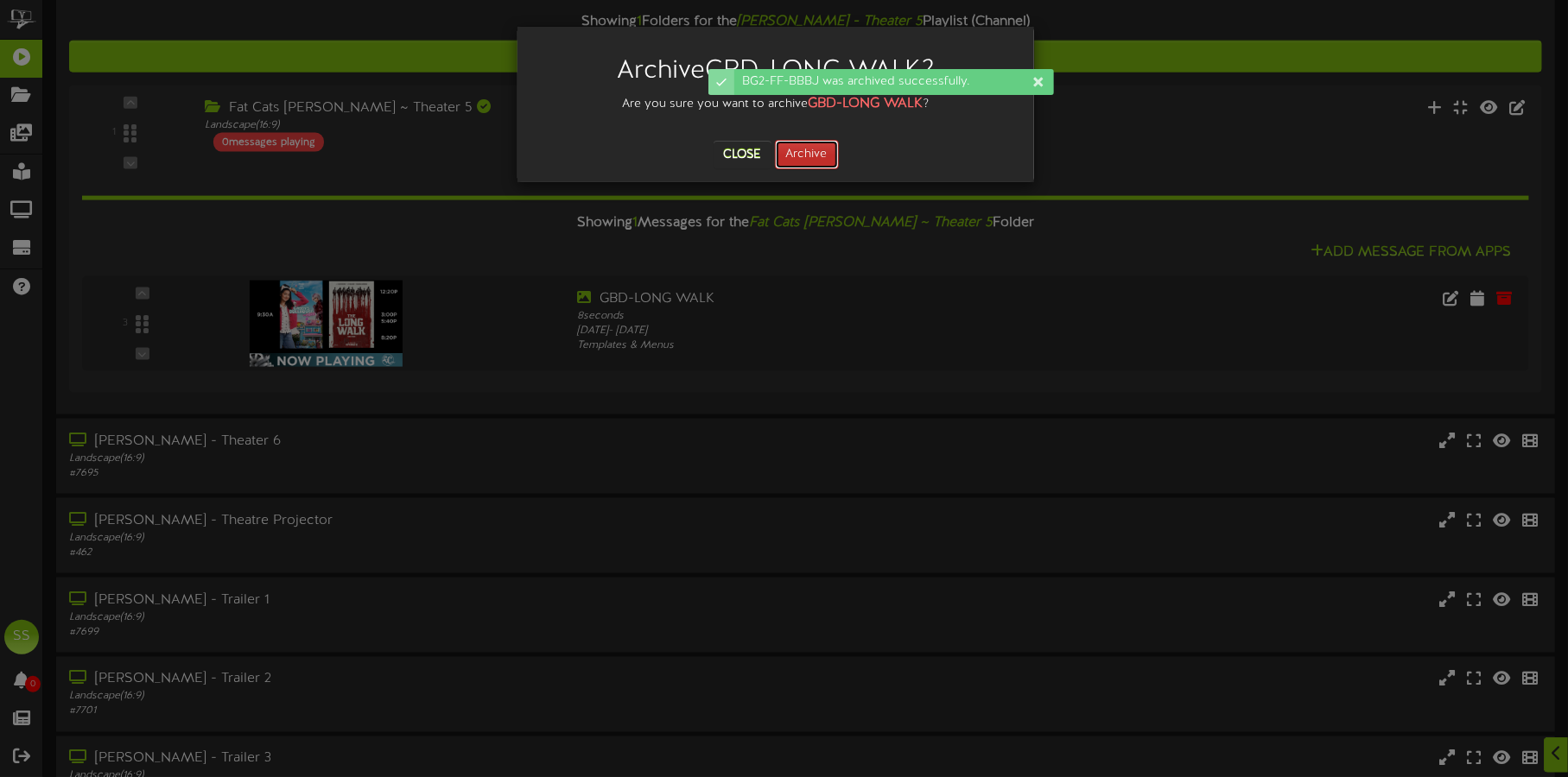
click at [805, 155] on button "Archive" at bounding box center [806, 155] width 64 height 30
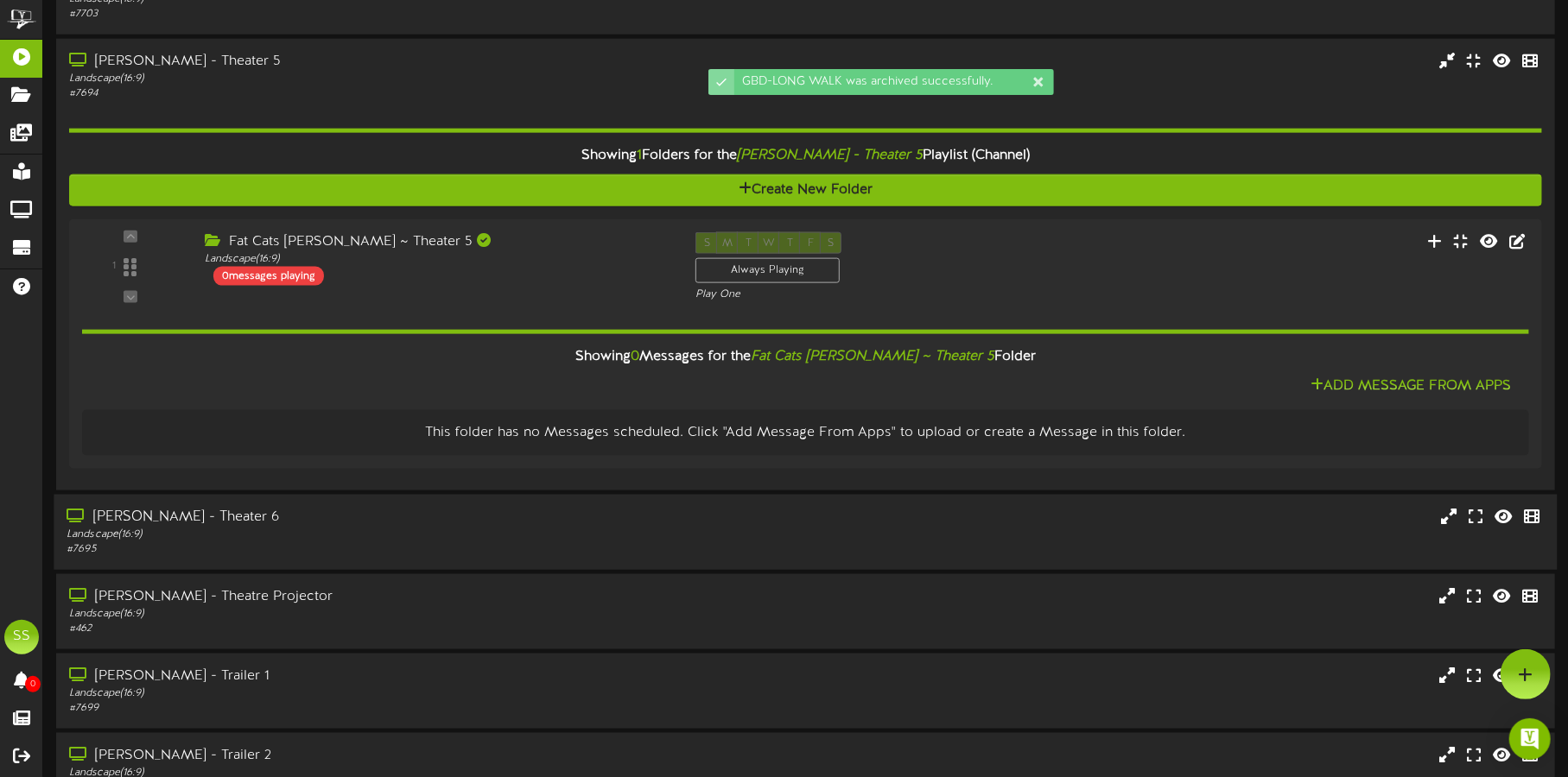
scroll to position [1295, 0]
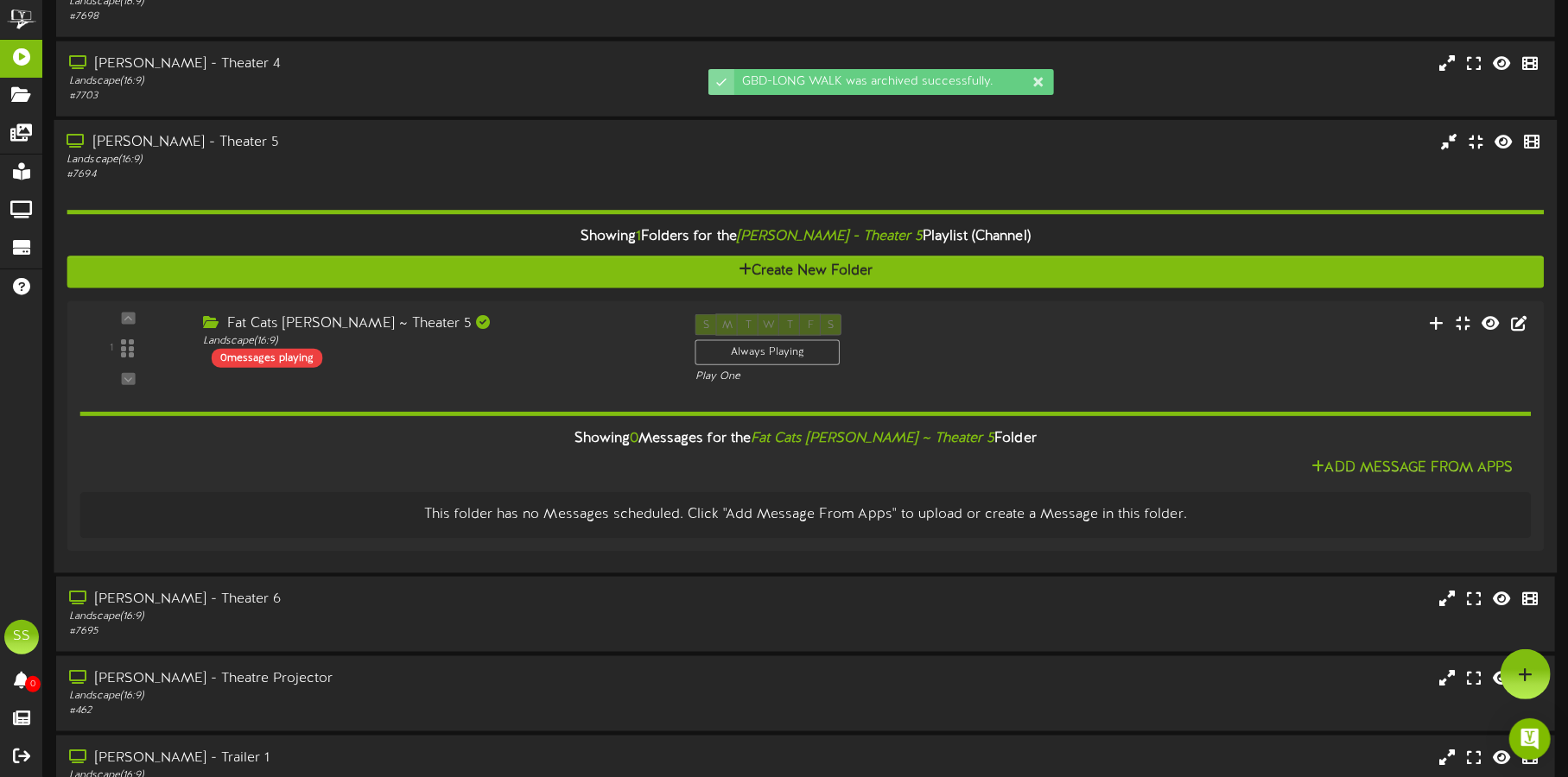
click at [457, 150] on div "[PERSON_NAME] - Theater 5" at bounding box center [367, 143] width 601 height 20
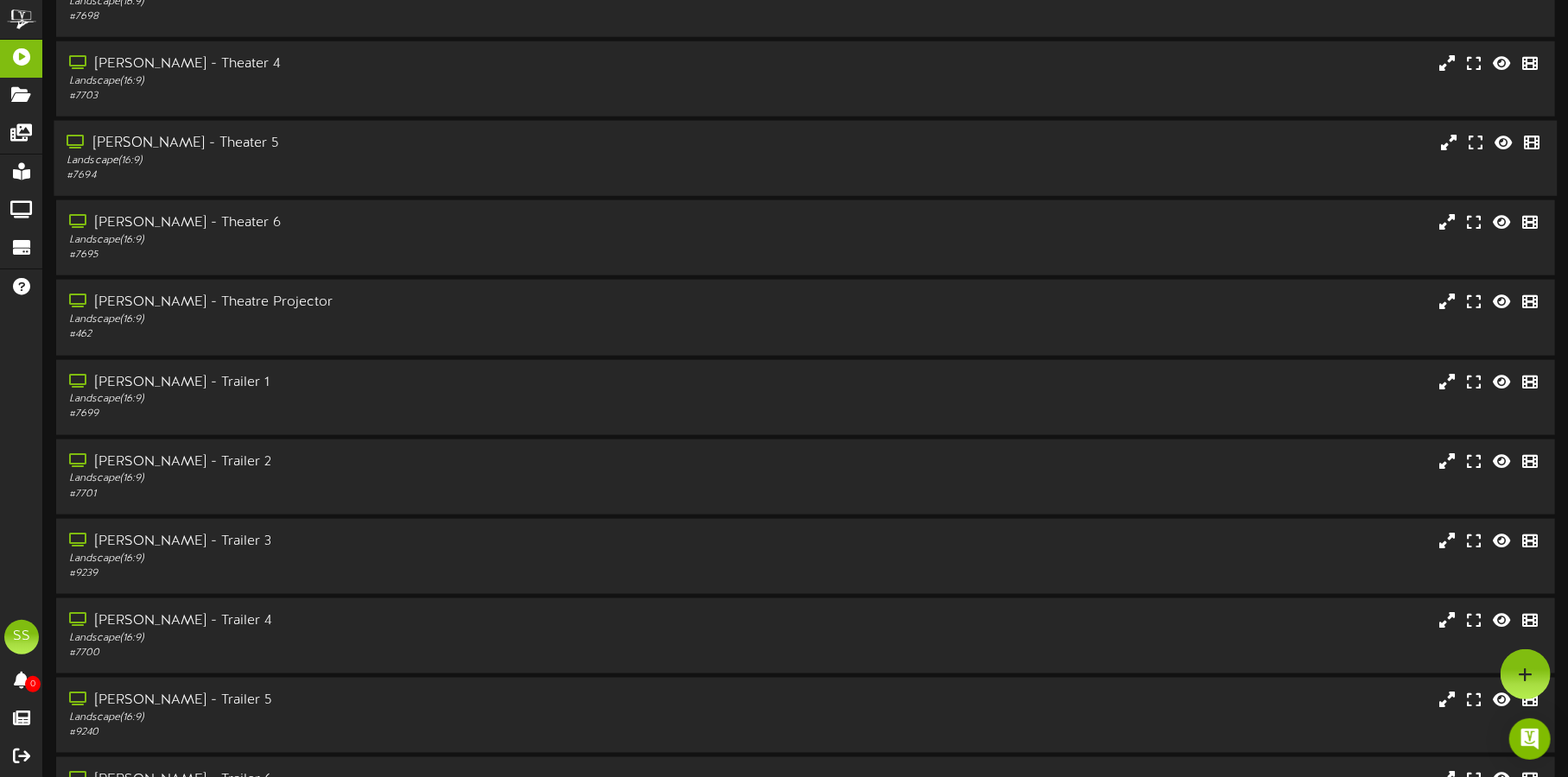
click at [454, 174] on div "# 7694" at bounding box center [367, 175] width 601 height 15
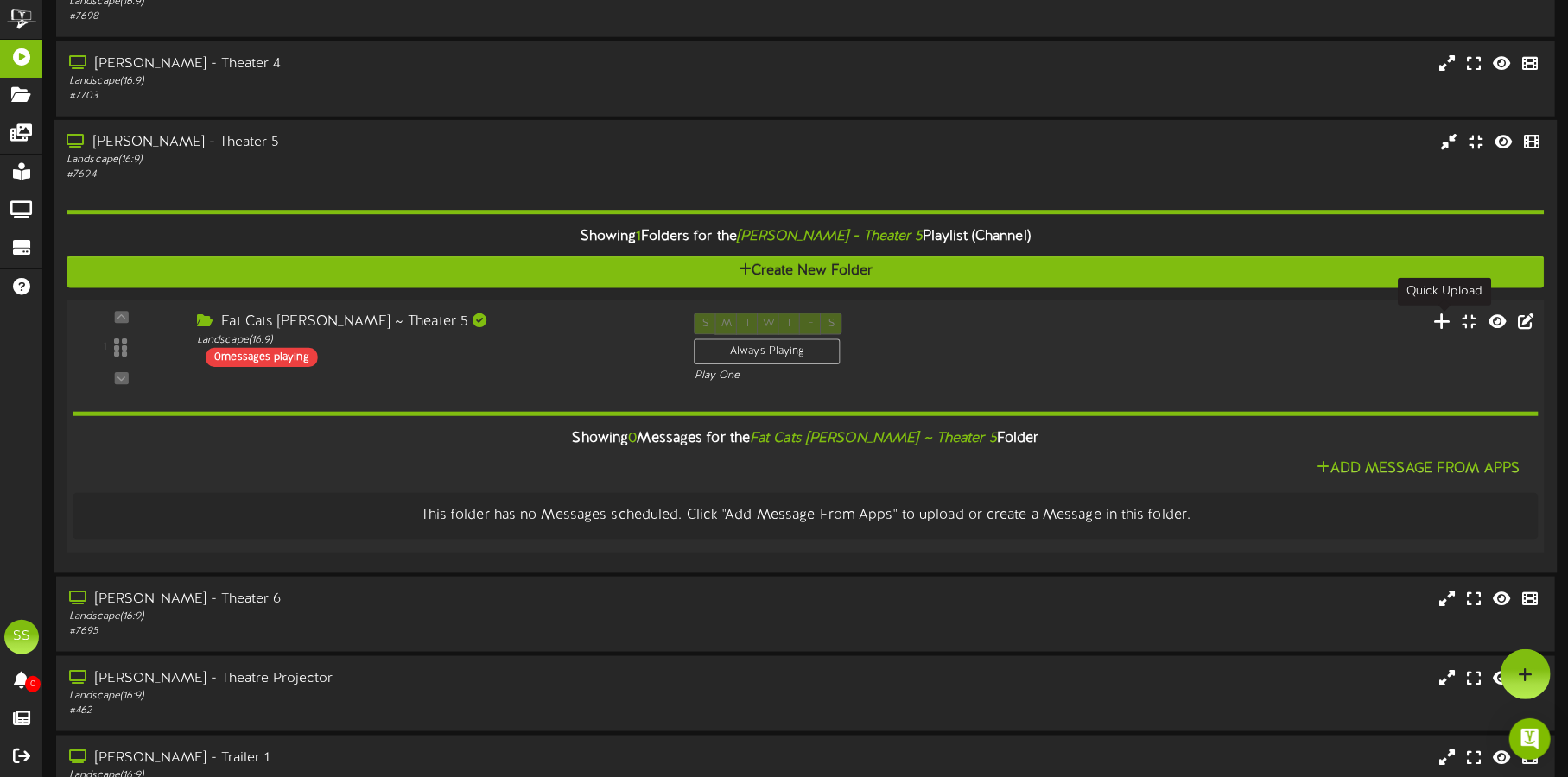
click at [1445, 326] on icon at bounding box center [1443, 321] width 18 height 19
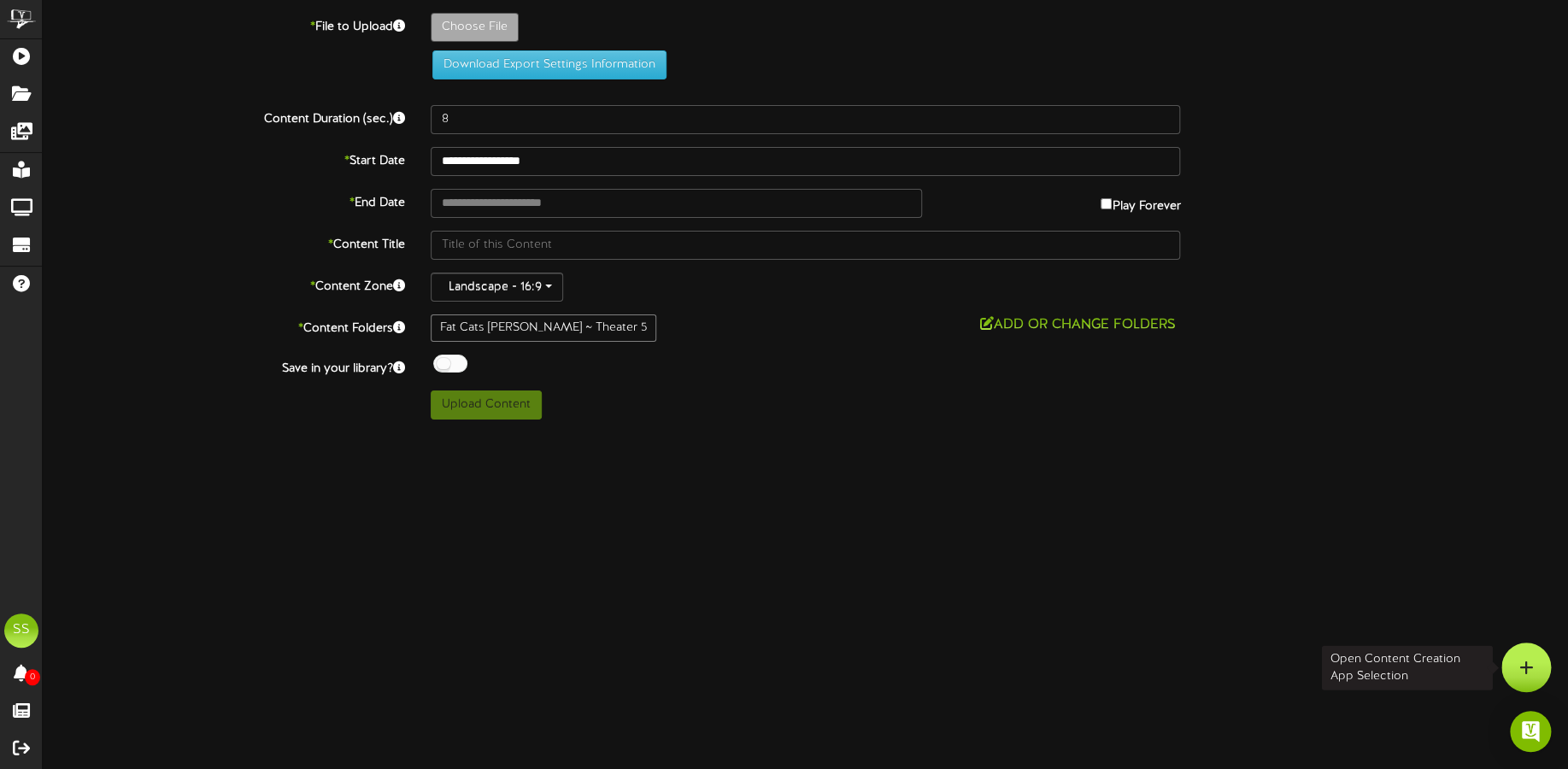
click at [1541, 656] on div at bounding box center [1526, 667] width 49 height 49
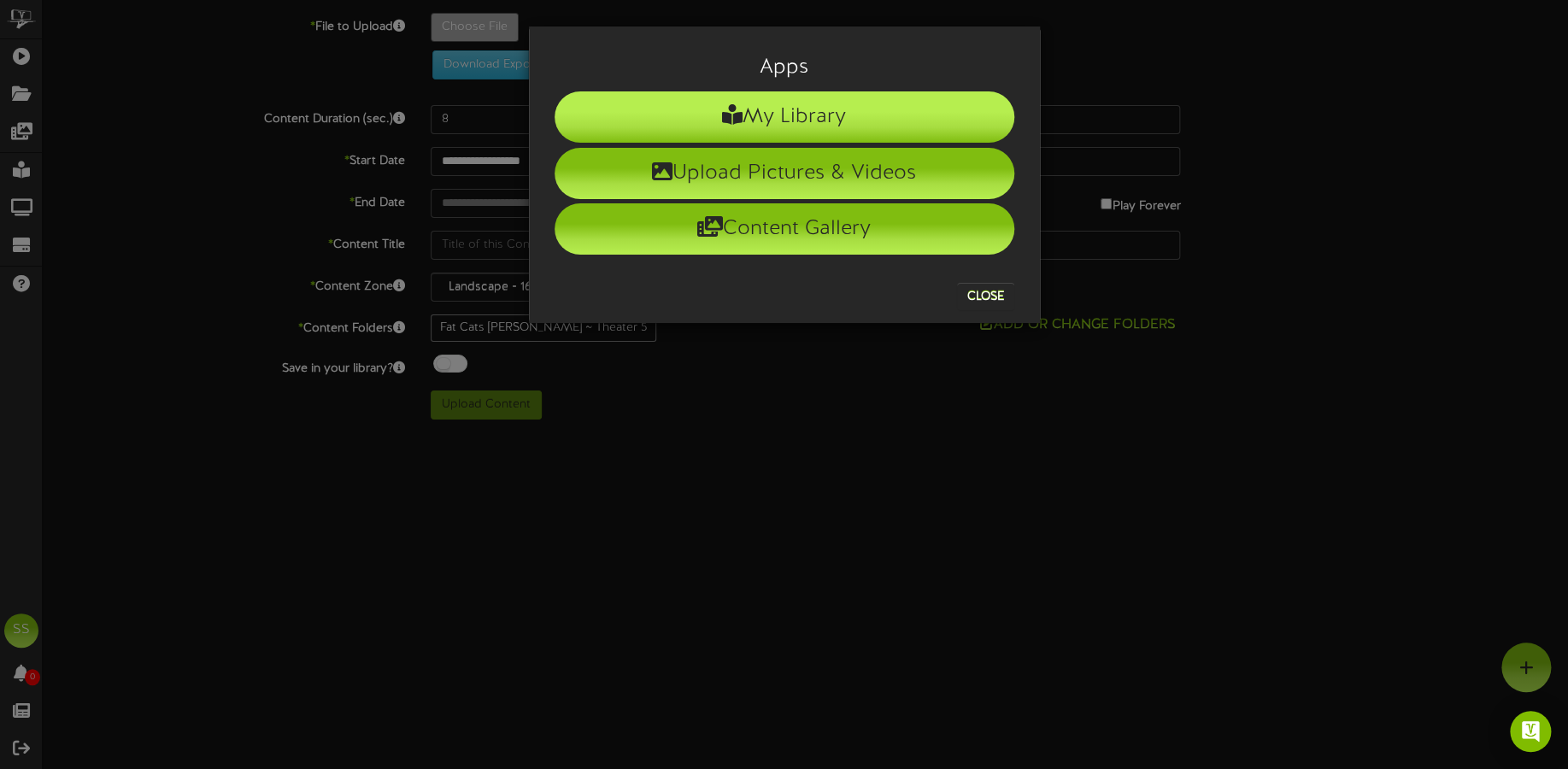
click at [725, 121] on icon at bounding box center [733, 114] width 21 height 21
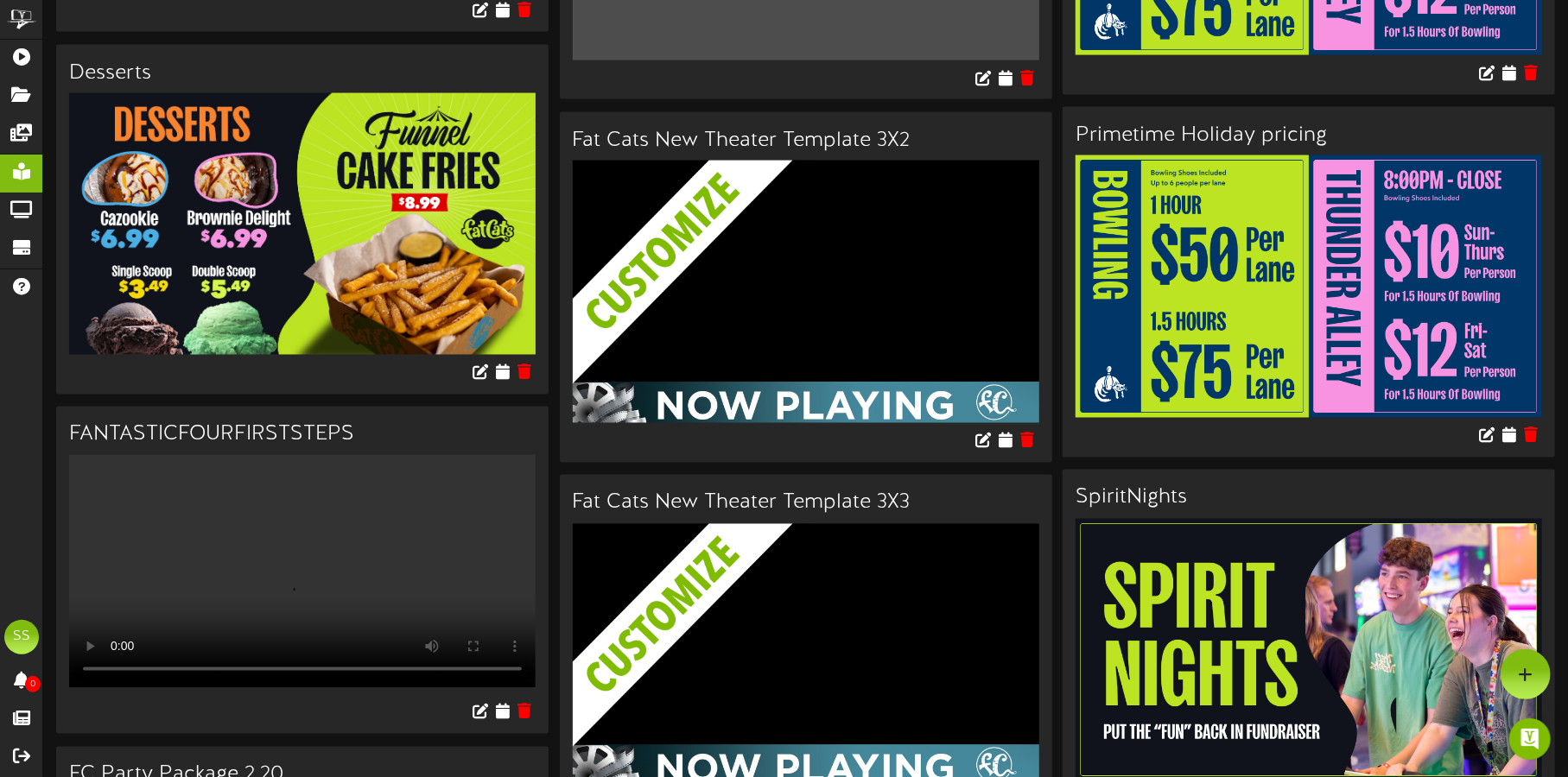
scroll to position [1726, 0]
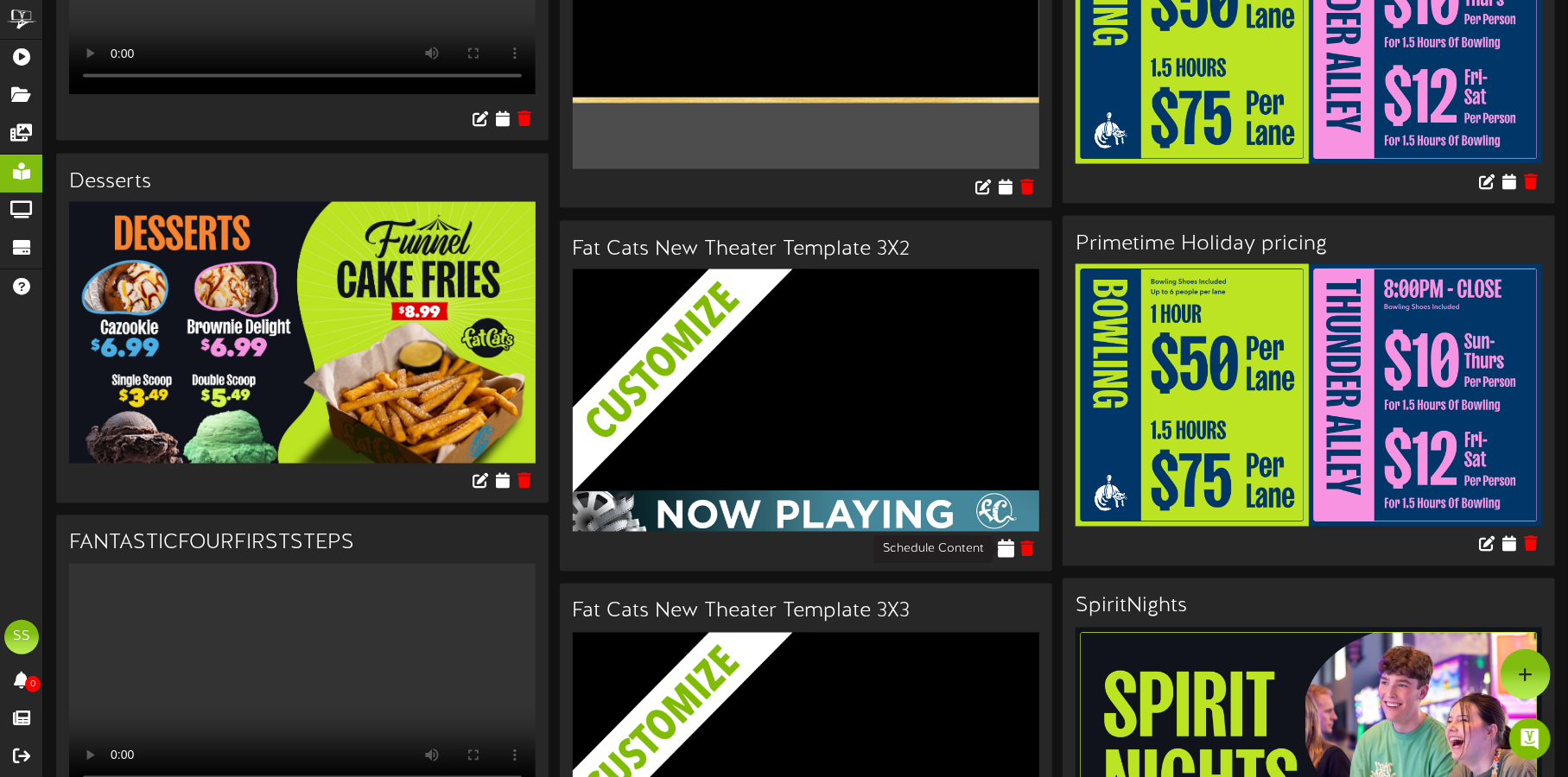
click at [1009, 542] on icon at bounding box center [1005, 550] width 17 height 19
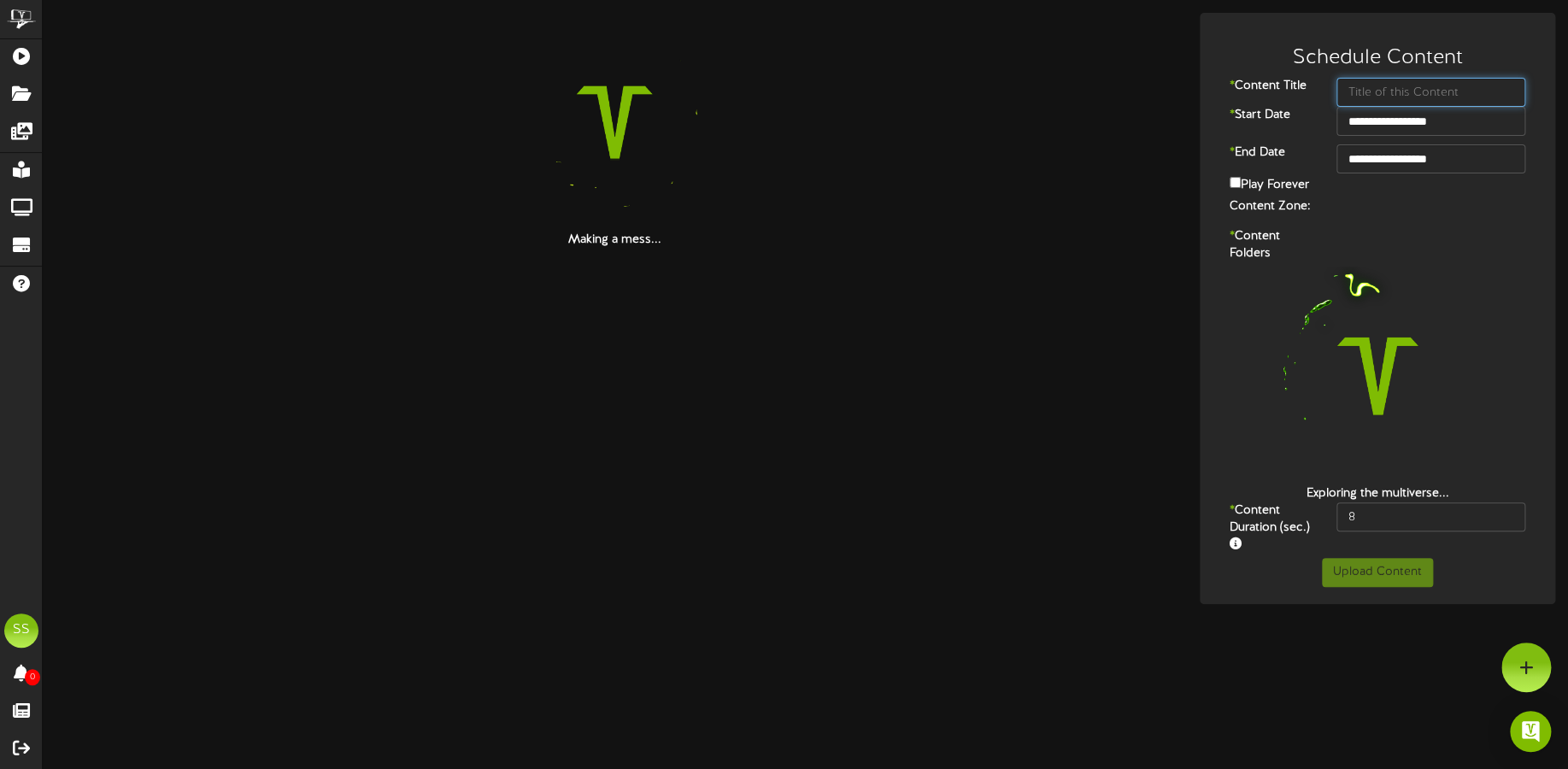
click at [1391, 93] on input "text" at bounding box center [1431, 93] width 189 height 29
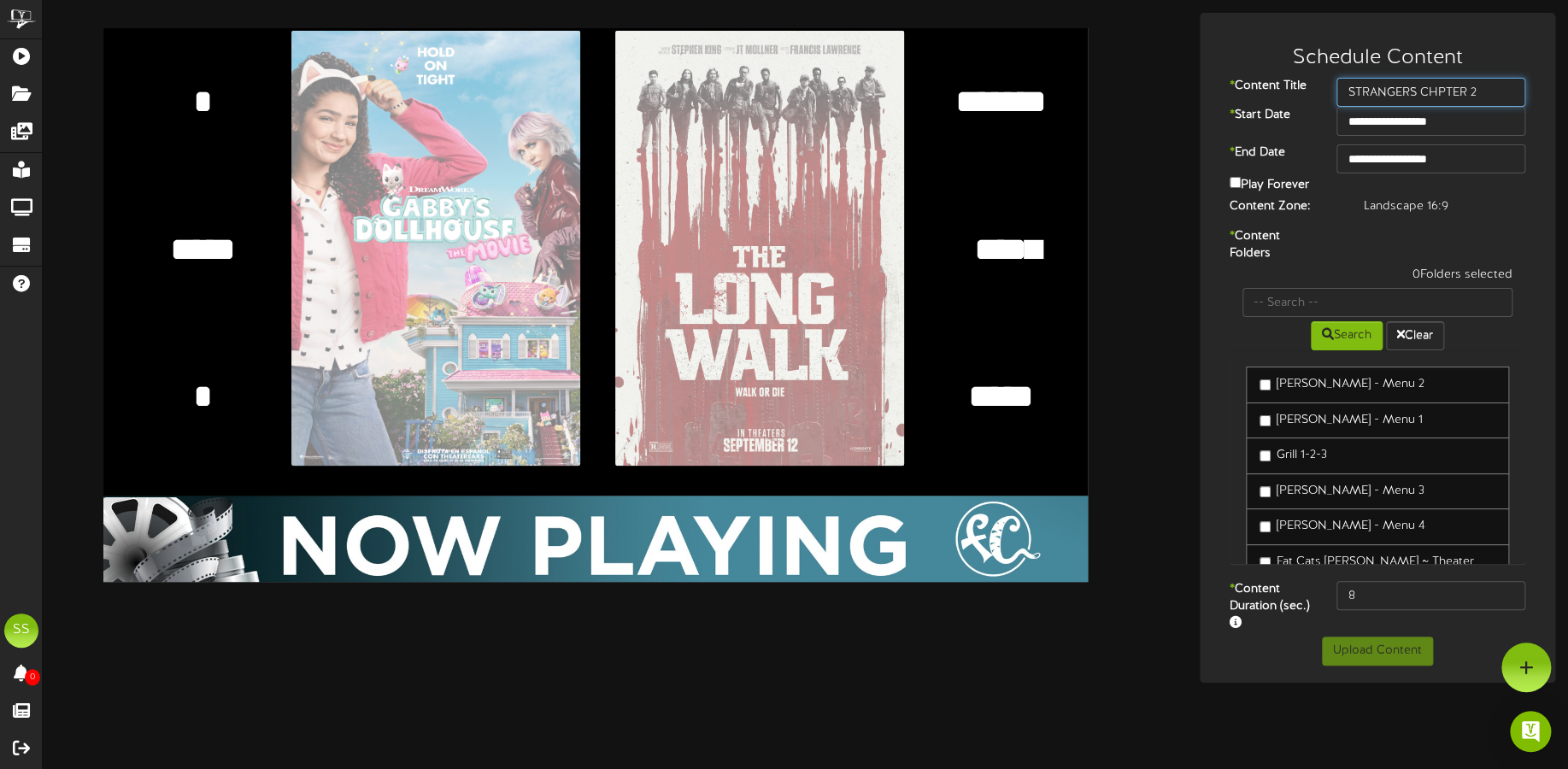
type input "STRANGERS CHPTER 2"
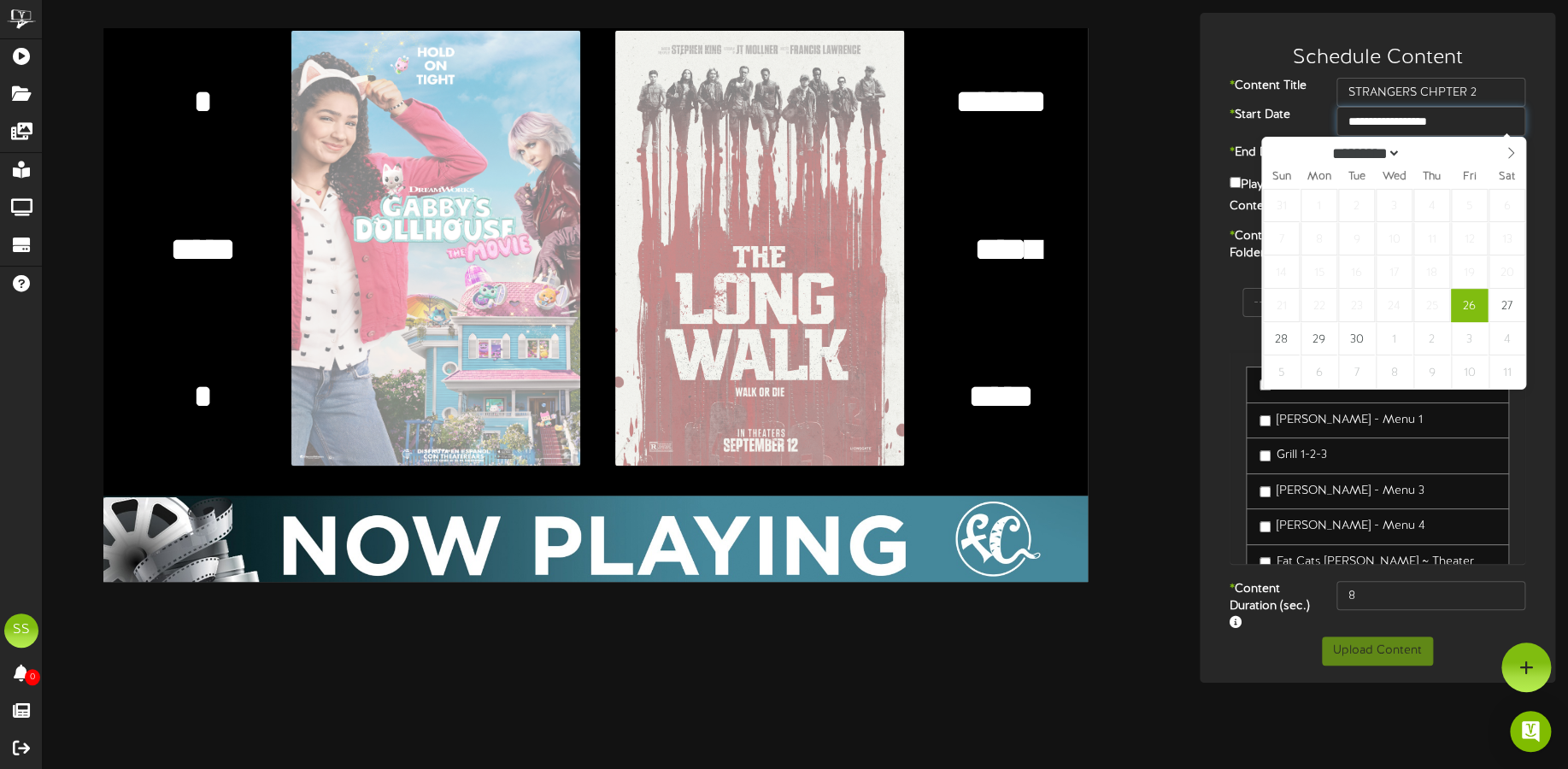
click at [1426, 115] on input "**********" at bounding box center [1431, 121] width 189 height 29
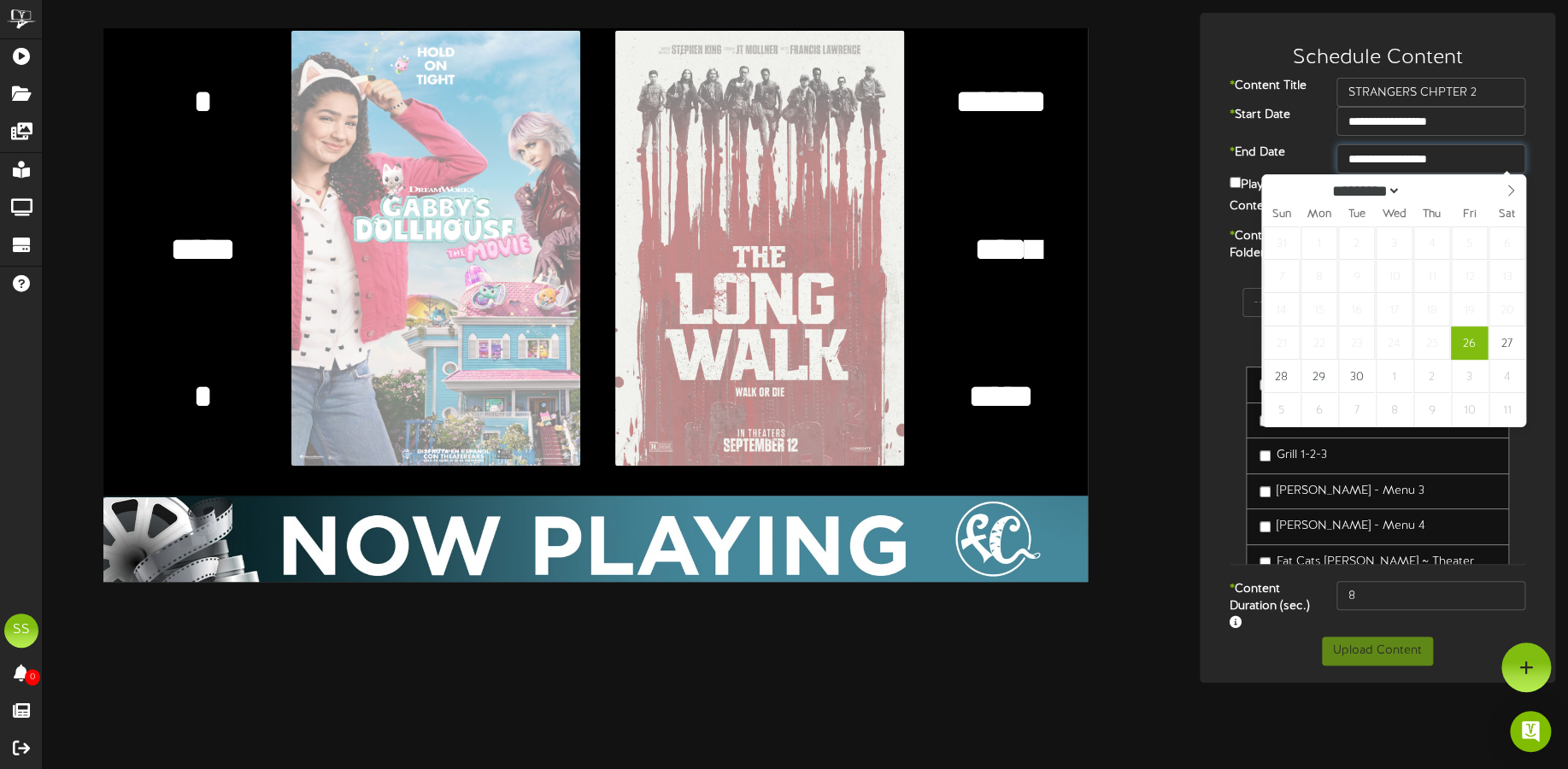
click at [1439, 150] on input "**********" at bounding box center [1431, 159] width 189 height 29
type input "**********"
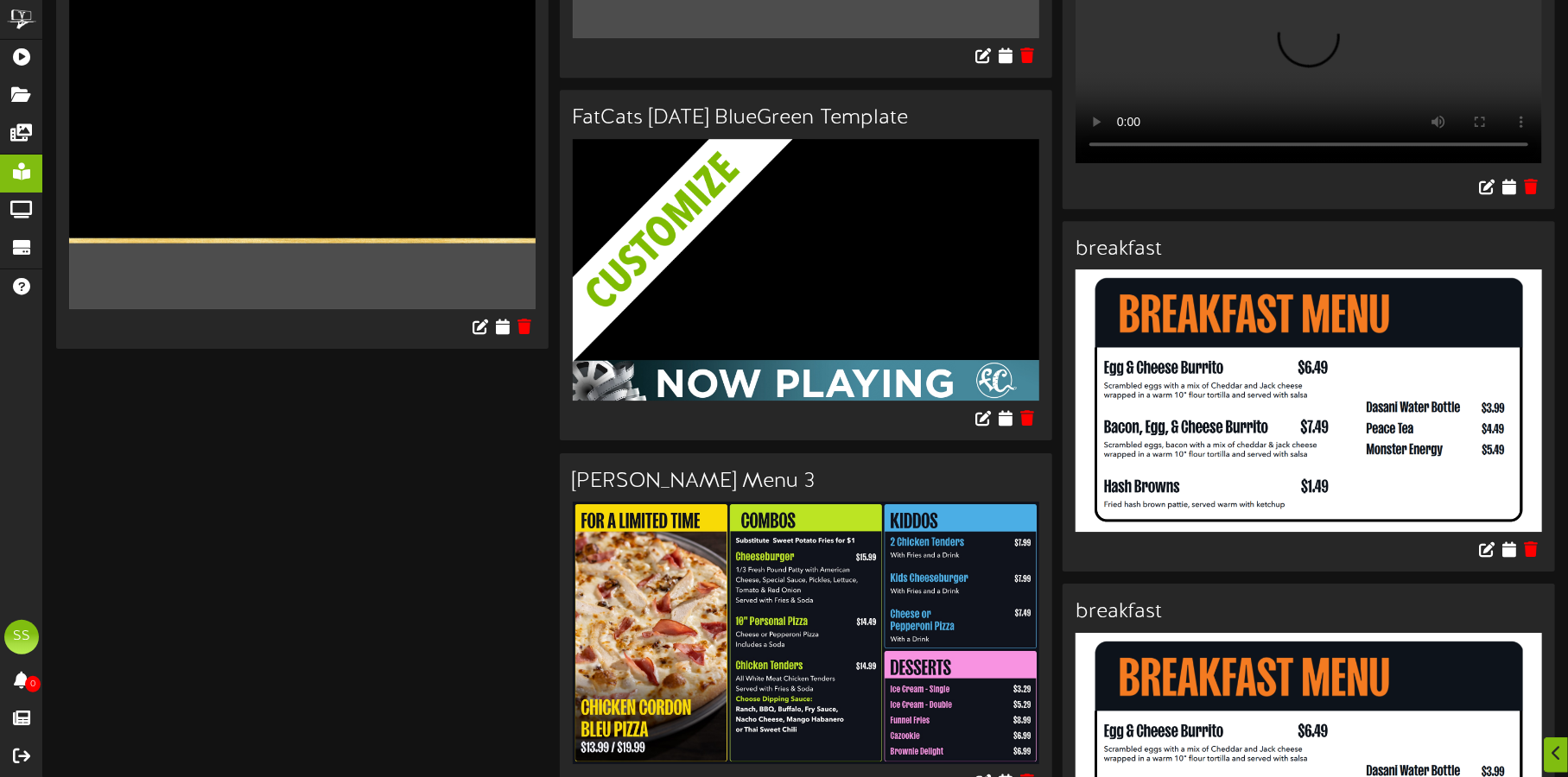
scroll to position [3560, 0]
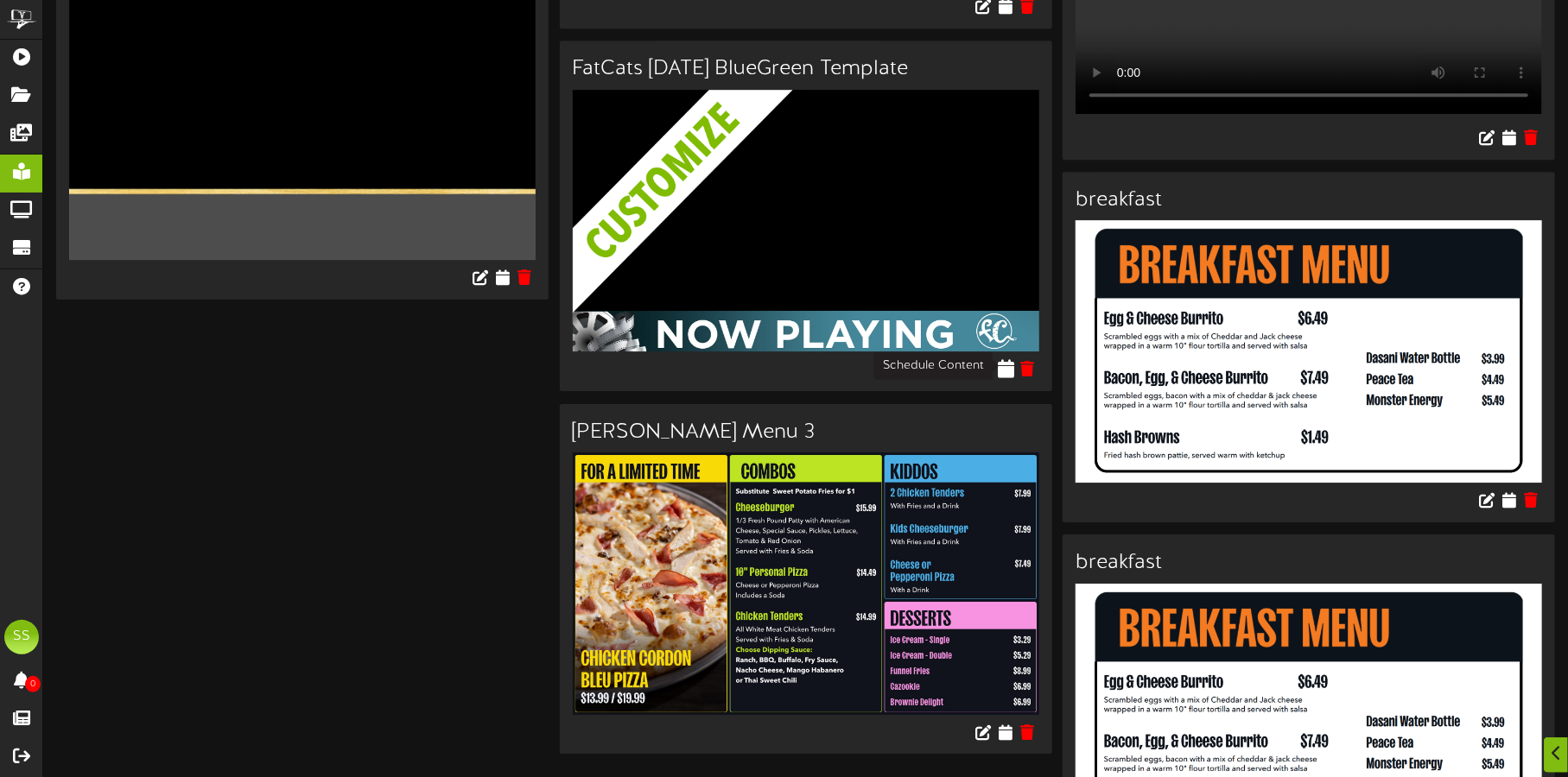
click at [1006, 361] on icon at bounding box center [1005, 368] width 17 height 19
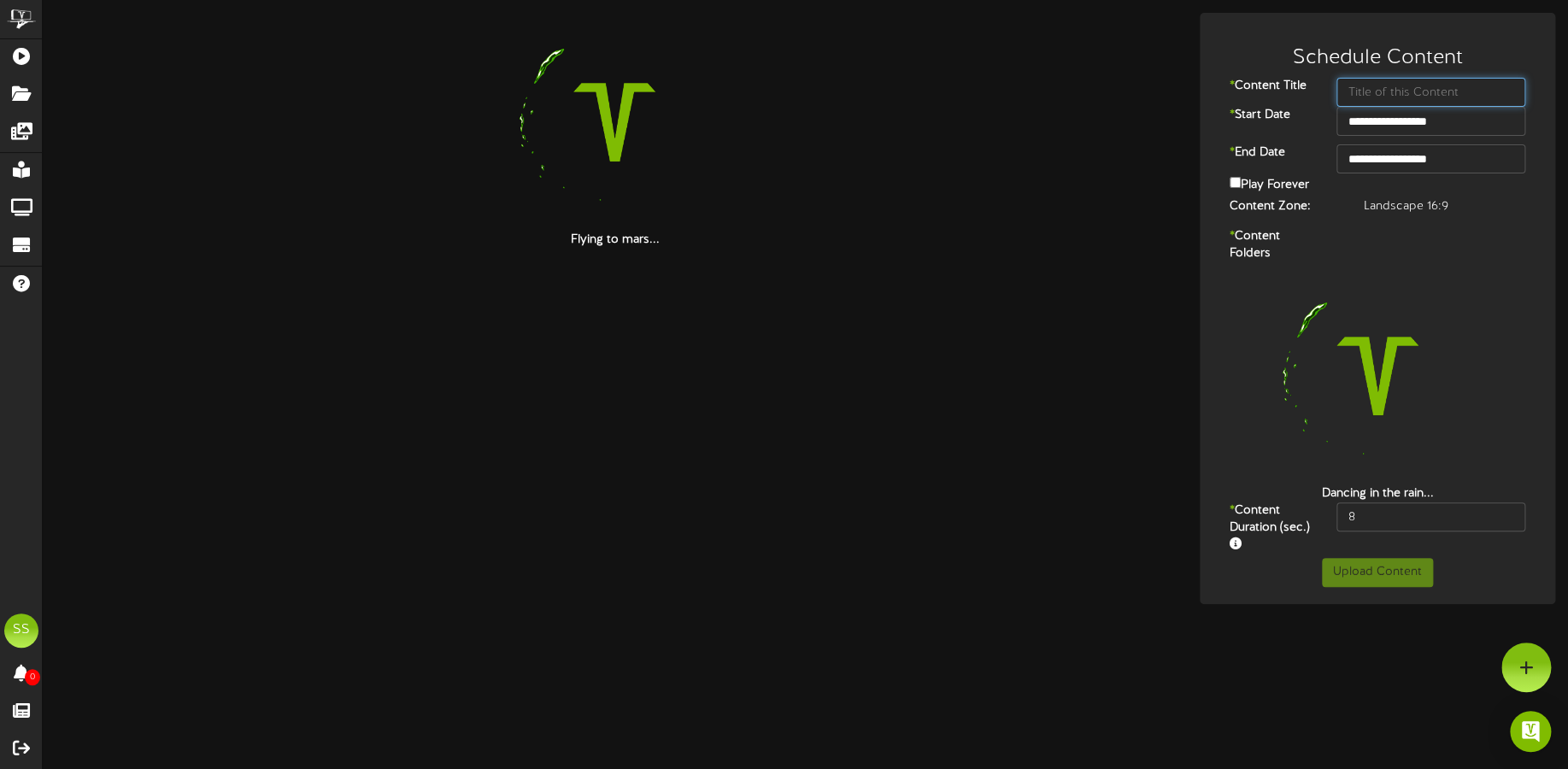
click at [1406, 99] on input "text" at bounding box center [1431, 93] width 189 height 29
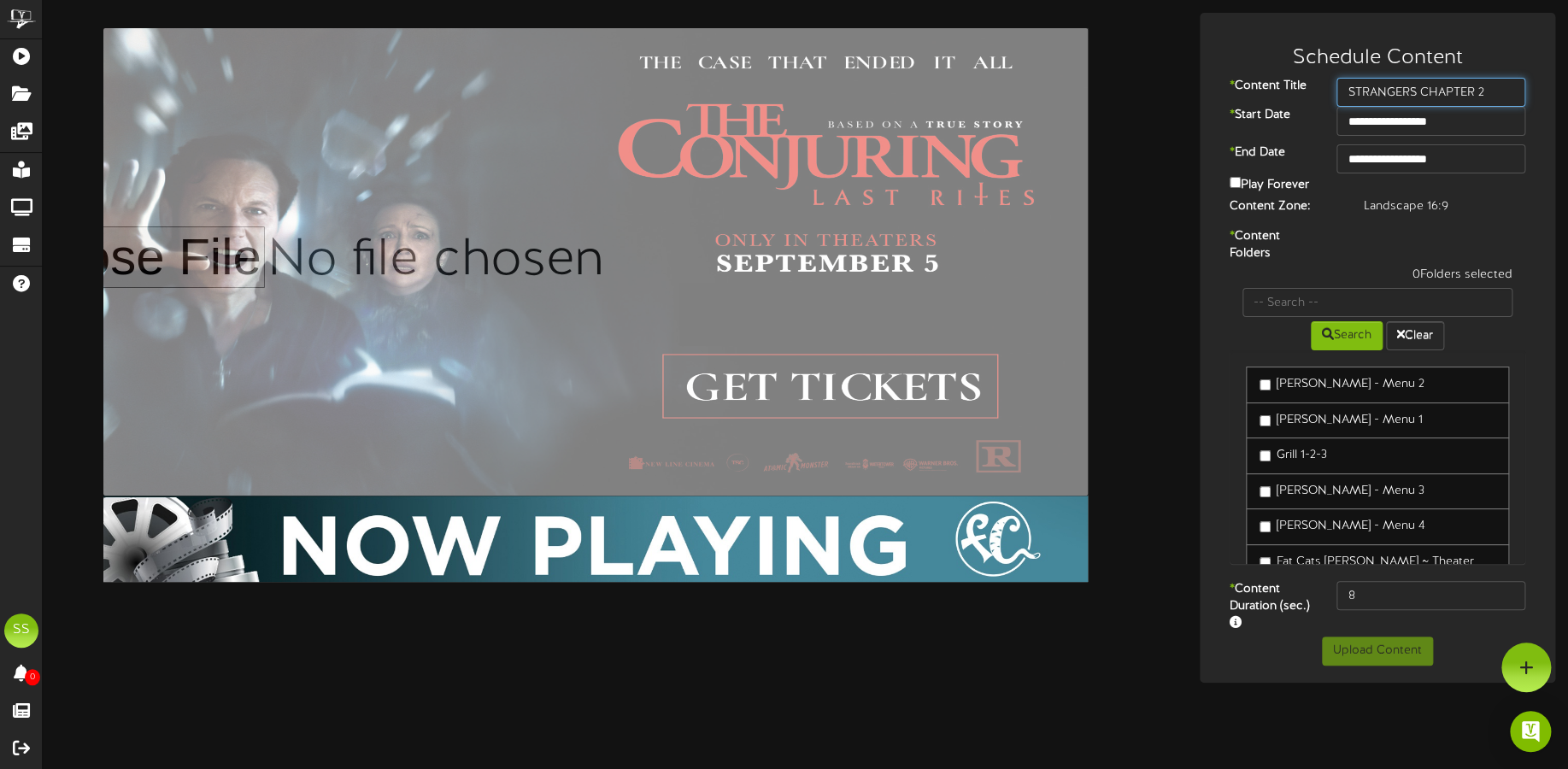
type input "STRANGERS CHAPTER 2"
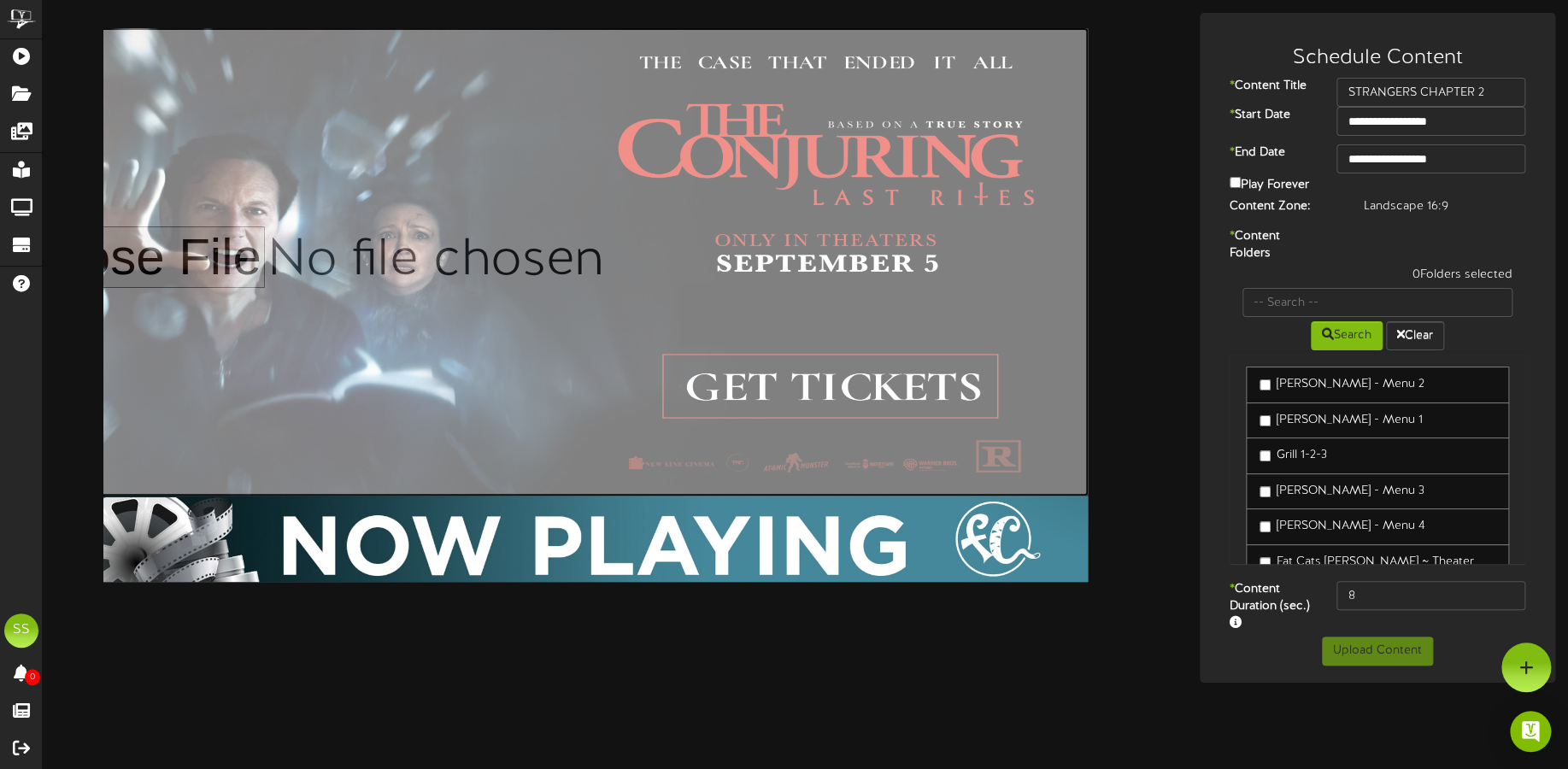
click at [719, 163] on input "file" at bounding box center [535, 262] width 1105 height 468
type input "**********"
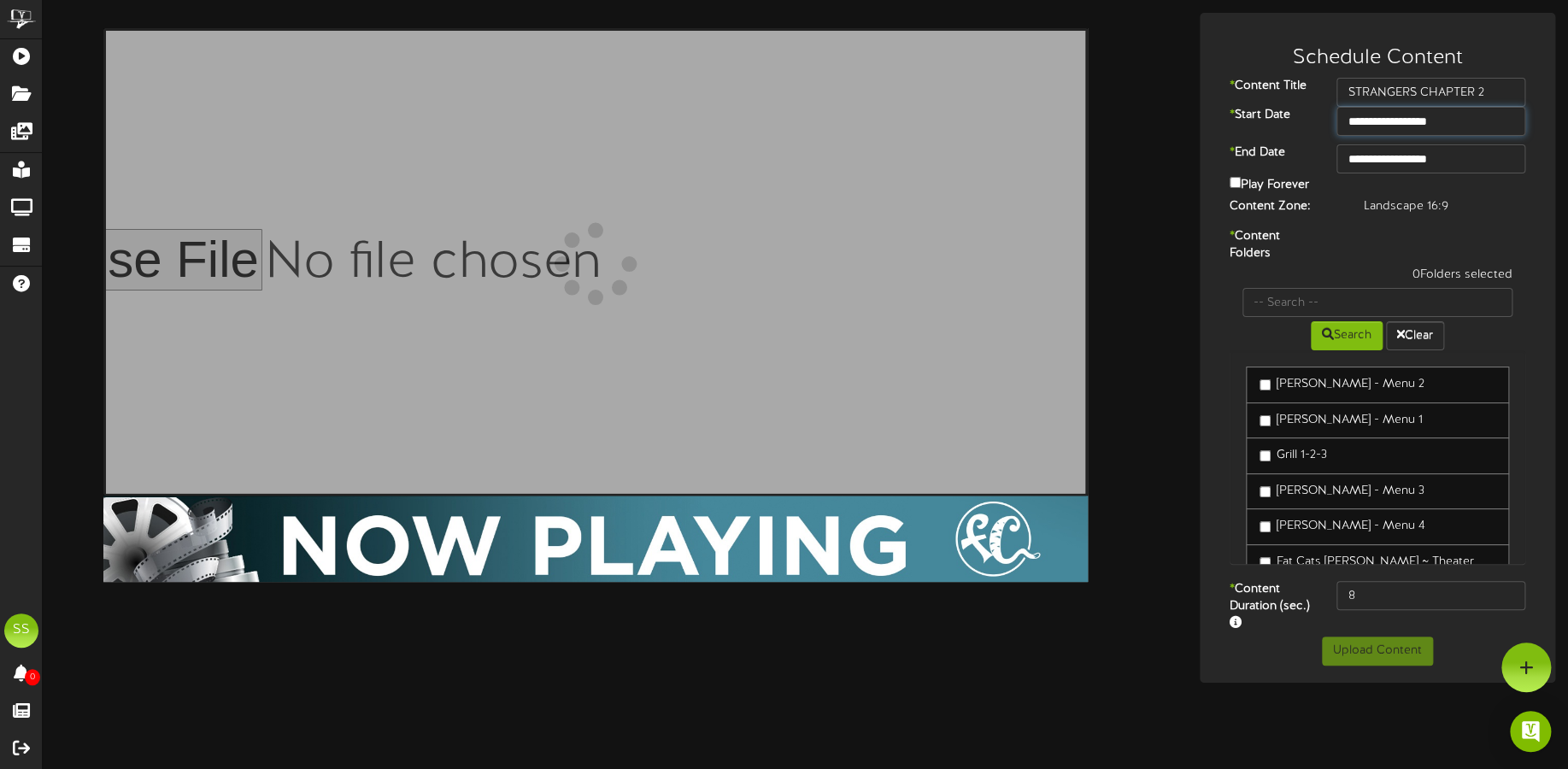
click at [1424, 118] on input "**********" at bounding box center [1431, 121] width 189 height 29
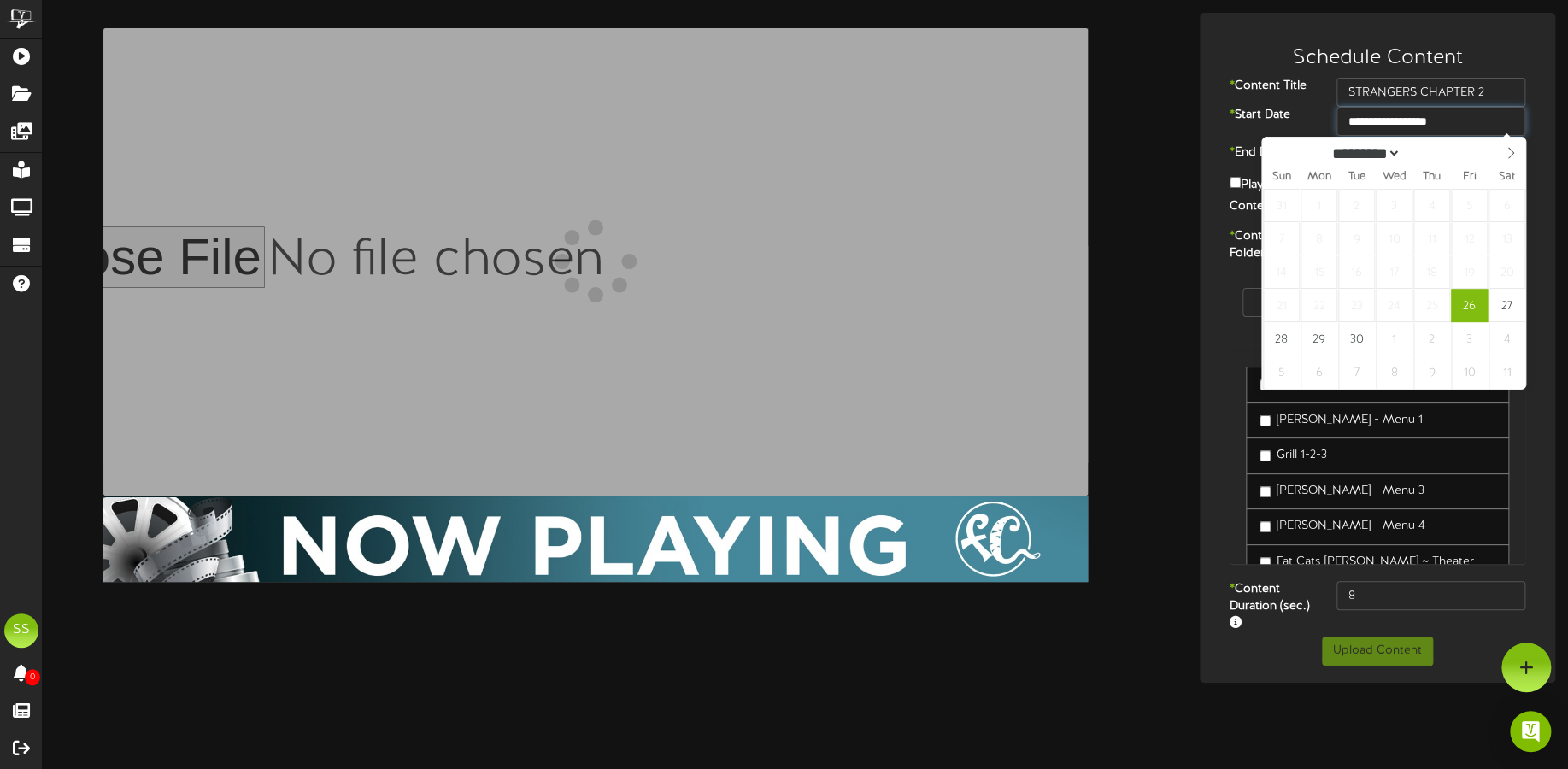
click at [1425, 120] on input "**********" at bounding box center [1431, 121] width 189 height 29
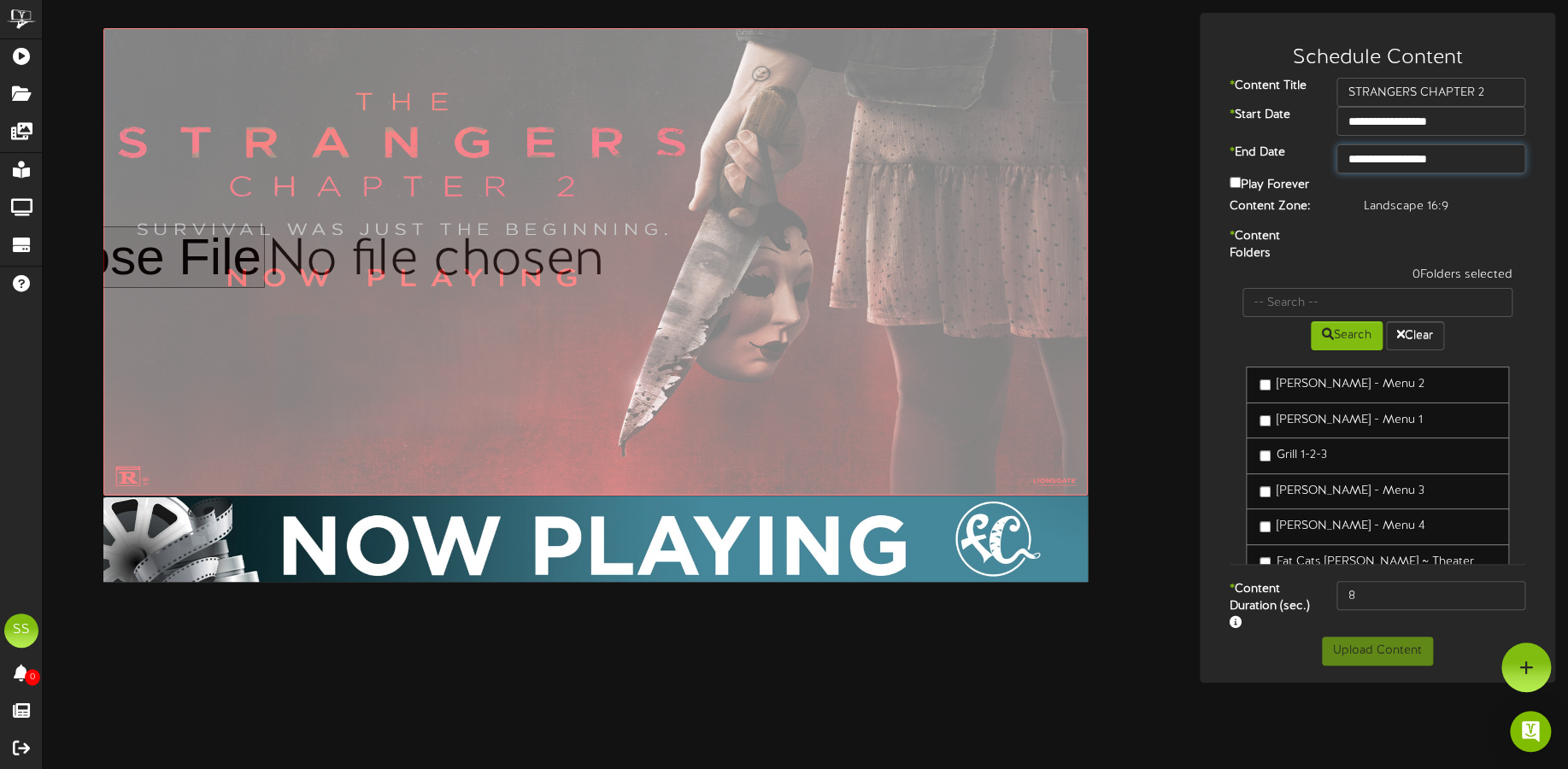
click at [1451, 146] on input "**********" at bounding box center [1431, 159] width 189 height 29
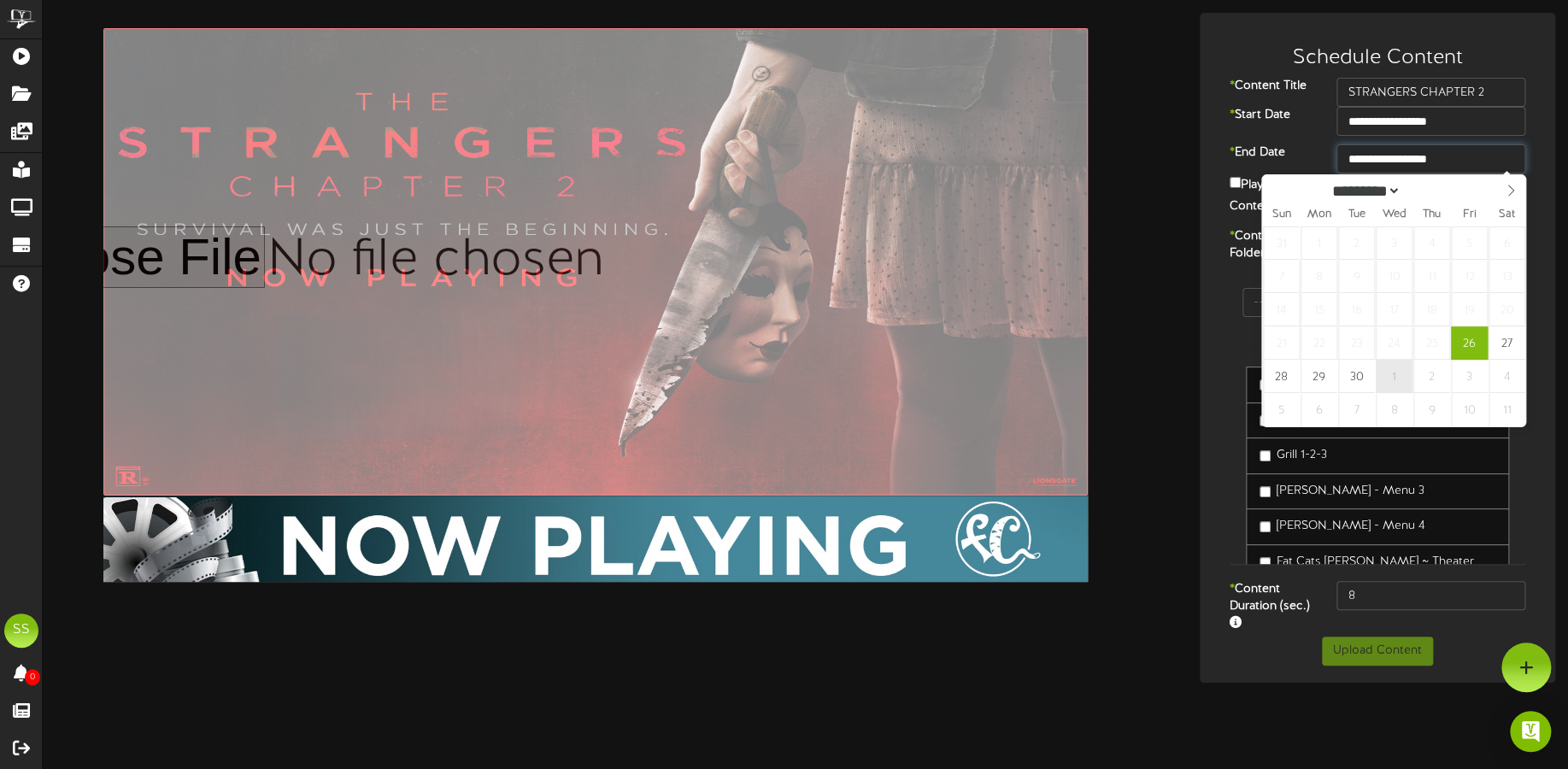
type input "**********"
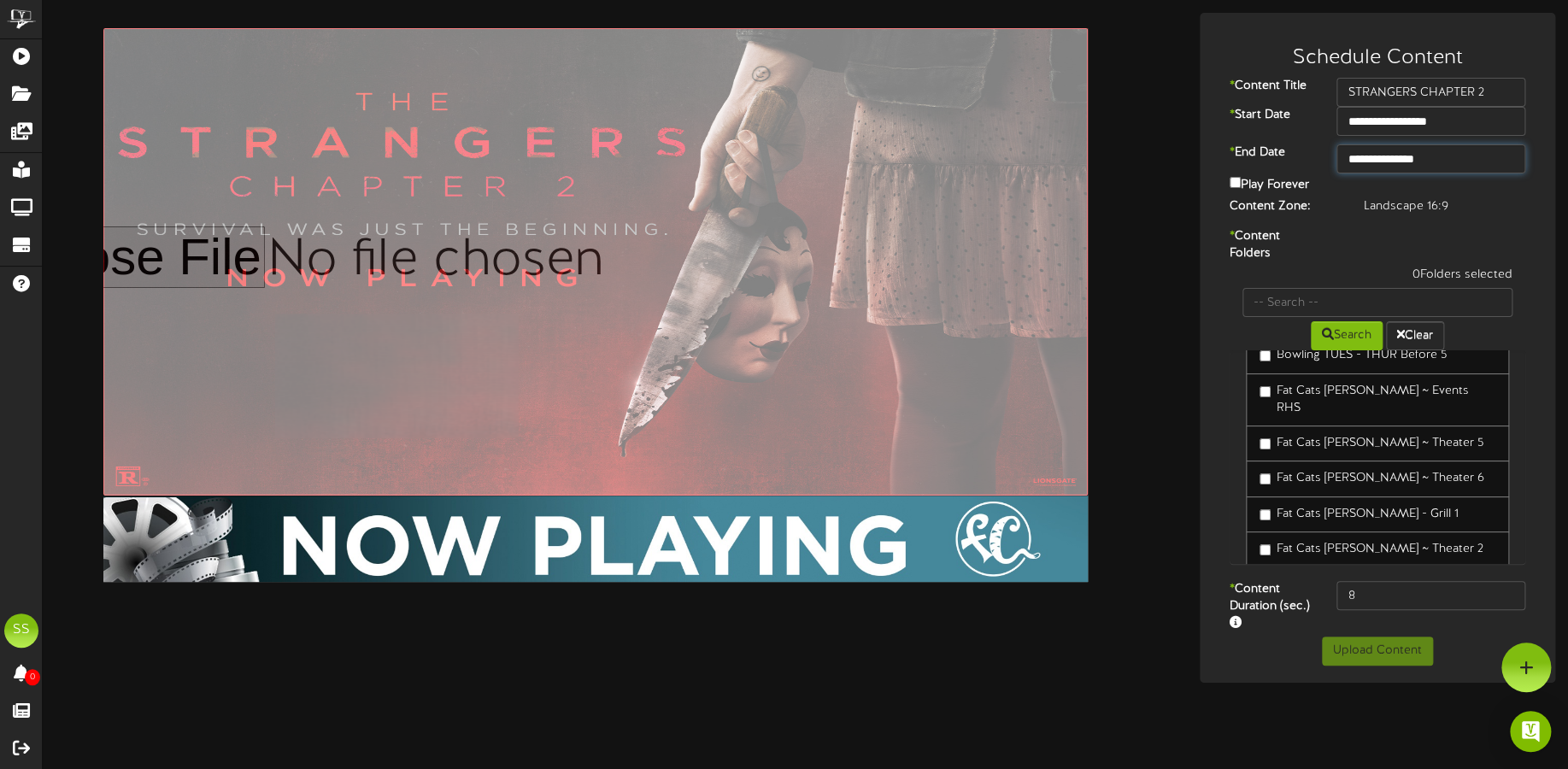
scroll to position [320, 0]
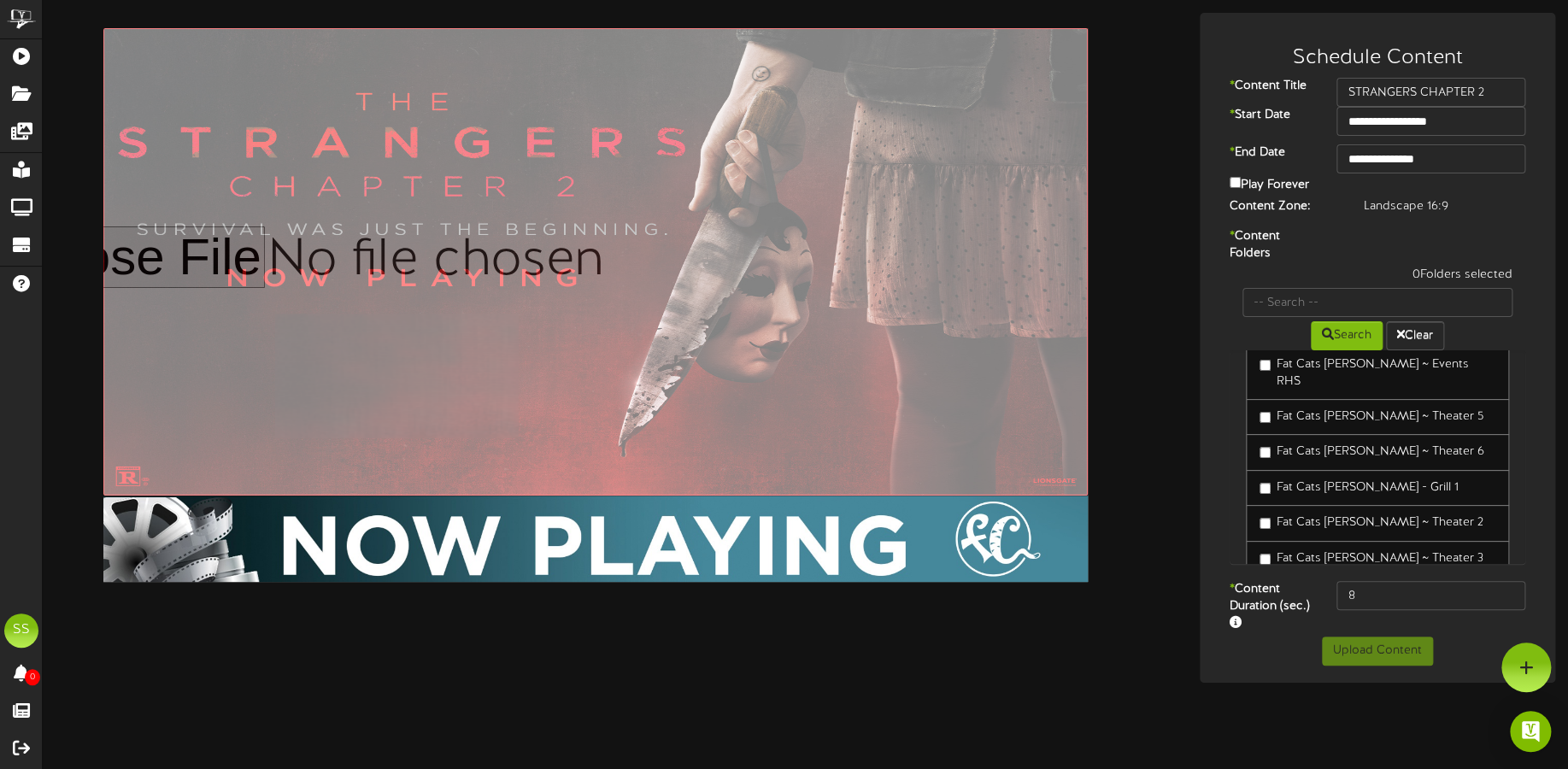
click at [1379, 409] on label "Fat Cats [PERSON_NAME] ~ Theater 5" at bounding box center [1371, 417] width 224 height 17
click at [1396, 643] on button "Upload Content" at bounding box center [1377, 651] width 111 height 29
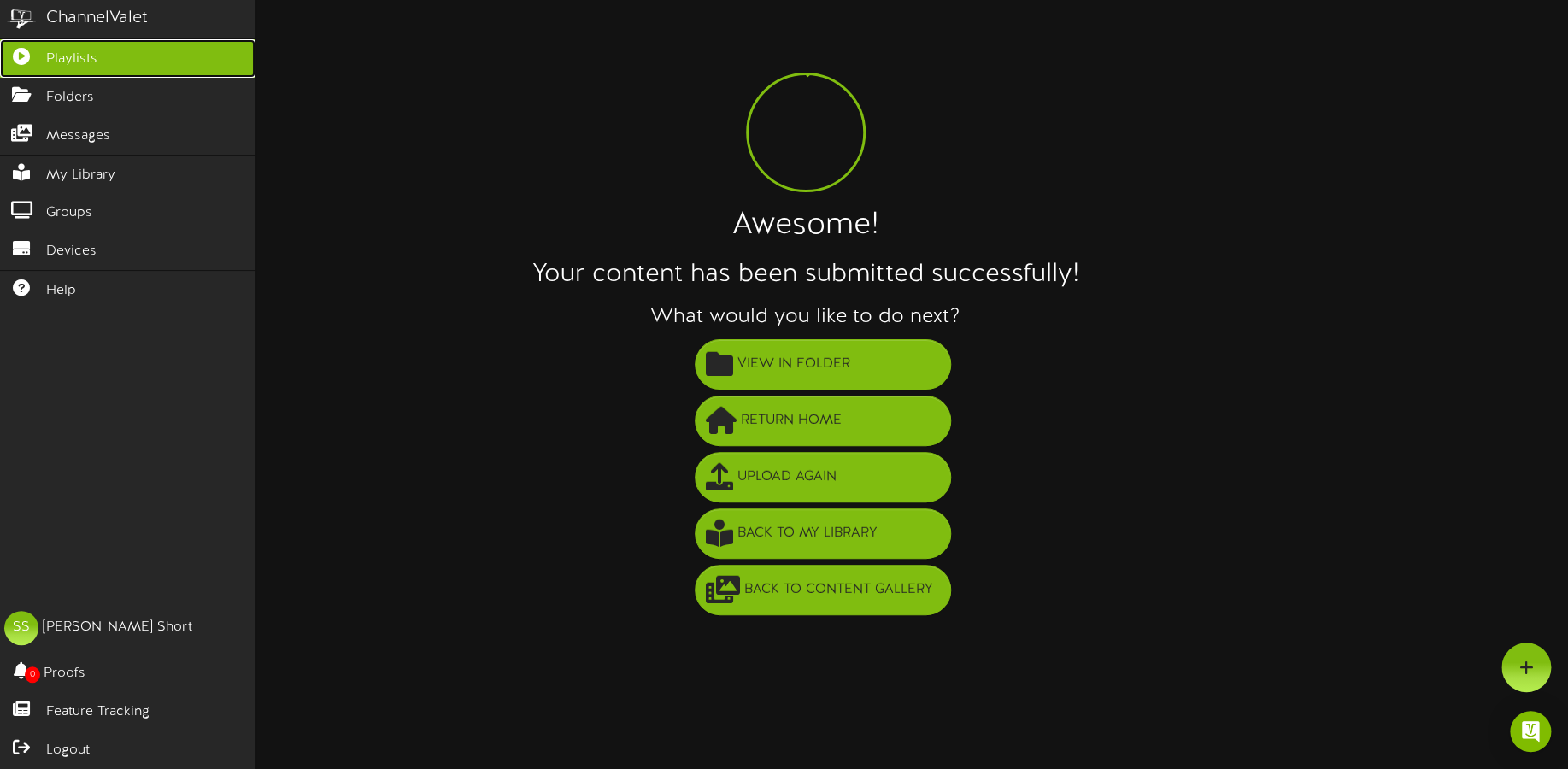
click at [55, 62] on span "Playlists" at bounding box center [71, 59] width 51 height 20
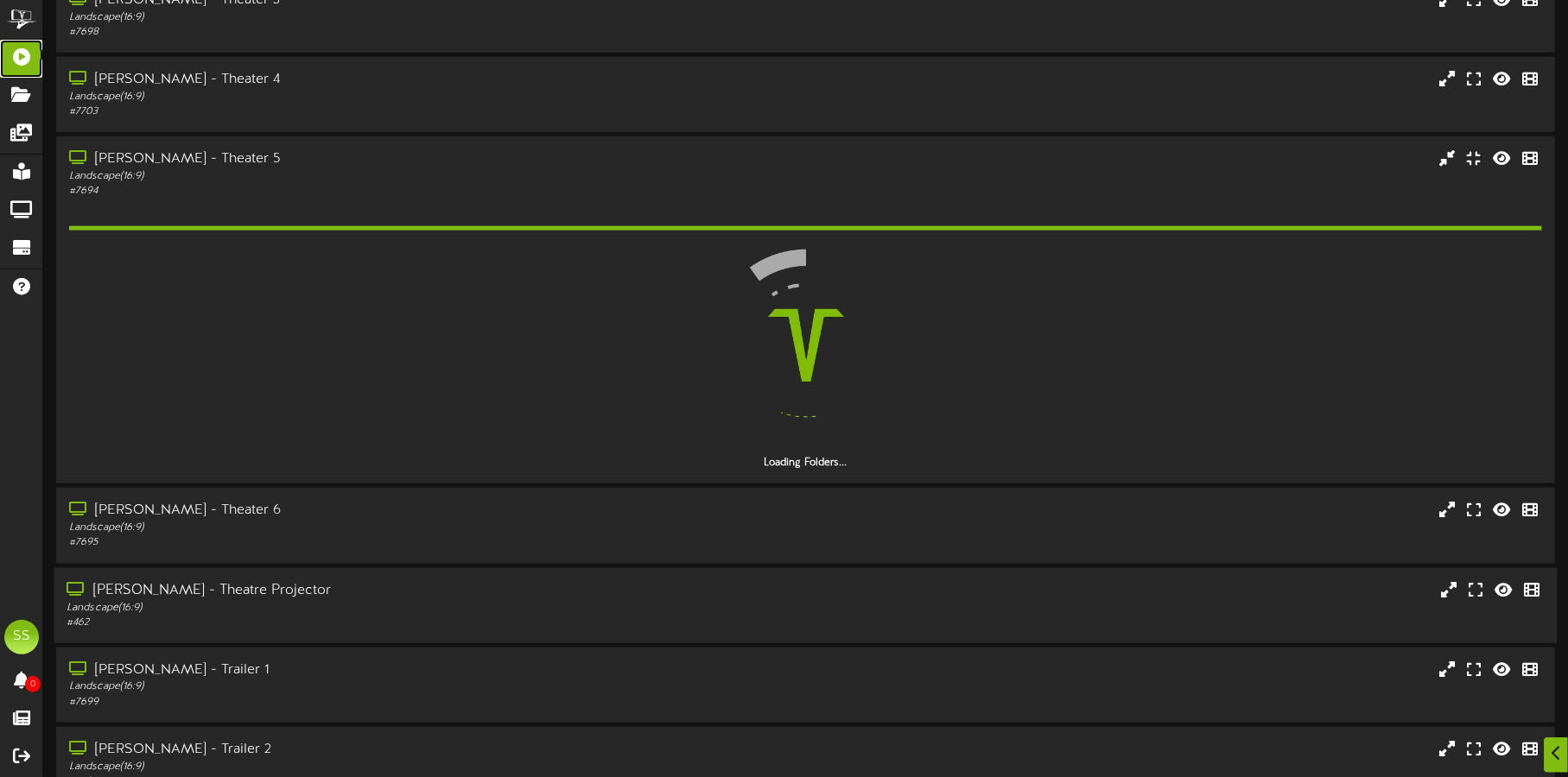
scroll to position [1295, 0]
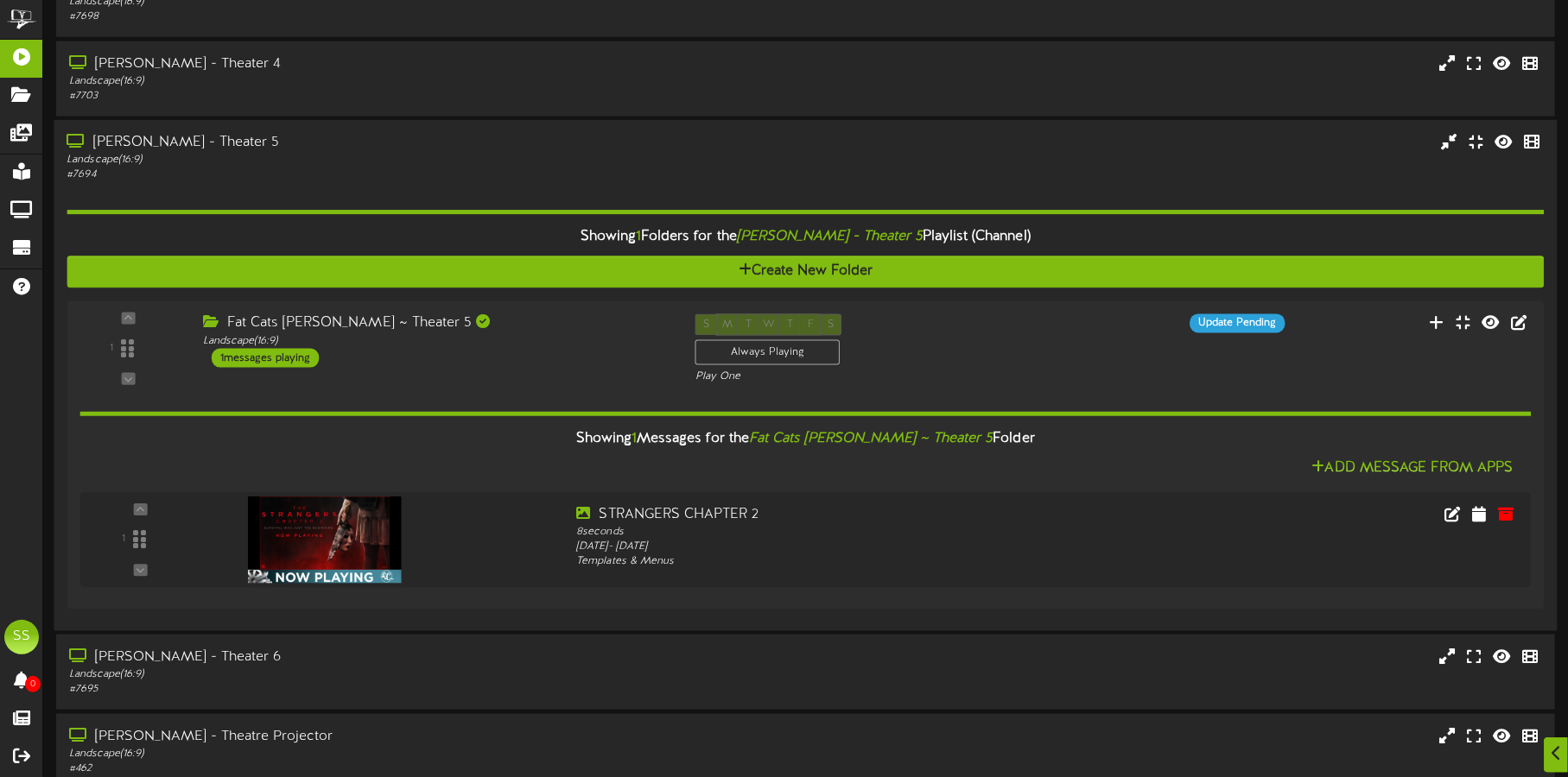
click at [472, 148] on div "[PERSON_NAME] - Theater 5" at bounding box center [367, 143] width 601 height 20
